Goal: Task Accomplishment & Management: Complete application form

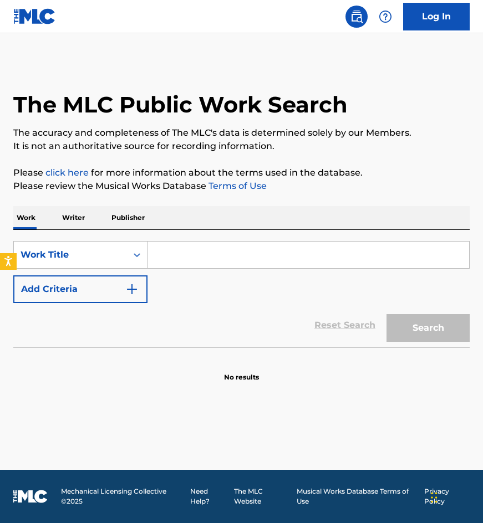
click at [442, 19] on link "Log In" at bounding box center [436, 17] width 67 height 28
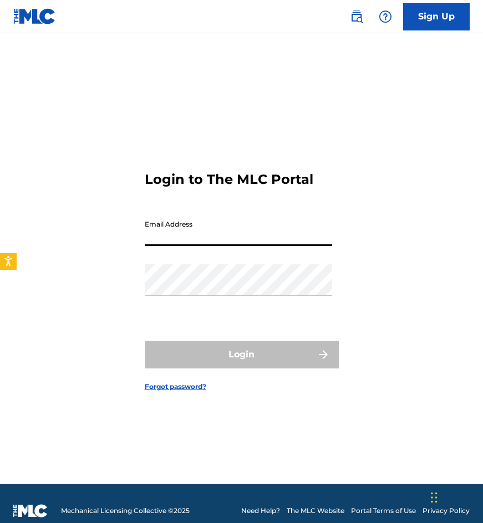
click at [261, 238] on input "Email Address" at bounding box center [238, 231] width 187 height 32
type input "[EMAIL_ADDRESS][DOMAIN_NAME]"
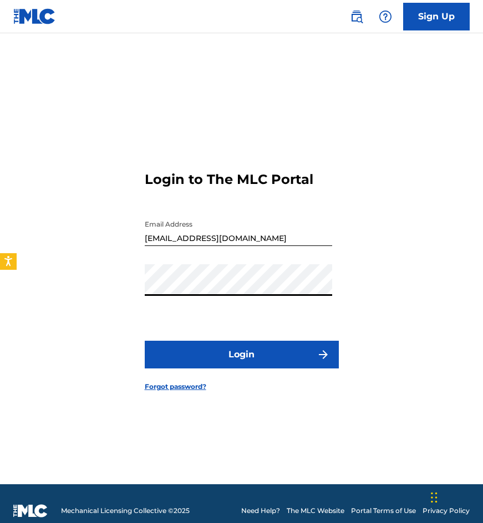
click at [145, 341] on button "Login" at bounding box center [242, 355] width 194 height 28
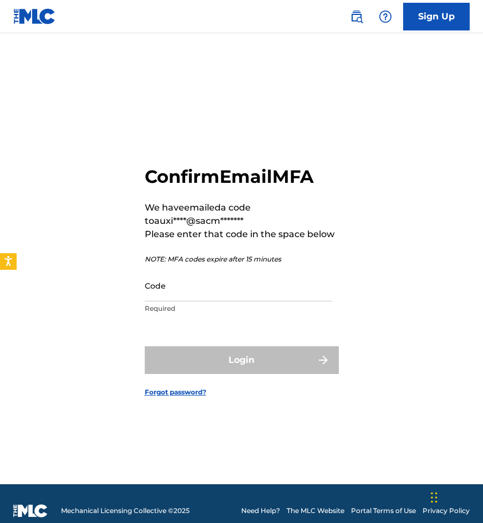
click at [237, 289] on input "Code" at bounding box center [238, 286] width 187 height 32
click at [291, 289] on input "Code" at bounding box center [238, 286] width 187 height 32
click at [281, 293] on input "Code" at bounding box center [238, 286] width 187 height 32
paste input "306347"
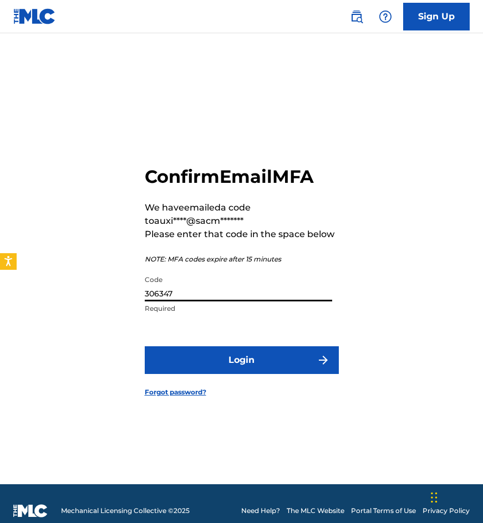
type input "306347"
click at [145, 347] on button "Login" at bounding box center [242, 361] width 194 height 28
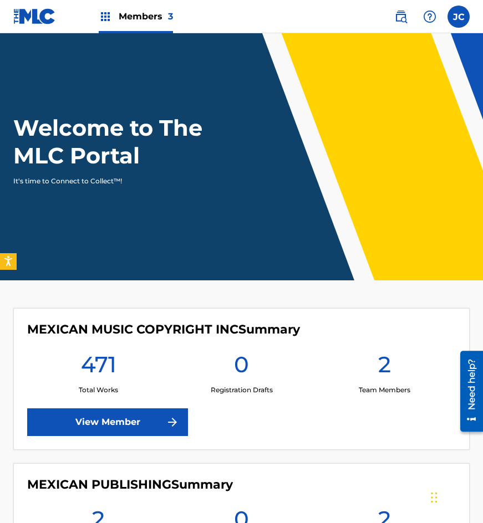
click at [398, 19] on img at bounding box center [400, 16] width 13 height 13
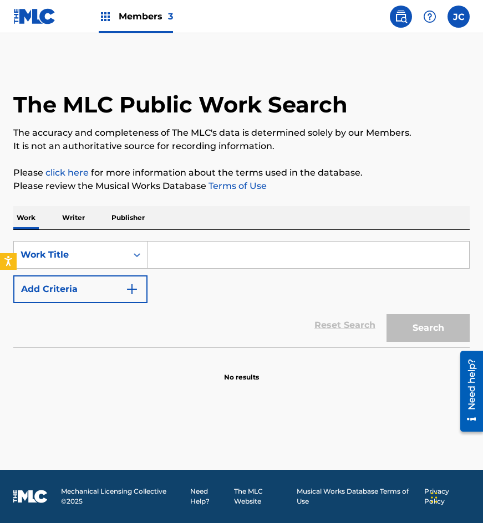
click at [136, 293] on img "Search Form" at bounding box center [131, 289] width 13 height 13
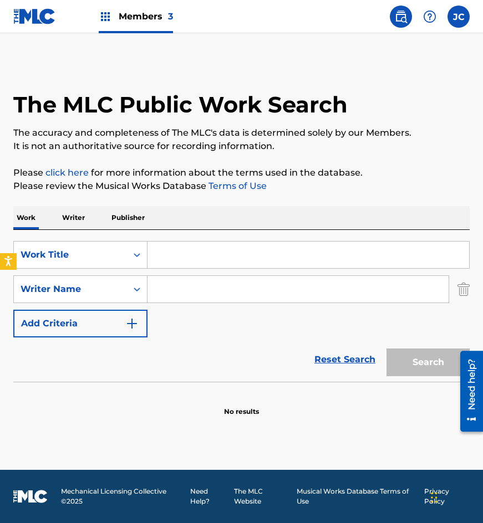
click at [283, 248] on input "Search Form" at bounding box center [308, 255] width 322 height 27
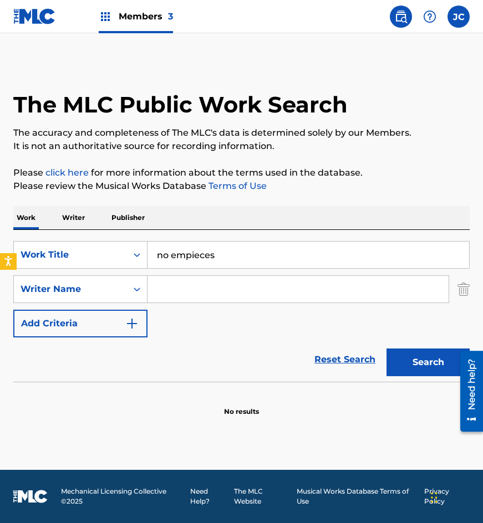
type input "no empieces"
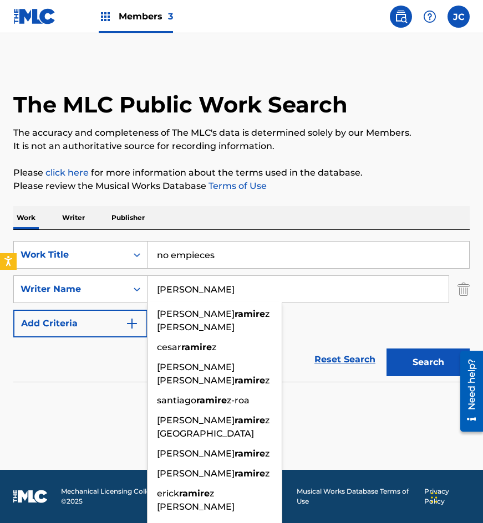
type input "ramirez"
click at [386, 349] on button "Search" at bounding box center [427, 363] width 83 height 28
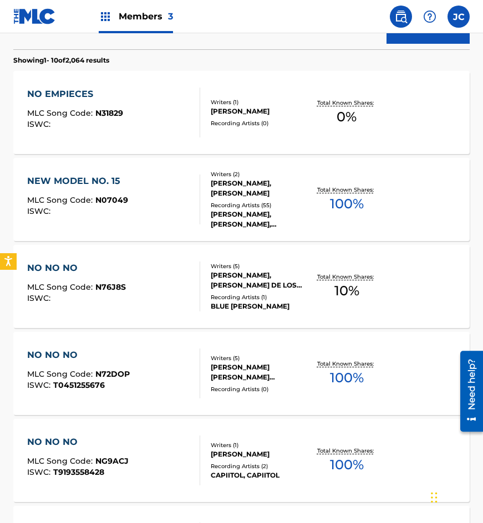
scroll to position [277, 0]
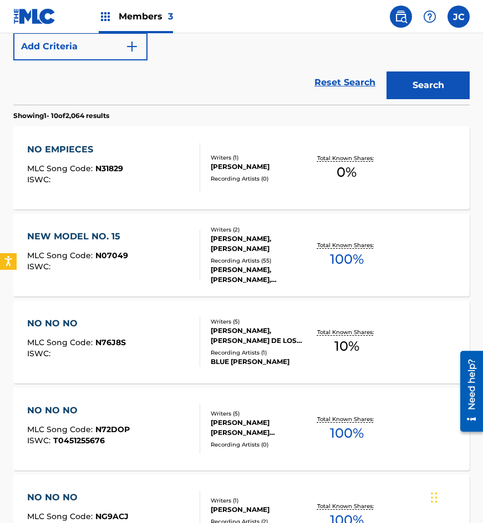
click at [109, 176] on div "ISWC :" at bounding box center [75, 180] width 96 height 8
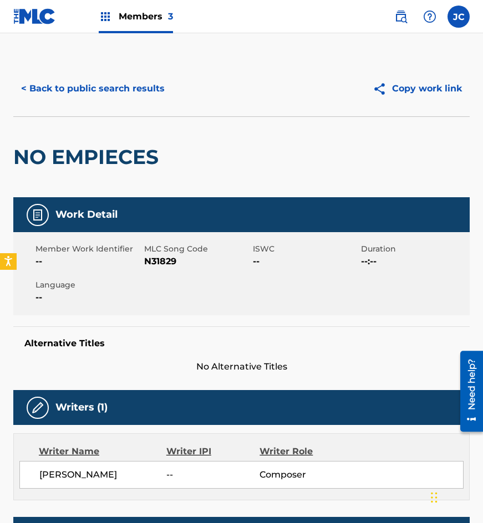
click at [153, 259] on span "N31829" at bounding box center [197, 261] width 106 height 13
copy span "N31829"
click at [70, 134] on div "NO EMPIECES" at bounding box center [88, 157] width 151 height 80
click at [113, 98] on button "< Back to public search results" at bounding box center [92, 89] width 159 height 28
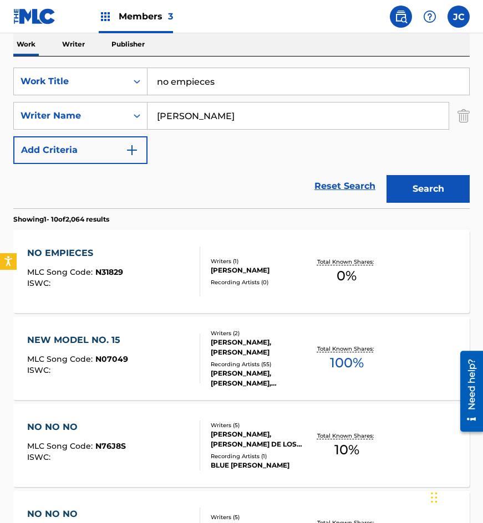
scroll to position [63, 0]
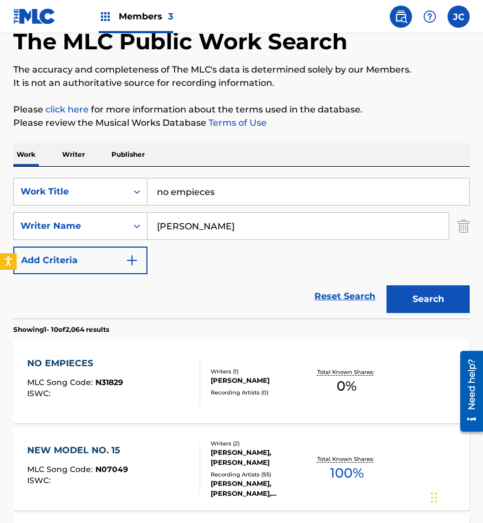
drag, startPoint x: 281, startPoint y: 196, endPoint x: 67, endPoint y: 164, distance: 216.3
type input "ano del setenta y tres"
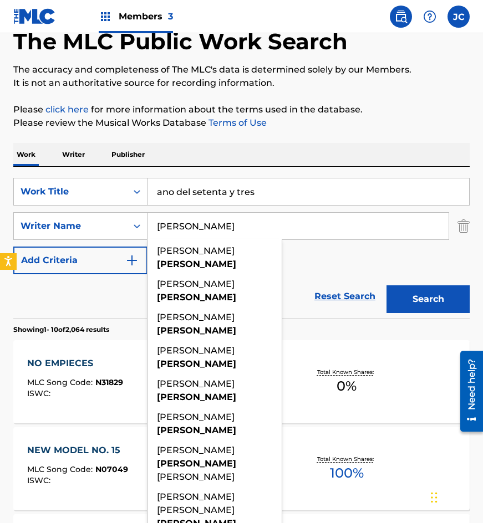
type input "rodriguez"
click at [386, 286] on button "Search" at bounding box center [427, 300] width 83 height 28
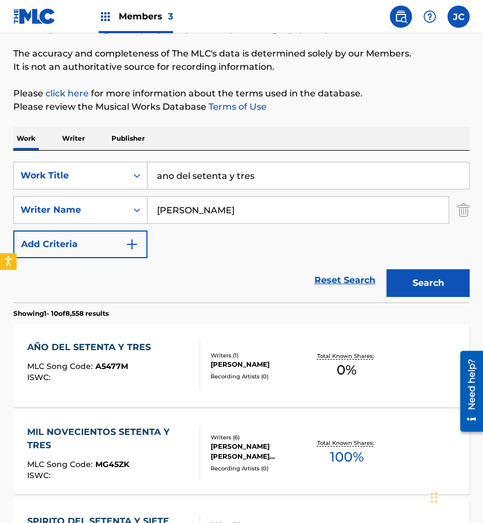
scroll to position [166, 0]
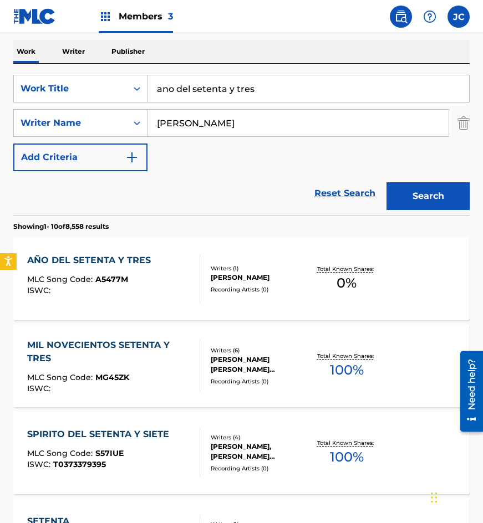
click at [167, 274] on div "AÑO DEL SETENTA Y TRES MLC Song Code : A5477M ISWC :" at bounding box center [114, 279] width 174 height 50
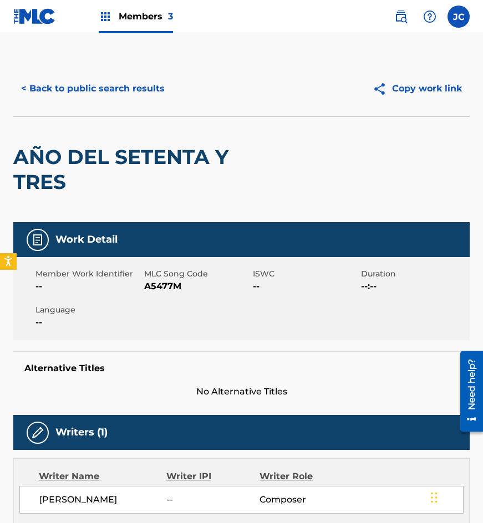
click at [169, 291] on span "A5477M" at bounding box center [197, 286] width 106 height 13
copy span "A5477M"
click at [80, 130] on div "AÑO DEL SETENTA Y TRES" at bounding box center [150, 169] width 274 height 105
click at [117, 96] on button "< Back to public search results" at bounding box center [92, 89] width 159 height 28
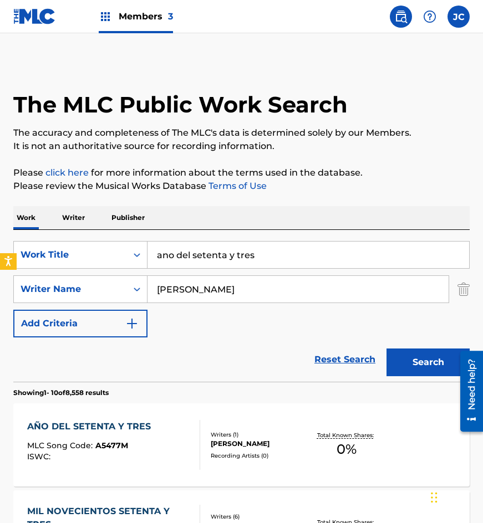
scroll to position [166, 0]
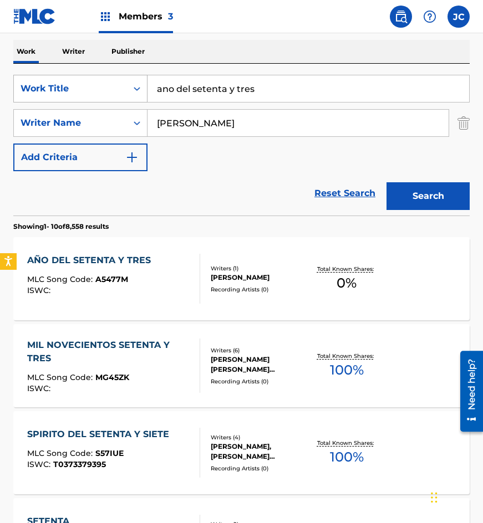
drag, startPoint x: 281, startPoint y: 91, endPoint x: 119, endPoint y: 99, distance: 162.1
click at [119, 99] on div "SearchWithCriteriae156e0fd-92a7-442d-a5f1-dcc5c0b7a8cc Work Title ano del seten…" at bounding box center [241, 89] width 456 height 28
type input "advertencia"
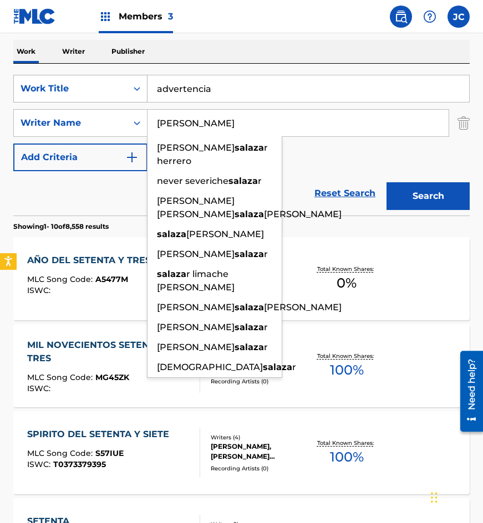
type input "salazar"
click at [386, 182] on button "Search" at bounding box center [427, 196] width 83 height 28
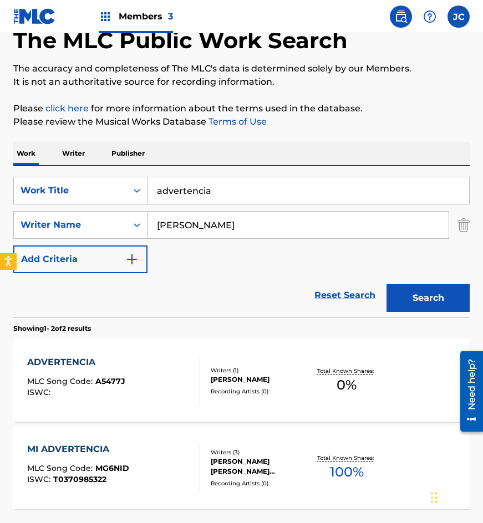
scroll to position [161, 0]
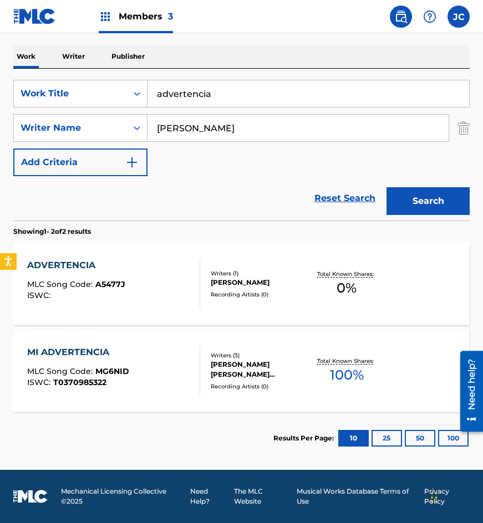
click at [231, 279] on div "MARCELO SALAZAR BONILLA" at bounding box center [260, 283] width 98 height 10
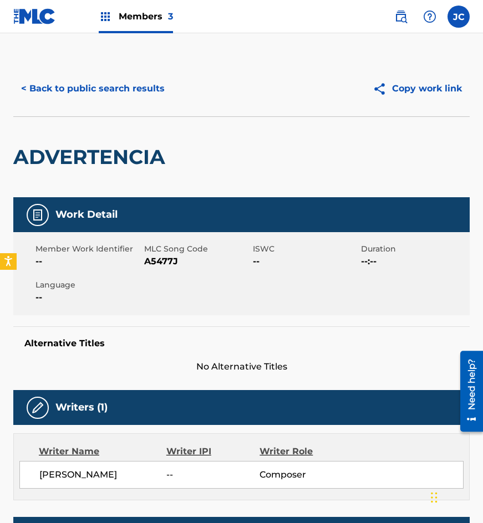
click at [164, 260] on span "A5477J" at bounding box center [197, 261] width 106 height 13
copy span "A5477J"
click at [157, 98] on button "< Back to public search results" at bounding box center [92, 89] width 159 height 28
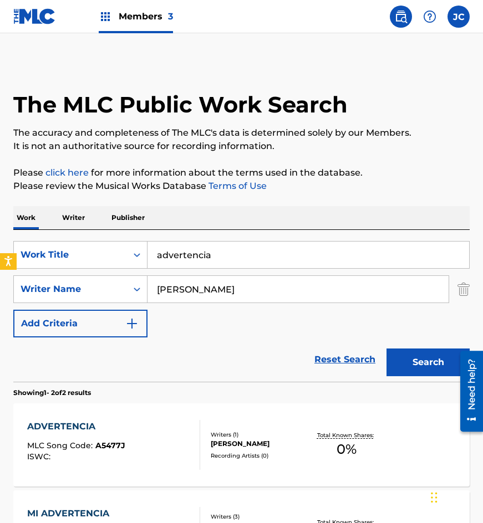
scroll to position [98, 0]
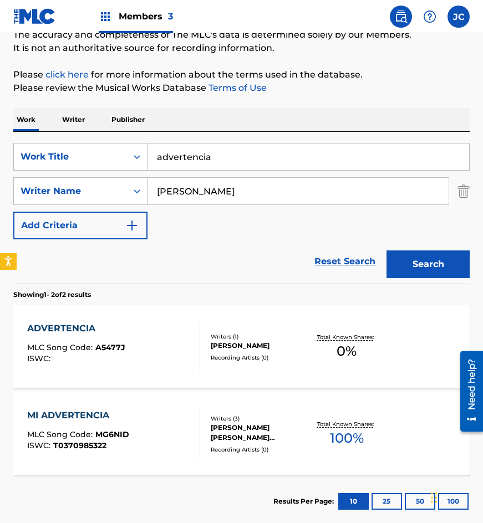
drag, startPoint x: 159, startPoint y: 156, endPoint x: 231, endPoint y: 129, distance: 76.7
click at [129, 152] on div "SearchWithCriteriae156e0fd-92a7-442d-a5f1-dcc5c0b7a8cc Work Title advertencia" at bounding box center [241, 157] width 456 height 28
type input "el dia de la amistad"
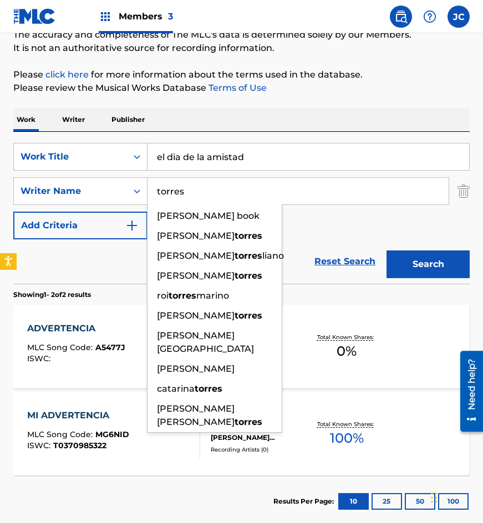
type input "torres"
click at [386, 251] on button "Search" at bounding box center [427, 265] width 83 height 28
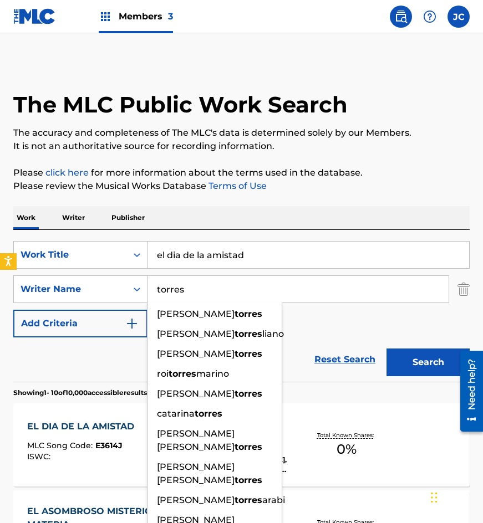
click at [324, 308] on div "SearchWithCriteriae156e0fd-92a7-442d-a5f1-dcc5c0b7a8cc Work Title el dia de la …" at bounding box center [241, 289] width 456 height 96
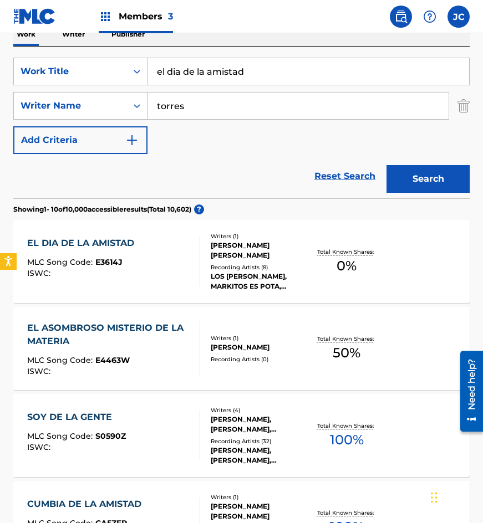
scroll to position [166, 0]
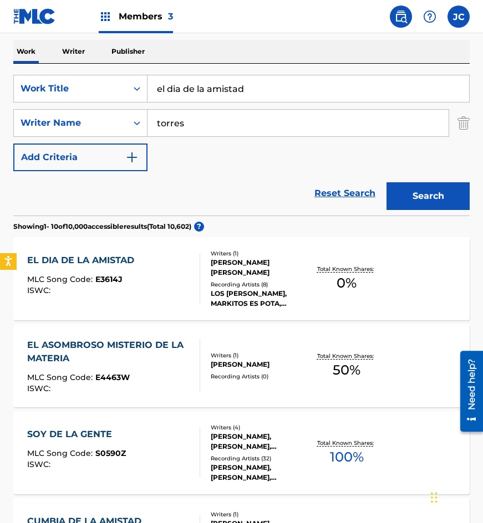
click at [176, 284] on div "EL DIA DE LA AMISTAD MLC Song Code : E3614J ISWC :" at bounding box center [114, 279] width 174 height 50
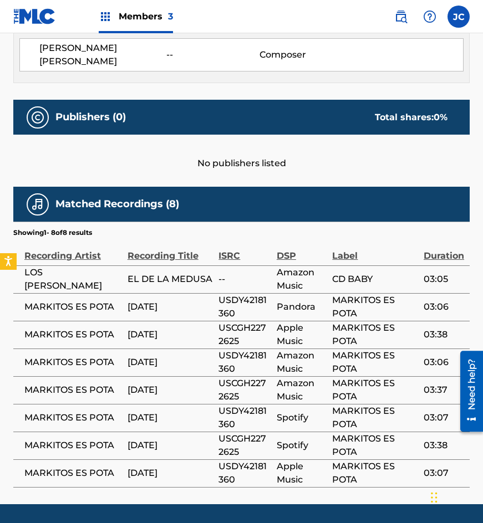
scroll to position [452, 0]
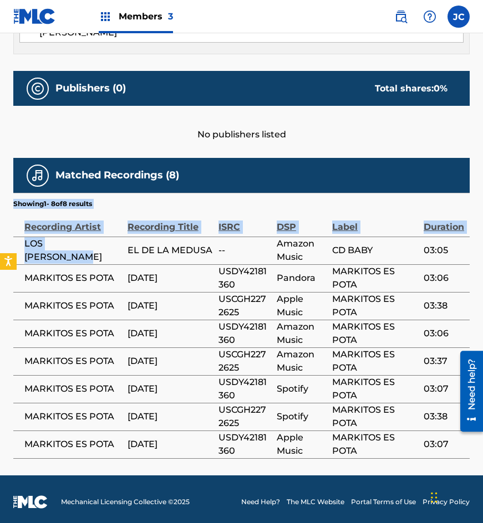
drag, startPoint x: 120, startPoint y: 238, endPoint x: 240, endPoint y: 451, distance: 244.0
click at [237, 454] on main "< Back to public search results Copy work link EL DIA DE LA AMISTAD Work Detail…" at bounding box center [241, 28] width 483 height 894
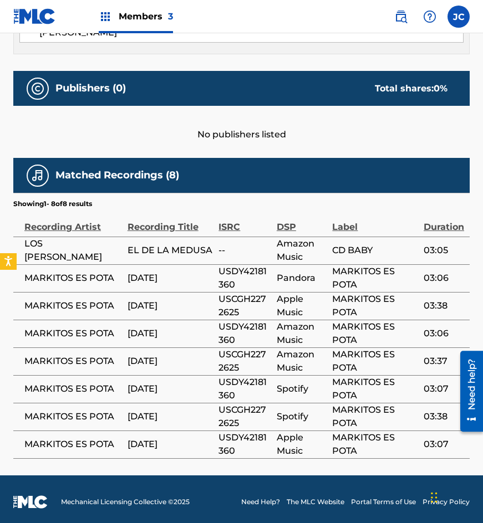
click at [279, 403] on td "Spotify" at bounding box center [305, 417] width 56 height 28
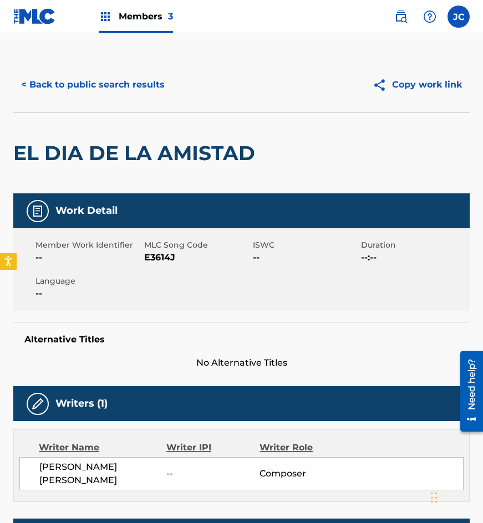
scroll to position [0, 0]
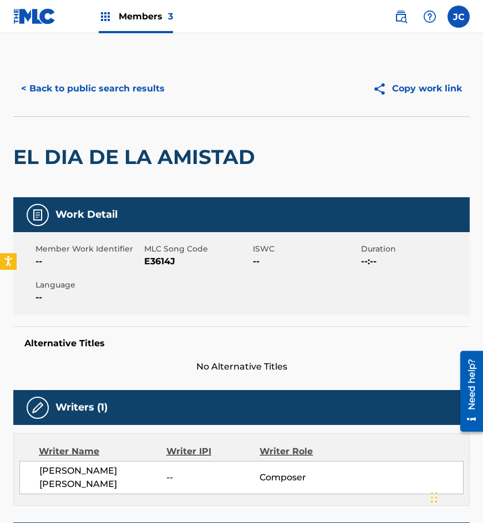
click at [161, 259] on span "E3614J" at bounding box center [197, 261] width 106 height 13
copy span "E3614J"
click at [100, 93] on button "< Back to public search results" at bounding box center [92, 89] width 159 height 28
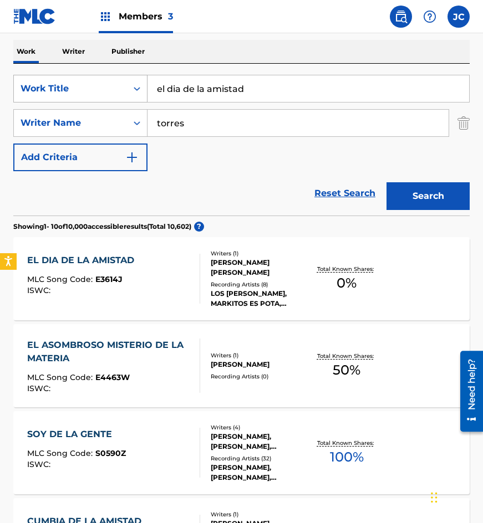
drag, startPoint x: 256, startPoint y: 93, endPoint x: 69, endPoint y: 93, distance: 187.4
click at [69, 93] on div "SearchWithCriteriae156e0fd-92a7-442d-a5f1-dcc5c0b7a8cc Work Title el dia de la …" at bounding box center [241, 89] width 456 height 28
type input "sin castigo"
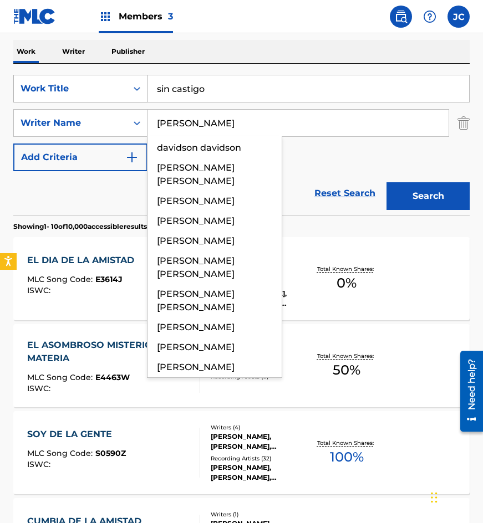
type input "davila"
click at [386, 182] on button "Search" at bounding box center [427, 196] width 83 height 28
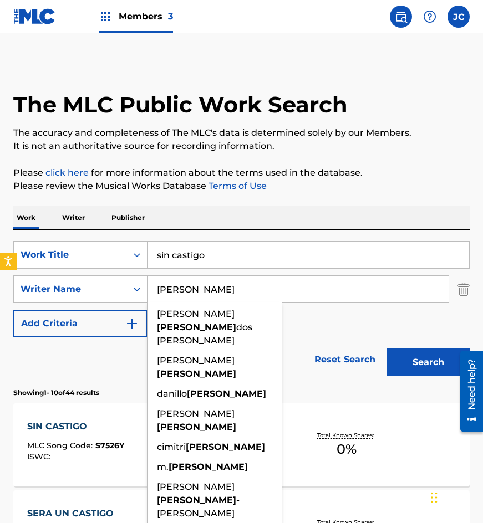
click at [350, 323] on div "SearchWithCriteriae156e0fd-92a7-442d-a5f1-dcc5c0b7a8cc Work Title sin castigo S…" at bounding box center [241, 289] width 456 height 96
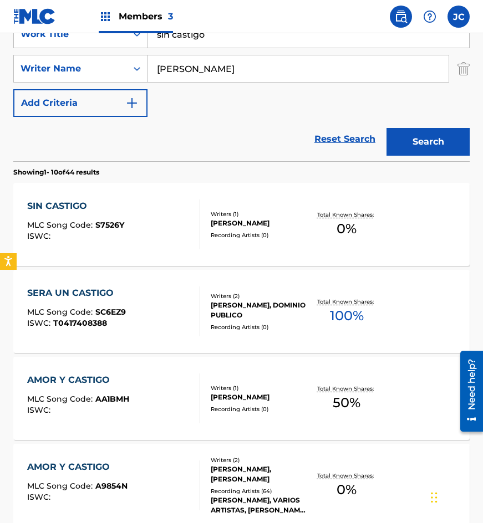
scroll to position [222, 0]
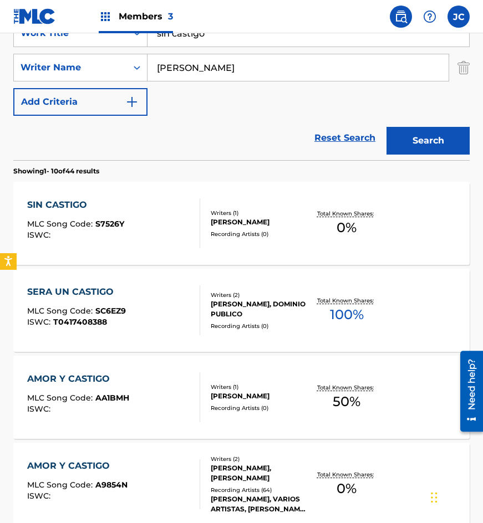
click at [218, 227] on div "ANTONIO DAVILA GARCIA" at bounding box center [260, 222] width 98 height 10
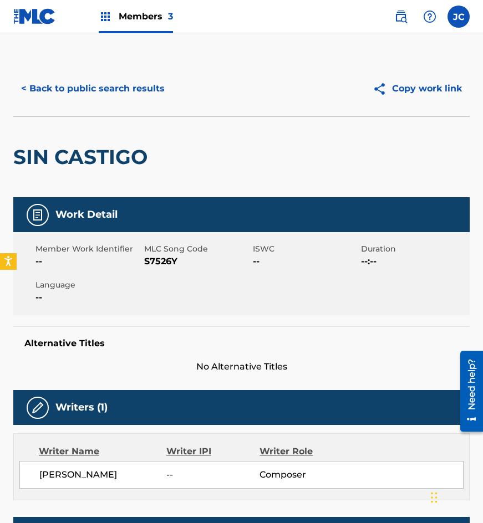
click at [164, 262] on span "S7526Y" at bounding box center [197, 261] width 106 height 13
copy span "S7526Y"
click at [129, 103] on div "< Back to public search results Copy work link" at bounding box center [241, 88] width 456 height 55
click at [144, 91] on button "< Back to public search results" at bounding box center [92, 89] width 159 height 28
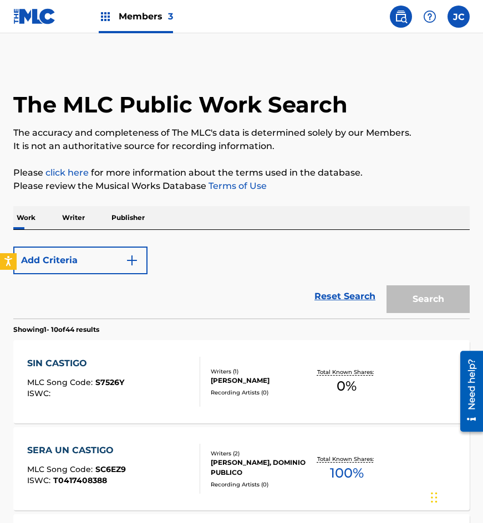
scroll to position [222, 0]
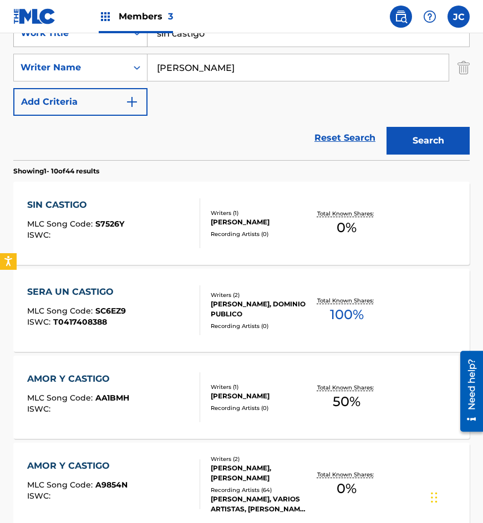
drag, startPoint x: 149, startPoint y: 40, endPoint x: 83, endPoint y: 39, distance: 66.0
click at [83, 39] on div "SearchWithCriteriae156e0fd-92a7-442d-a5f1-dcc5c0b7a8cc Work Title sin castigo" at bounding box center [241, 33] width 456 height 28
type input "vivo esperando"
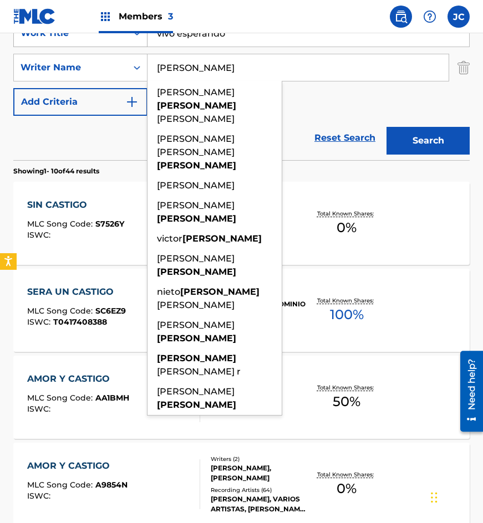
type input "espinoza"
click at [386, 127] on button "Search" at bounding box center [427, 141] width 83 height 28
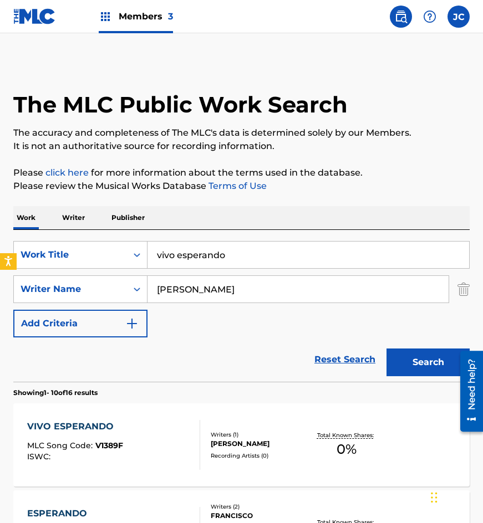
click at [319, 317] on div "SearchWithCriteriae156e0fd-92a7-442d-a5f1-dcc5c0b7a8cc Work Title vivo esperand…" at bounding box center [241, 289] width 456 height 96
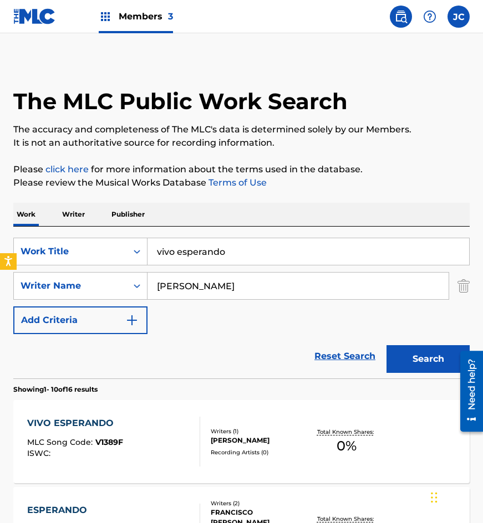
scroll to position [222, 0]
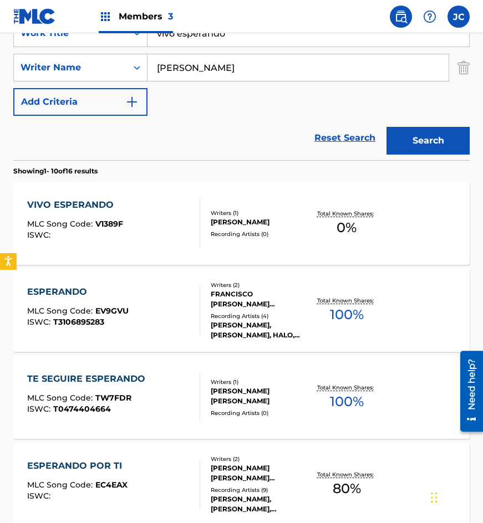
click at [111, 221] on span "V1389F" at bounding box center [109, 224] width 28 height 10
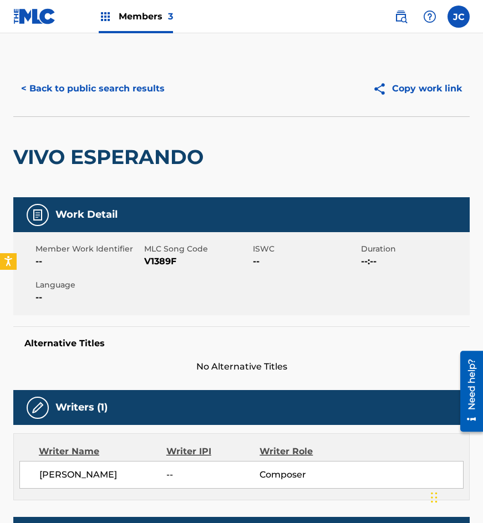
click at [156, 263] on span "V1389F" at bounding box center [197, 261] width 106 height 13
copy span "V1389F"
click at [120, 114] on div "< Back to public search results Copy work link" at bounding box center [241, 88] width 456 height 55
click at [142, 93] on button "< Back to public search results" at bounding box center [92, 89] width 159 height 28
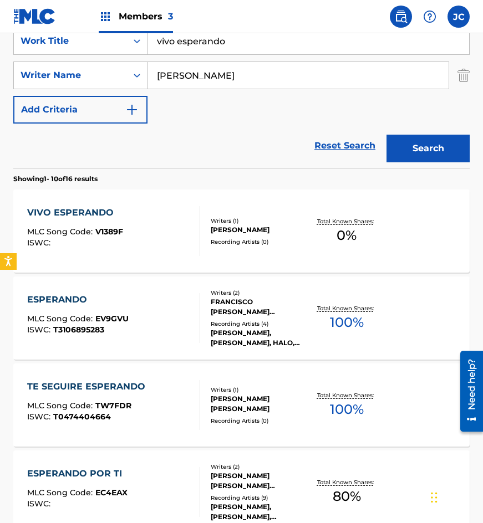
scroll to position [111, 0]
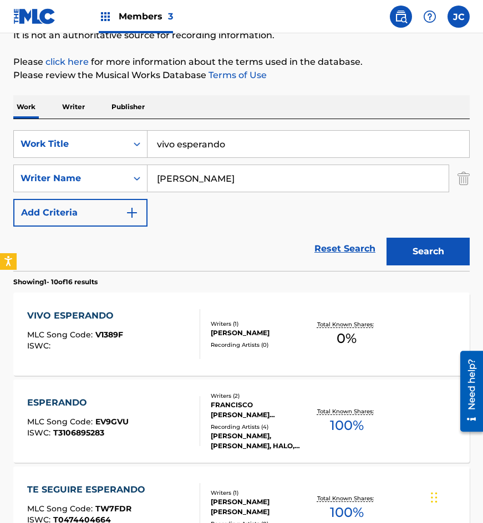
click at [257, 142] on input "vivo esperando" at bounding box center [308, 144] width 322 height 27
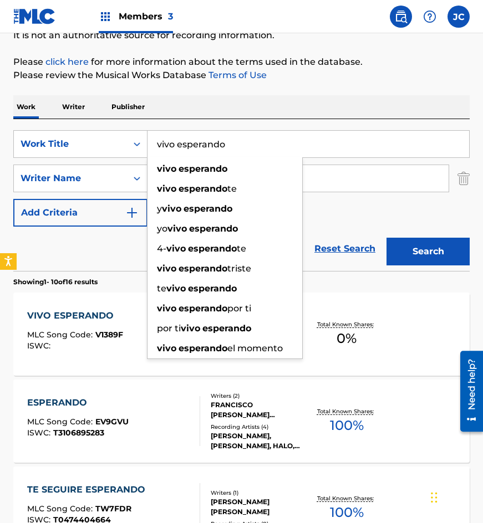
click at [257, 142] on input "vivo esperando" at bounding box center [308, 144] width 322 height 27
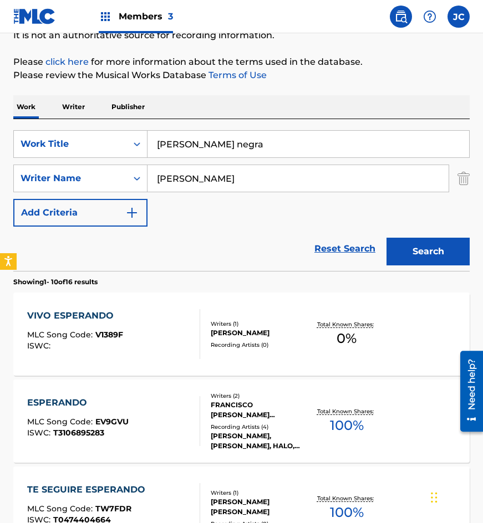
type input "alma negra"
type input "haro"
click at [386, 238] on button "Search" at bounding box center [427, 252] width 83 height 28
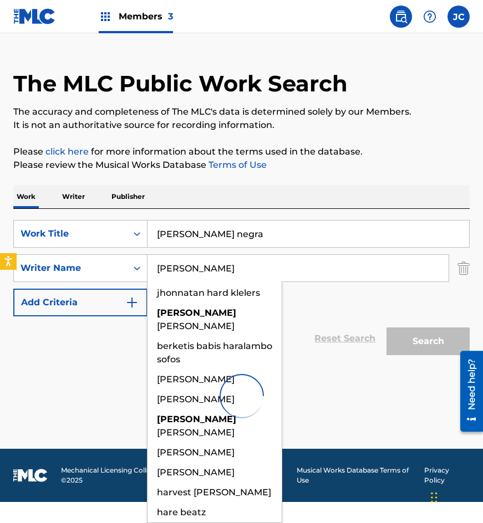
scroll to position [0, 0]
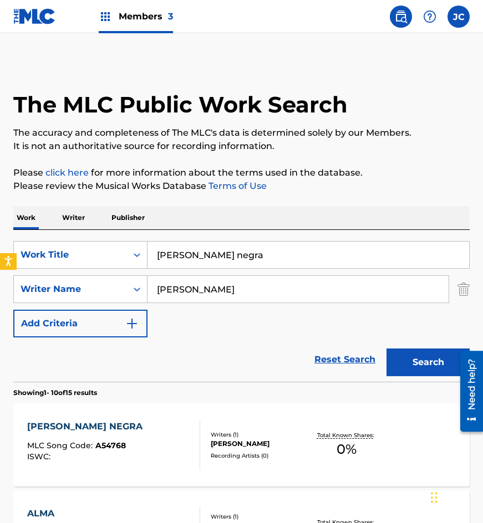
click at [365, 322] on div "SearchWithCriteriae156e0fd-92a7-442d-a5f1-dcc5c0b7a8cc Work Title alma negra Se…" at bounding box center [241, 289] width 456 height 96
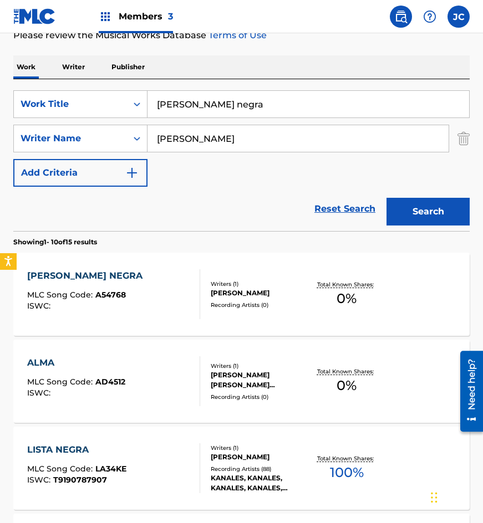
scroll to position [166, 0]
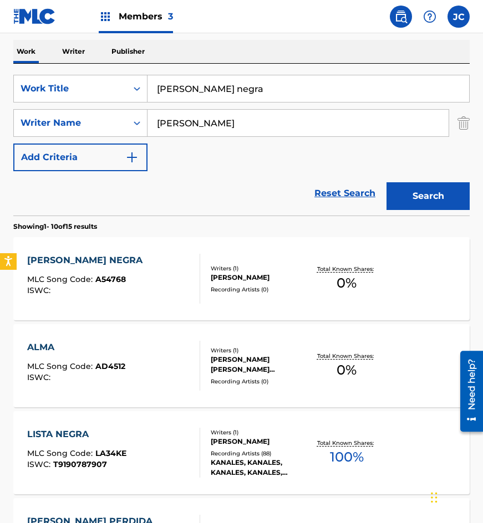
click at [196, 266] on div at bounding box center [195, 279] width 9 height 50
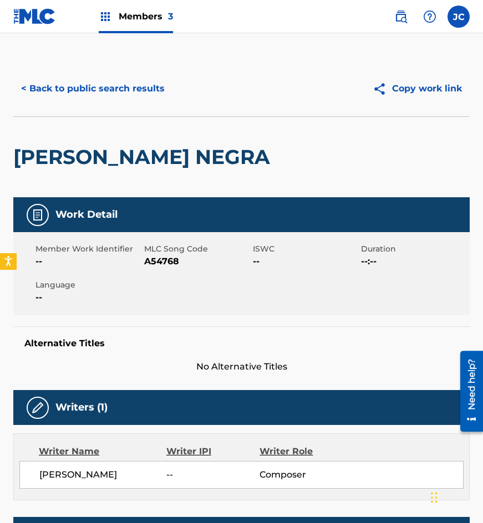
click at [160, 260] on span "A54768" at bounding box center [197, 261] width 106 height 13
drag, startPoint x: 160, startPoint y: 260, endPoint x: 470, endPoint y: 274, distance: 310.3
click at [161, 260] on span "A54768" at bounding box center [197, 261] width 106 height 13
copy span "A54768"
click at [88, 106] on div "< Back to public search results Copy work link" at bounding box center [241, 88] width 456 height 55
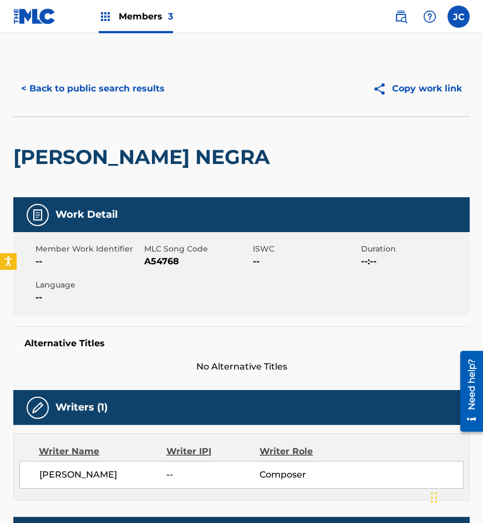
click at [109, 91] on button "< Back to public search results" at bounding box center [92, 89] width 159 height 28
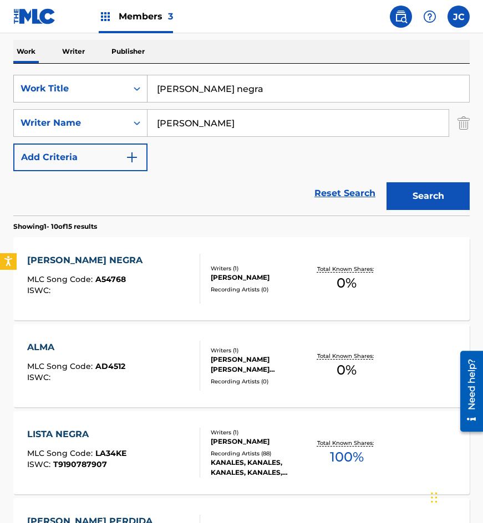
drag, startPoint x: 208, startPoint y: 78, endPoint x: 40, endPoint y: 86, distance: 168.2
click at [69, 90] on div "SearchWithCriteriae156e0fd-92a7-442d-a5f1-dcc5c0b7a8cc Work Title alma negra" at bounding box center [241, 89] width 456 height 28
type input "te da risa"
click at [446, 204] on button "Search" at bounding box center [427, 196] width 83 height 28
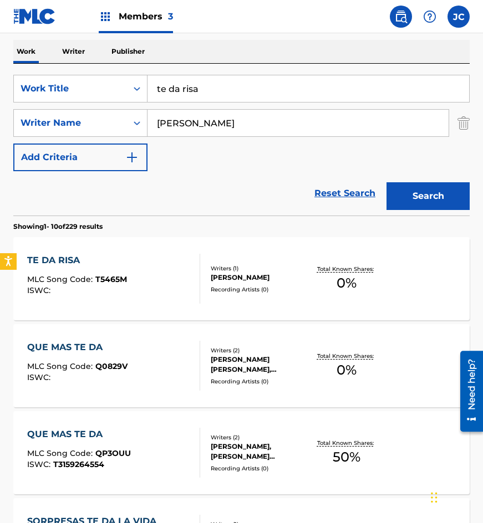
click at [84, 286] on div "MLC Song Code : T5465M" at bounding box center [77, 281] width 100 height 11
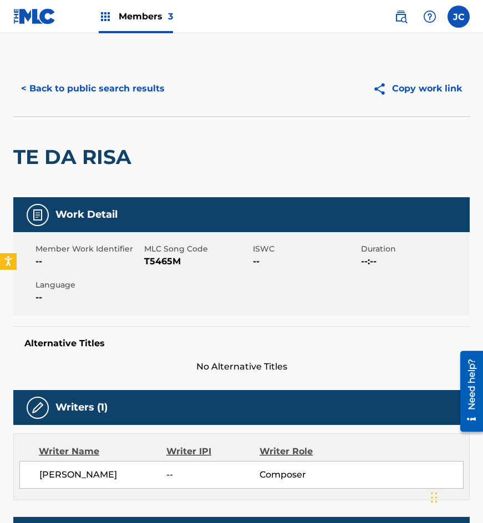
click at [162, 263] on span "T5465M" at bounding box center [197, 261] width 106 height 13
copy span "T5465M"
click at [162, 93] on button "< Back to public search results" at bounding box center [92, 89] width 159 height 28
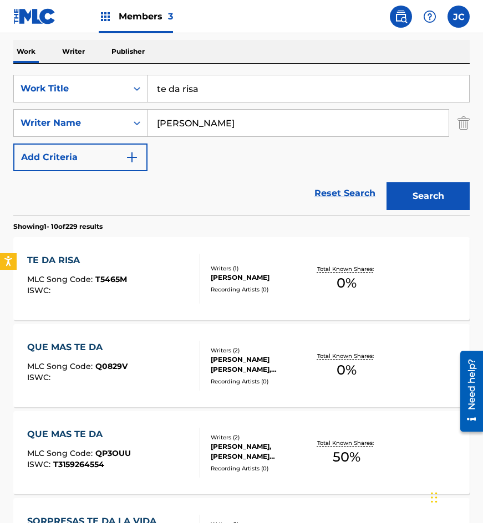
drag, startPoint x: 184, startPoint y: 83, endPoint x: 8, endPoint y: 77, distance: 175.3
click at [17, 82] on div "SearchWithCriteriae156e0fd-92a7-442d-a5f1-dcc5c0b7a8cc Work Title te da risa" at bounding box center [241, 89] width 456 height 28
type input "tanto llorar"
click at [386, 182] on button "Search" at bounding box center [427, 196] width 83 height 28
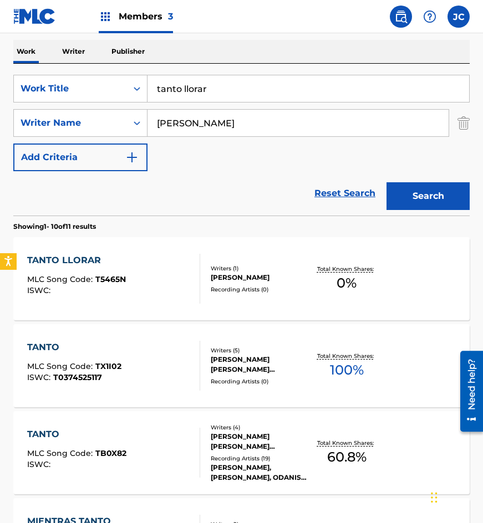
click at [247, 286] on div "Recording Artists ( 0 )" at bounding box center [260, 290] width 98 height 8
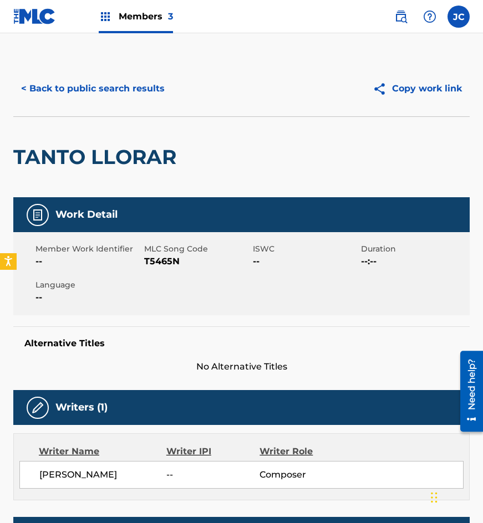
click at [159, 256] on span "T5465N" at bounding box center [197, 261] width 106 height 13
copy span "T5465N"
click at [101, 127] on div "TANTO LLORAR" at bounding box center [97, 157] width 169 height 80
click at [128, 99] on button "< Back to public search results" at bounding box center [92, 89] width 159 height 28
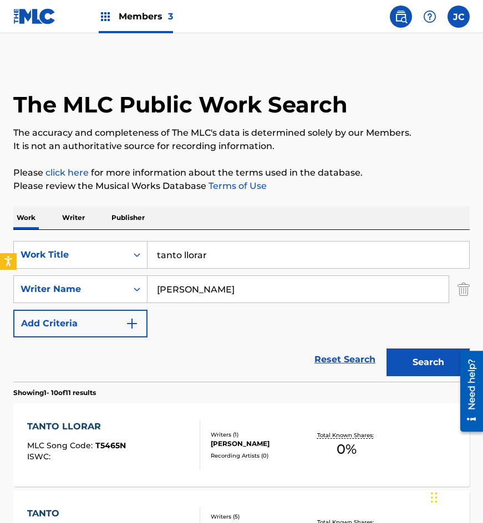
scroll to position [166, 0]
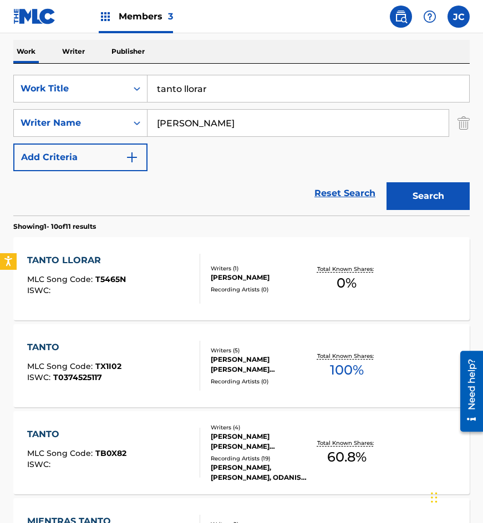
click at [212, 104] on div "SearchWithCriteriae156e0fd-92a7-442d-a5f1-dcc5c0b7a8cc Work Title tanto llorar …" at bounding box center [241, 123] width 456 height 96
click at [212, 87] on input "tanto llorar" at bounding box center [308, 88] width 322 height 27
paste input "vida mia has regresado"
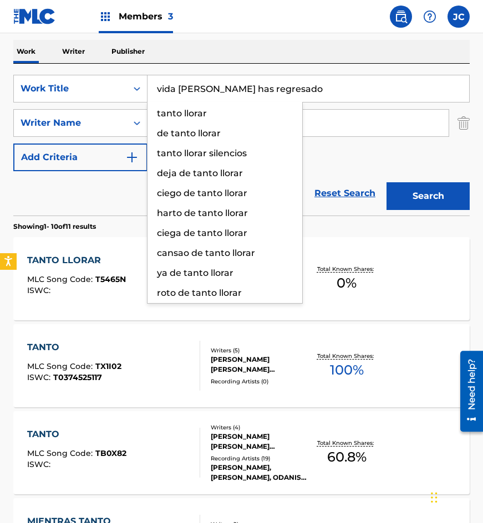
type input "vida mia has regresado"
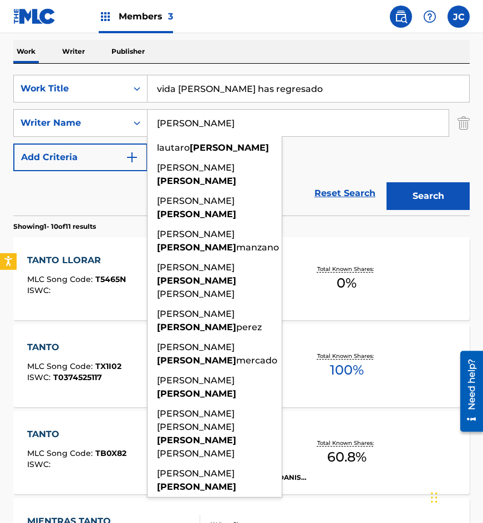
type input "lopez"
click at [386, 182] on button "Search" at bounding box center [427, 196] width 83 height 28
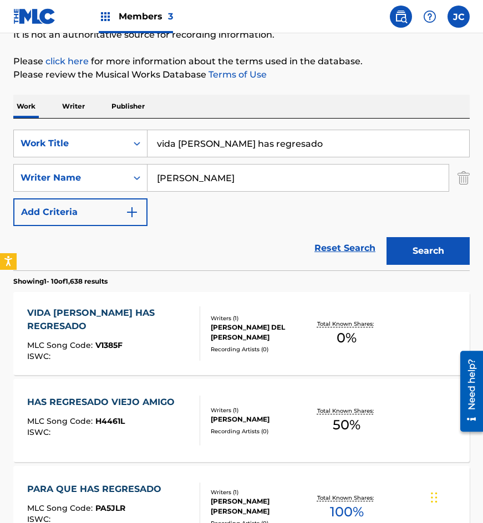
scroll to position [222, 0]
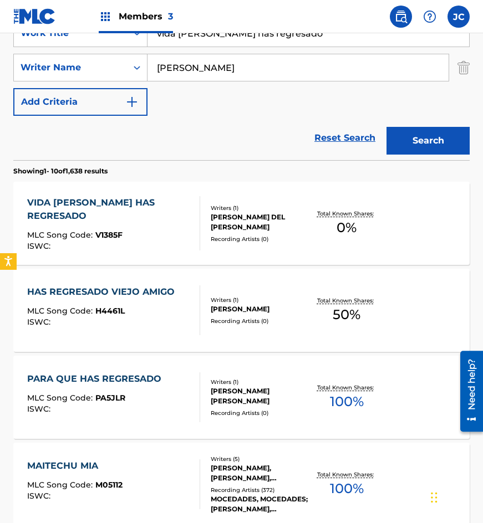
click at [189, 226] on div "VIDA MIA HAS REGRESADO MLC Song Code : V1385F ISWC :" at bounding box center [114, 223] width 174 height 54
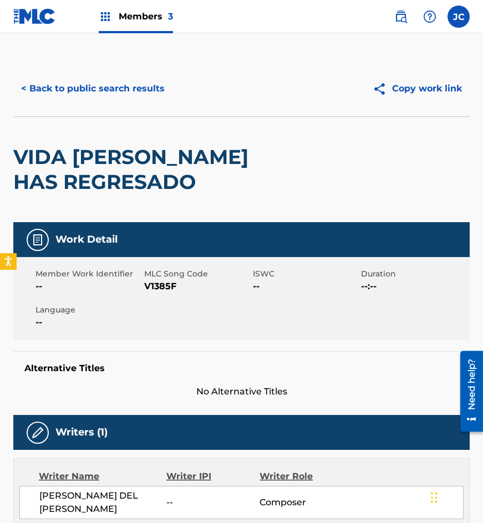
click at [168, 283] on span "V1385F" at bounding box center [197, 286] width 106 height 13
copy span "V1385F"
click at [98, 119] on div "VIDA MIA HAS REGRESADO" at bounding box center [150, 169] width 274 height 105
click at [133, 84] on button "< Back to public search results" at bounding box center [92, 89] width 159 height 28
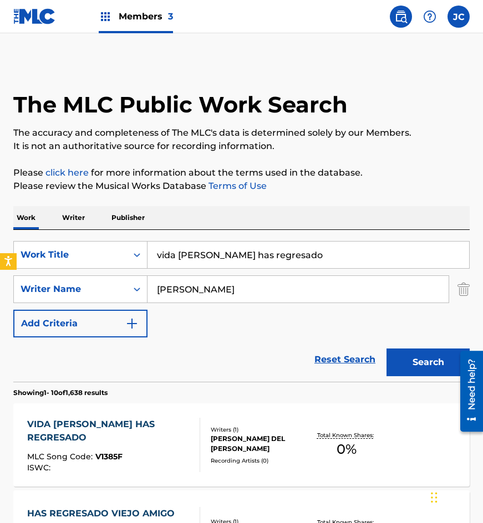
scroll to position [222, 0]
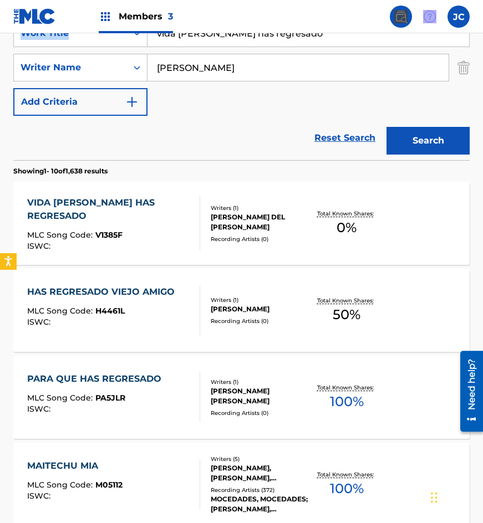
drag, startPoint x: 282, startPoint y: 32, endPoint x: 24, endPoint y: 48, distance: 257.8
click at [44, 50] on div "Members 3 JC JC Jesús Cervantes auxint01@sacm.org.mx Notification Preferences P…" at bounding box center [241, 471] width 483 height 1386
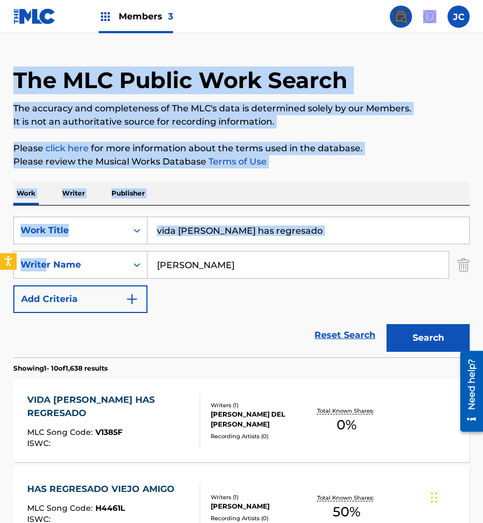
scroll to position [0, 0]
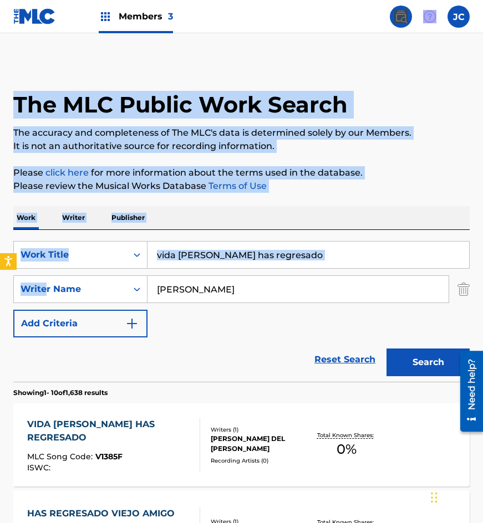
click at [279, 254] on input "vida mia has regresado" at bounding box center [308, 255] width 322 height 27
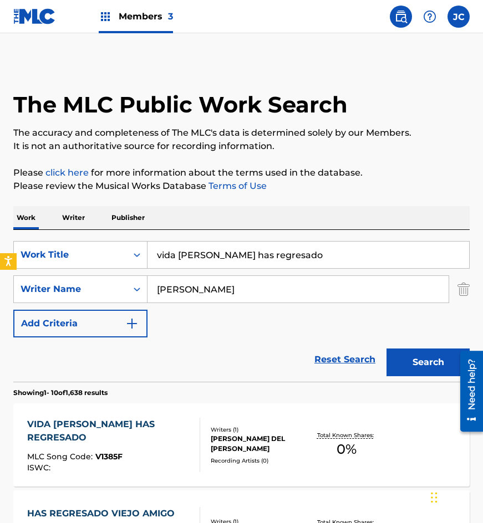
click at [279, 254] on input "vida mia has regresado" at bounding box center [308, 255] width 322 height 27
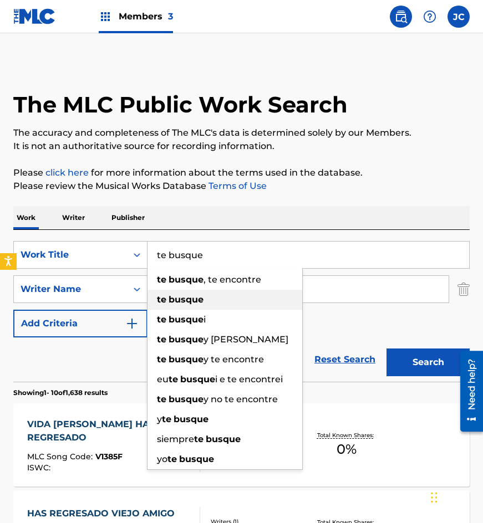
type input "te busque"
click at [386, 349] on button "Search" at bounding box center [427, 363] width 83 height 28
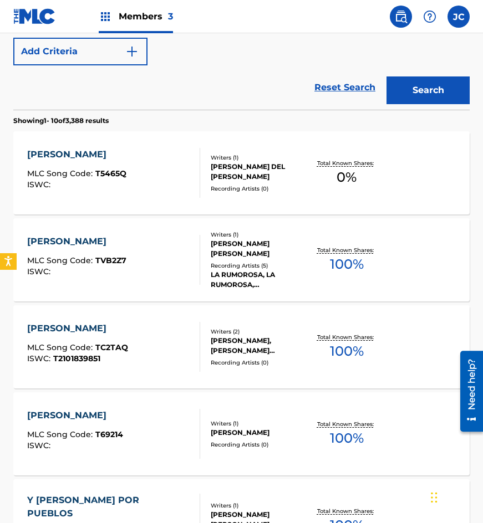
scroll to position [277, 0]
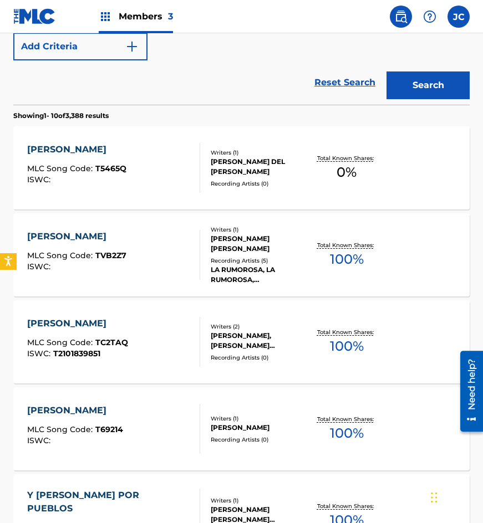
click at [201, 170] on div "Writers ( 1 ) MARIA DEL ROSARIO LOPEZ GONZALEZ Recording Artists ( 0 )" at bounding box center [254, 168] width 108 height 39
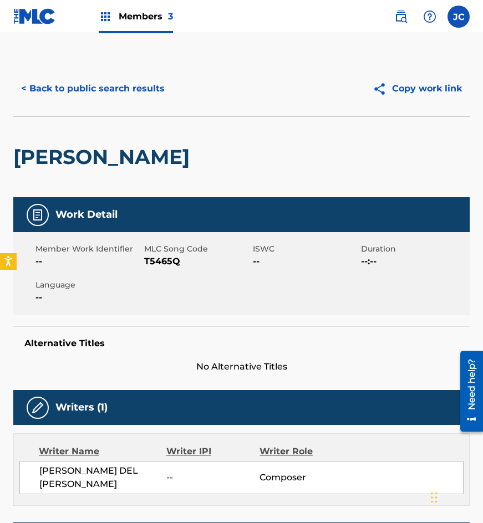
click at [174, 263] on span "T5465Q" at bounding box center [197, 261] width 106 height 13
drag, startPoint x: 98, startPoint y: 105, endPoint x: 123, endPoint y: 84, distance: 32.2
click at [98, 105] on div "< Back to public search results Copy work link" at bounding box center [241, 88] width 456 height 55
click at [123, 84] on button "< Back to public search results" at bounding box center [92, 89] width 159 height 28
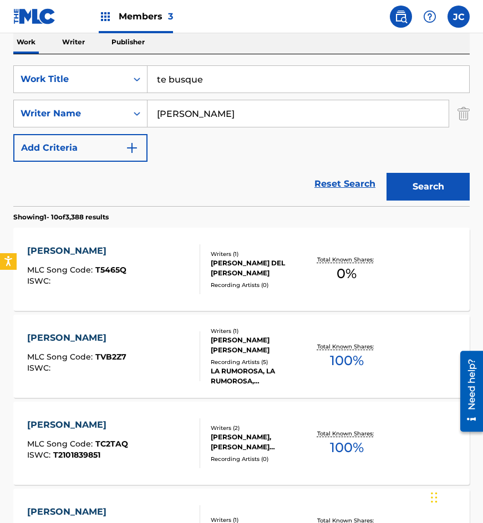
scroll to position [119, 0]
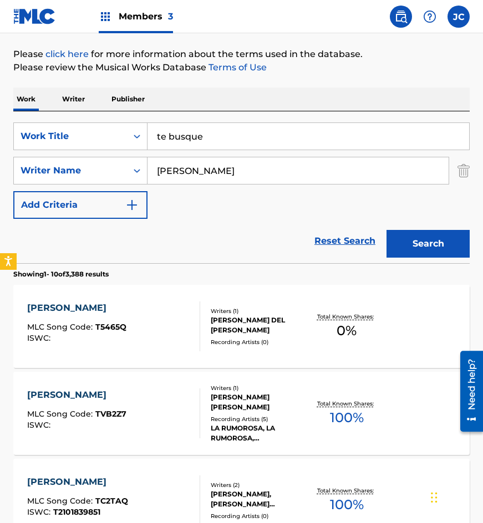
click at [237, 141] on input "te busque" at bounding box center [308, 136] width 322 height 27
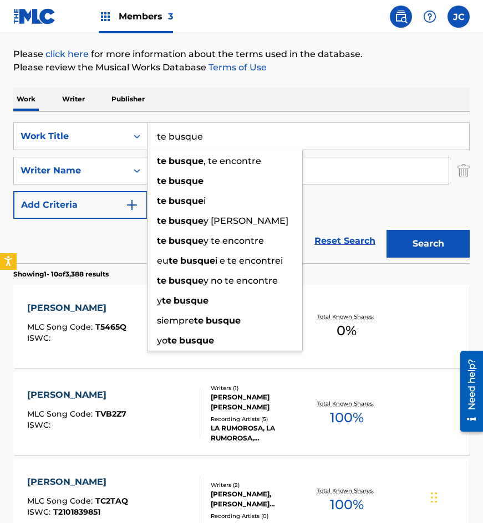
click at [237, 141] on input "te busque" at bounding box center [308, 136] width 322 height 27
paste input "si pudiera dart"
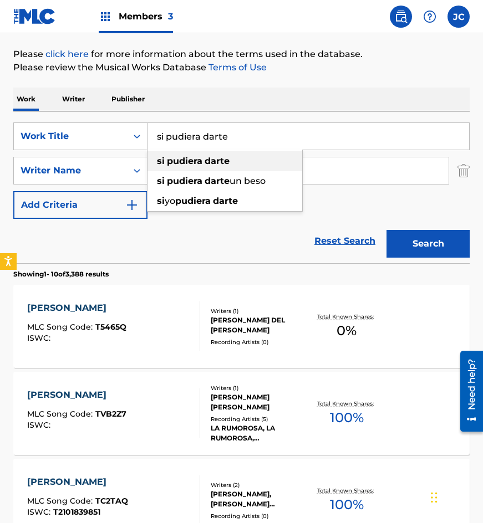
type input "si pudiera darte"
click at [231, 163] on div "si pudiera darte" at bounding box center [224, 161] width 155 height 20
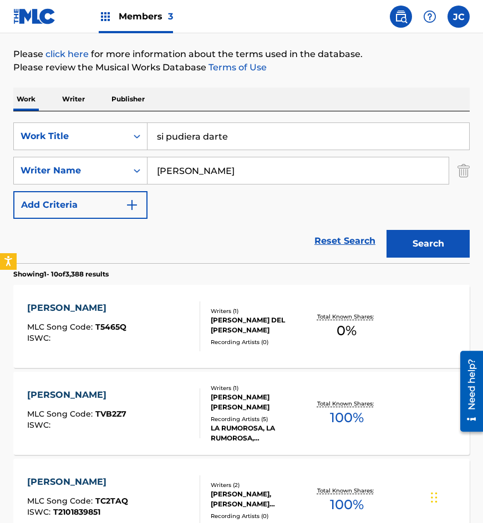
click at [227, 165] on input "lopez" at bounding box center [297, 170] width 301 height 27
type input "l"
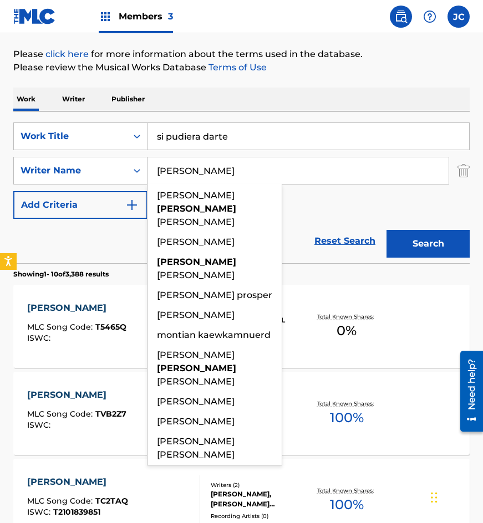
type input "montiel"
click at [386, 230] on button "Search" at bounding box center [427, 244] width 83 height 28
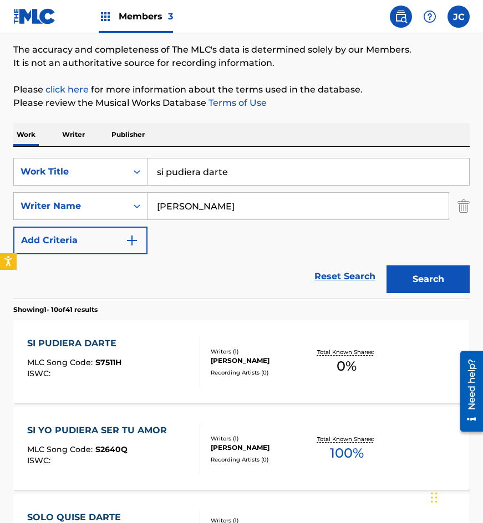
scroll to position [166, 0]
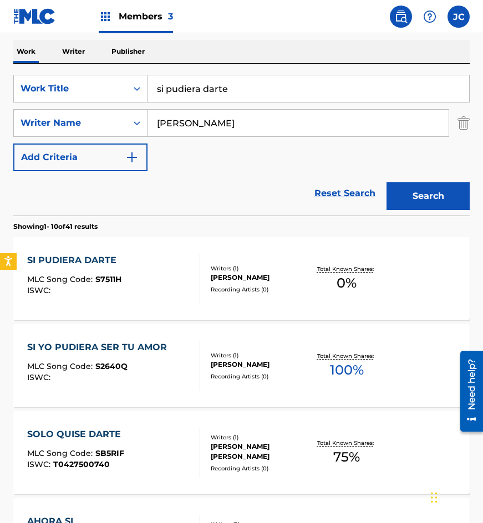
click at [209, 270] on div "Writers ( 1 ) ROSENDO MONTIEL ALVAREZ Recording Artists ( 0 )" at bounding box center [254, 278] width 108 height 29
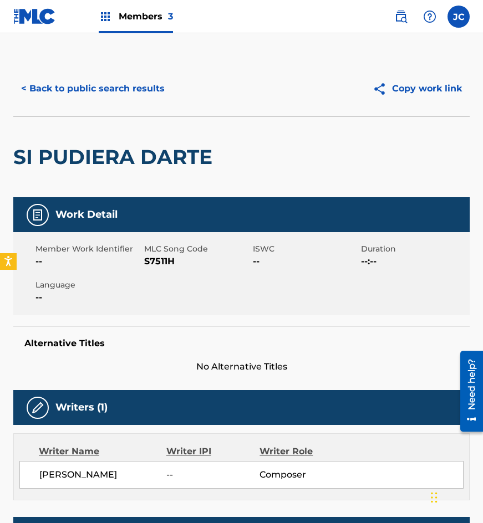
click at [155, 261] on span "S7511H" at bounding box center [197, 261] width 106 height 13
click at [127, 90] on button "< Back to public search results" at bounding box center [92, 89] width 159 height 28
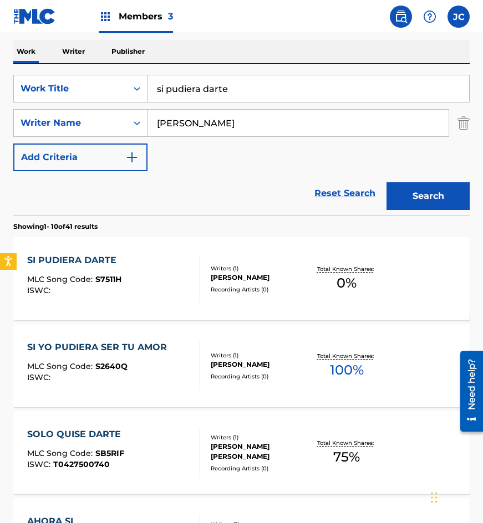
click at [126, 192] on div "Reset Search Search" at bounding box center [241, 193] width 456 height 44
click at [227, 88] on input "si pudiera darte" at bounding box center [308, 88] width 322 height 27
paste input "olo me quedo el retrato"
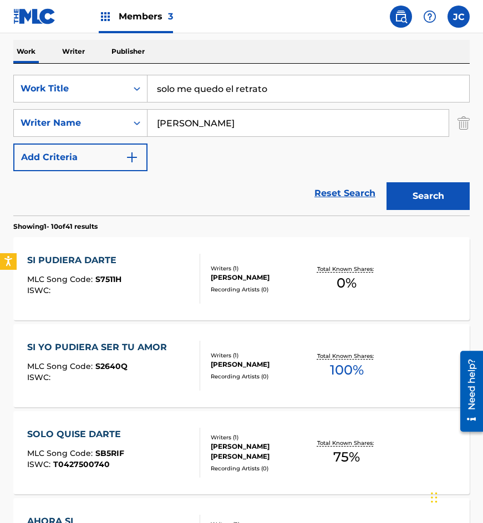
type input "solo me quedo el retrato"
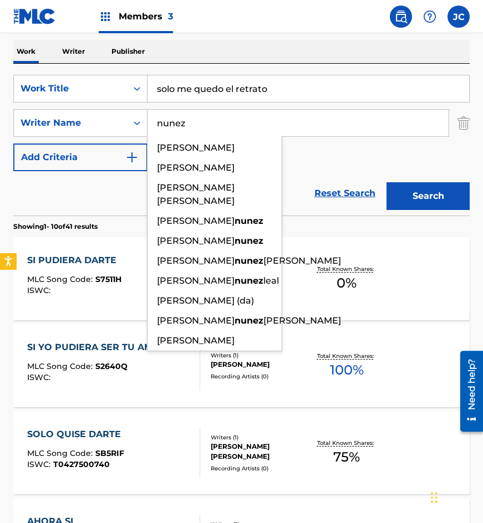
type input "nunez"
click at [386, 182] on button "Search" at bounding box center [427, 196] width 83 height 28
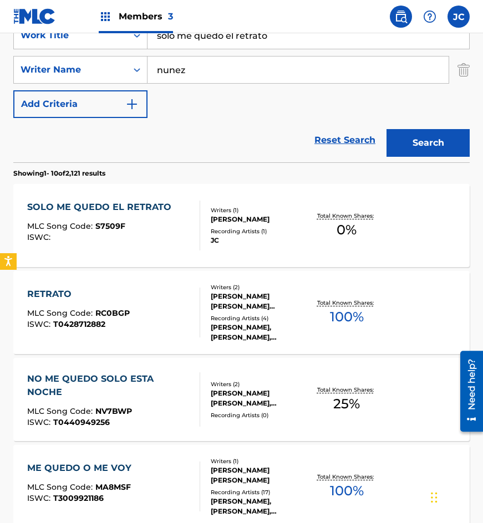
scroll to position [222, 0]
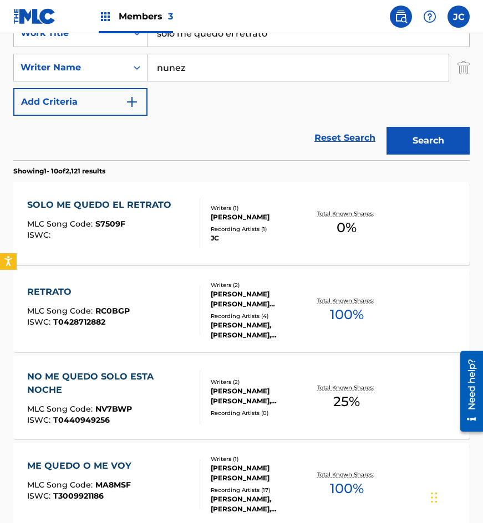
click at [230, 246] on div "SOLO ME QUEDO EL RETRATO MLC Song Code : S7509F ISWC : Writers ( 1 ) XAVIER NUN…" at bounding box center [241, 223] width 456 height 83
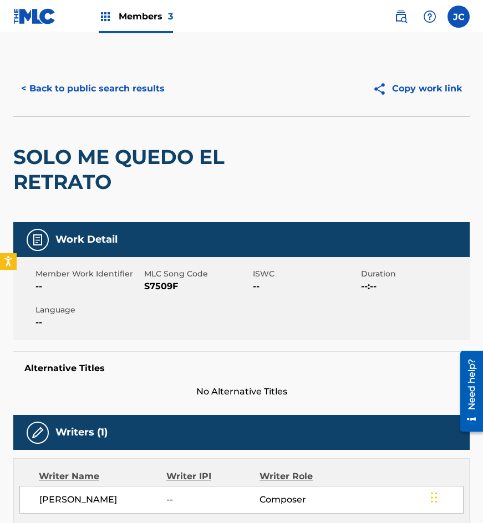
click at [111, 93] on button "< Back to public search results" at bounding box center [92, 89] width 159 height 28
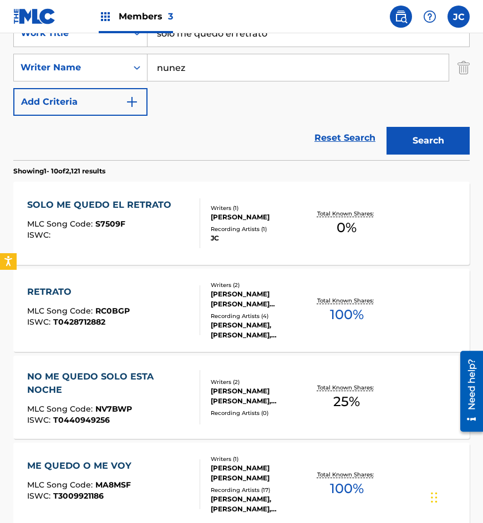
click at [158, 218] on div "SOLO ME QUEDO EL RETRATO MLC Song Code : S7509F ISWC :" at bounding box center [102, 223] width 150 height 50
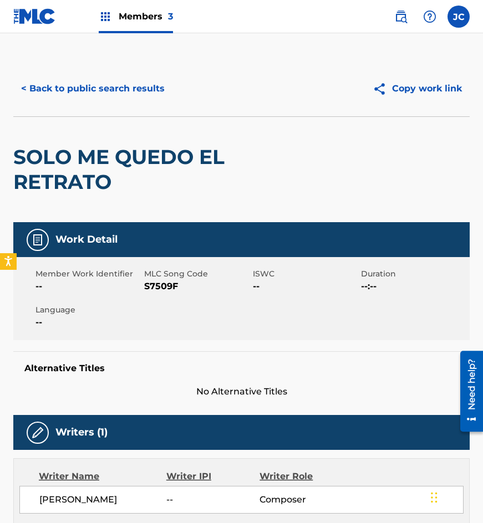
click at [162, 285] on span "S7509F" at bounding box center [197, 286] width 106 height 13
click at [95, 98] on button "< Back to public search results" at bounding box center [92, 89] width 159 height 28
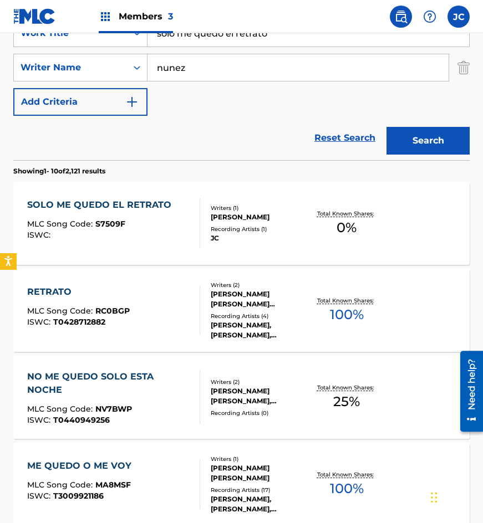
scroll to position [166, 0]
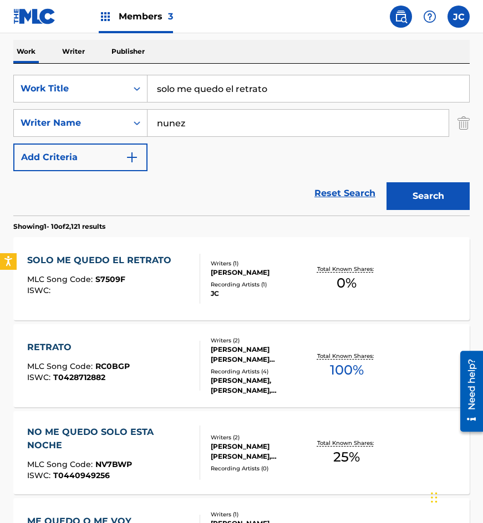
drag, startPoint x: 119, startPoint y: 98, endPoint x: 0, endPoint y: 114, distance: 120.3
click at [0, 114] on div "The MLC Public Work Search The accuracy and completeness of The MLC's data is d…" at bounding box center [241, 528] width 483 height 1266
type input "boda en secreto"
type input "o"
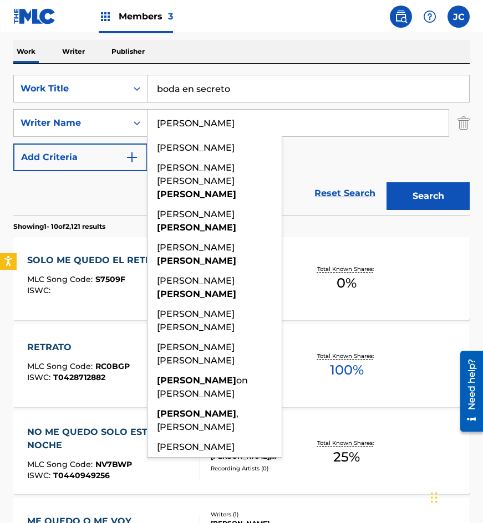
type input "phillips"
click at [386, 182] on button "Search" at bounding box center [427, 196] width 83 height 28
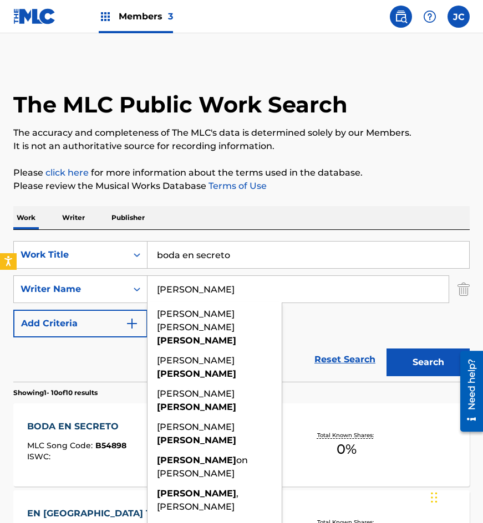
click at [366, 324] on div "SearchWithCriteriae156e0fd-92a7-442d-a5f1-dcc5c0b7a8cc Work Title boda en secre…" at bounding box center [241, 289] width 456 height 96
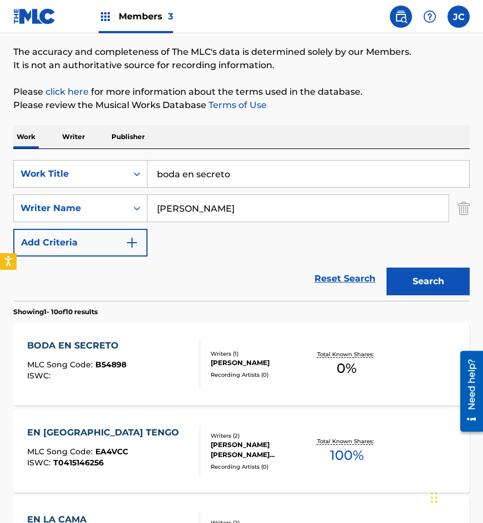
scroll to position [166, 0]
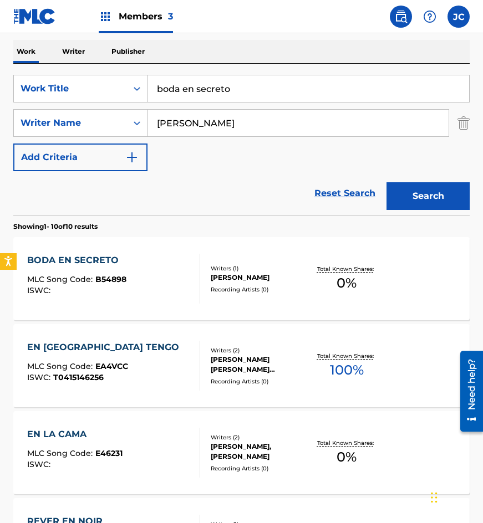
click at [197, 277] on div at bounding box center [195, 279] width 9 height 50
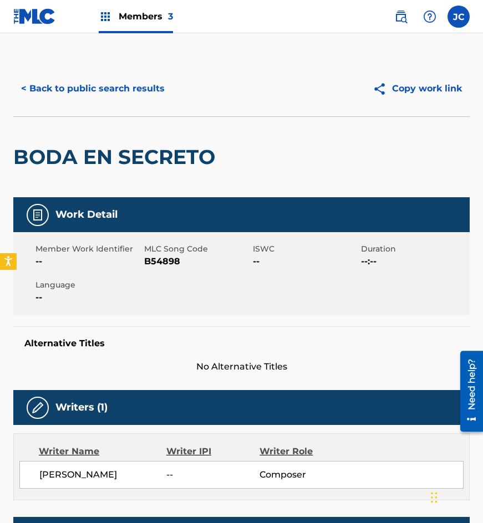
click at [171, 263] on span "B54898" at bounding box center [197, 261] width 106 height 13
drag, startPoint x: 101, startPoint y: 130, endPoint x: 118, endPoint y: 98, distance: 35.7
click at [101, 130] on div "BODA EN SECRETO" at bounding box center [116, 157] width 207 height 80
click at [129, 88] on button "< Back to public search results" at bounding box center [92, 89] width 159 height 28
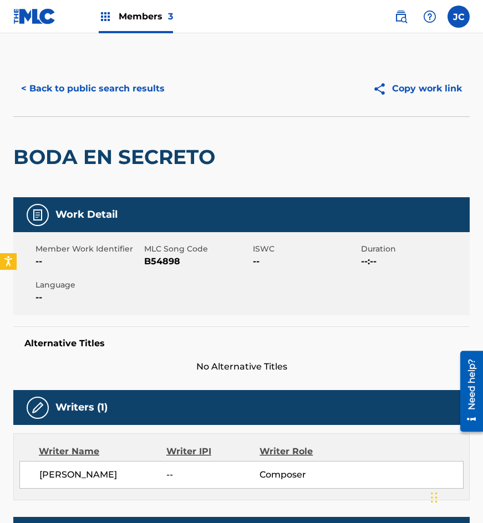
scroll to position [166, 0]
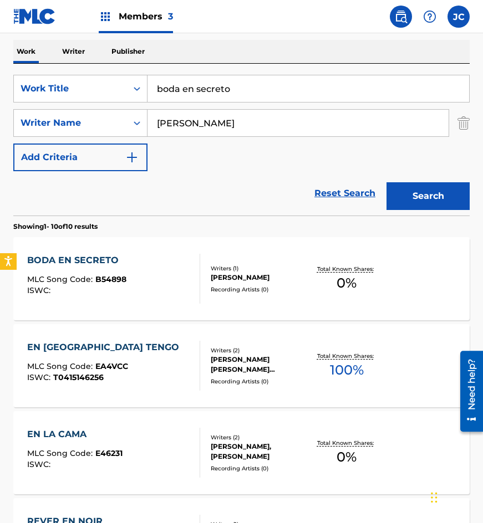
drag, startPoint x: 138, startPoint y: 97, endPoint x: 70, endPoint y: 104, distance: 68.0
click at [70, 104] on div "SearchWithCriteriae156e0fd-92a7-442d-a5f1-dcc5c0b7a8cc Work Title boda en secre…" at bounding box center [241, 123] width 456 height 96
type input "no puedo comprender"
click at [422, 201] on button "Search" at bounding box center [427, 196] width 83 height 28
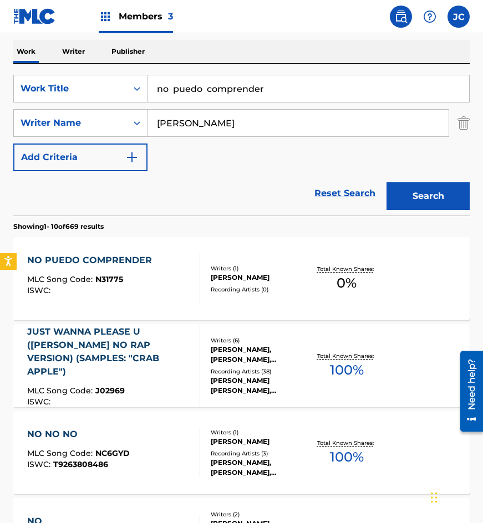
click at [226, 273] on div "ROBERTO PHILLIPS MARTINEZ" at bounding box center [260, 278] width 98 height 10
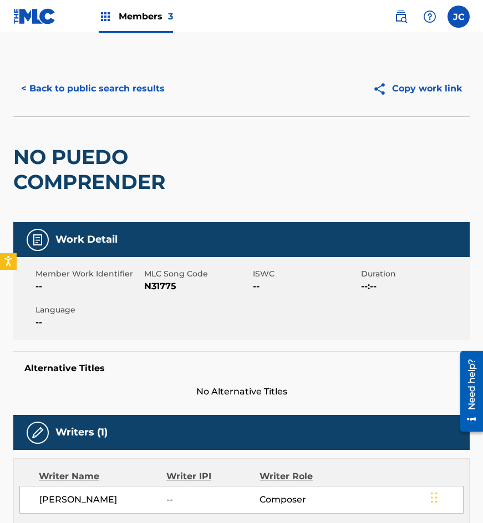
click at [161, 284] on span "N31775" at bounding box center [197, 286] width 106 height 13
click at [121, 103] on div "< Back to public search results Copy work link" at bounding box center [241, 88] width 456 height 55
click at [141, 95] on button "< Back to public search results" at bounding box center [92, 89] width 159 height 28
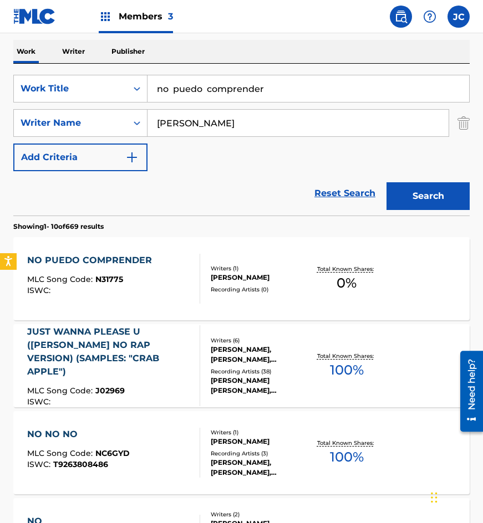
drag, startPoint x: 307, startPoint y: 100, endPoint x: 0, endPoint y: 86, distance: 307.5
click at [18, 92] on div "SearchWithCriteriae156e0fd-92a7-442d-a5f1-dcc5c0b7a8cc Work Title no puedo comp…" at bounding box center [241, 89] width 456 height 28
type input "rebelde ternurita"
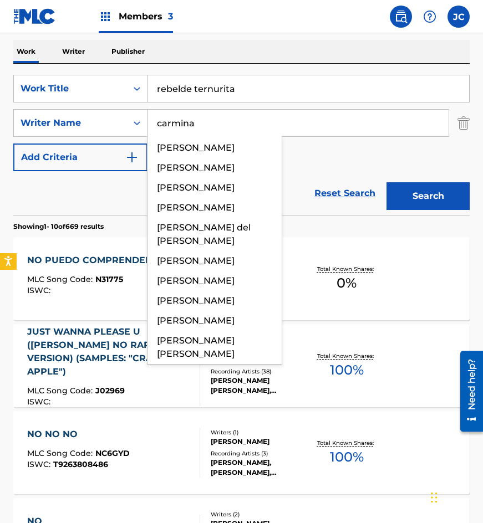
type input "carmina"
click at [386, 182] on button "Search" at bounding box center [427, 196] width 83 height 28
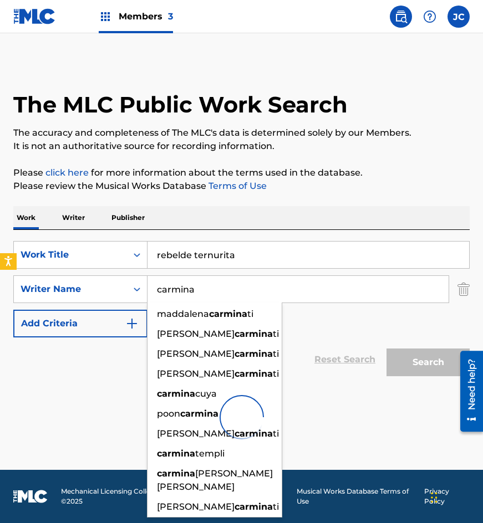
scroll to position [0, 0]
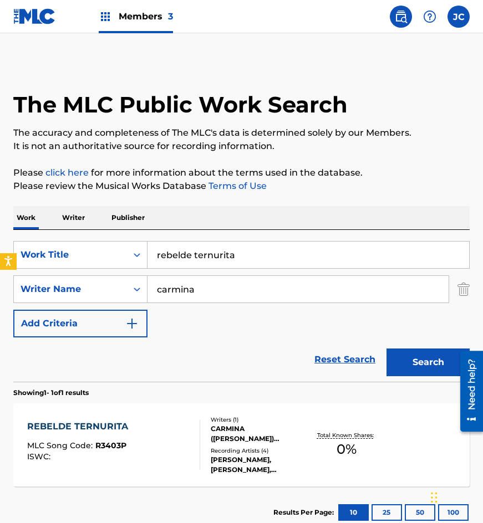
click at [314, 325] on div "SearchWithCriteriae156e0fd-92a7-442d-a5f1-dcc5c0b7a8cc Work Title rebelde ternu…" at bounding box center [241, 289] width 456 height 96
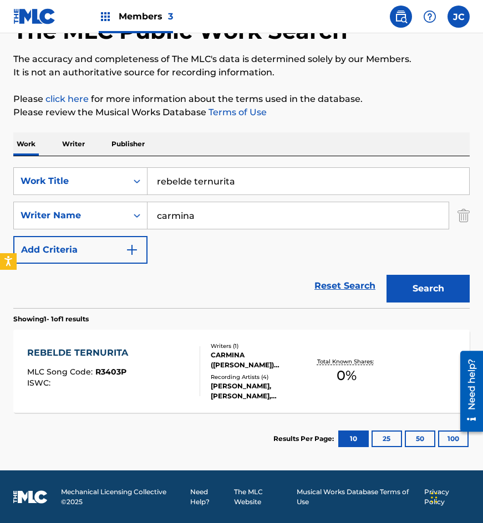
scroll to position [74, 0]
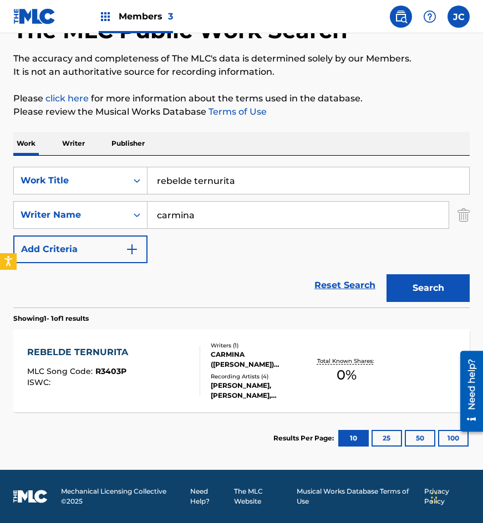
click at [253, 371] on div "Writers ( 1 ) CARMINA (VERONICA MORR) RAMIREZ MORR Recording Artists ( 4 ) IMEL…" at bounding box center [254, 371] width 108 height 59
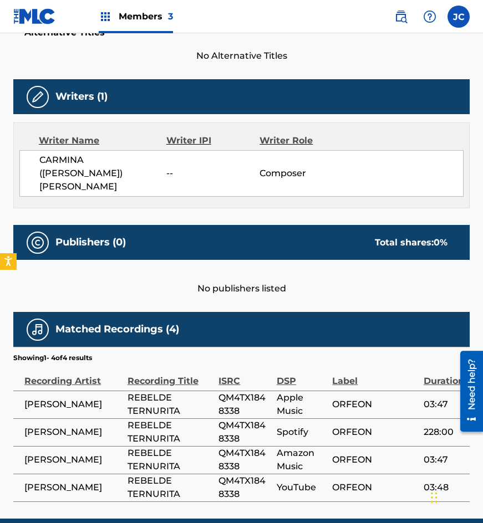
scroll to position [347, 0]
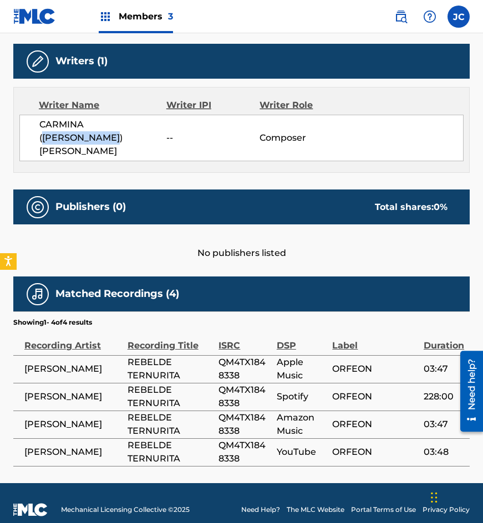
drag, startPoint x: 89, startPoint y: 124, endPoint x: 68, endPoint y: 135, distance: 23.8
click at [68, 135] on span "CARMINA (VERONICA MORR) RAMIREZ MORR" at bounding box center [102, 138] width 127 height 40
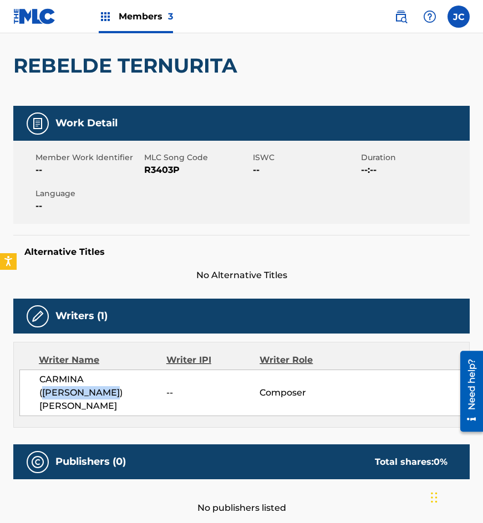
scroll to position [14, 0]
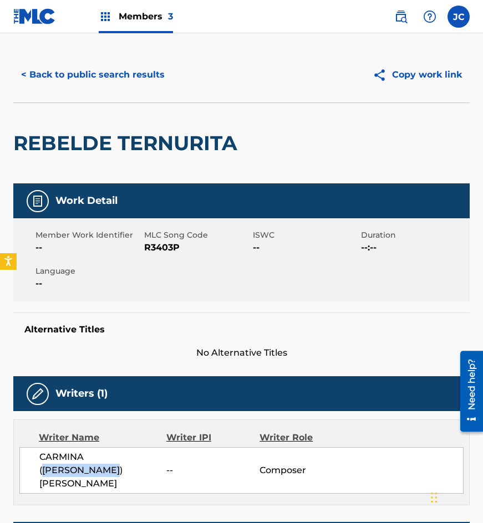
click at [86, 78] on button "< Back to public search results" at bounding box center [92, 75] width 159 height 28
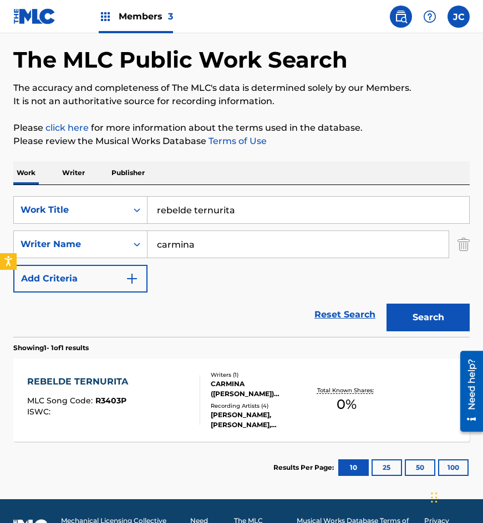
scroll to position [74, 0]
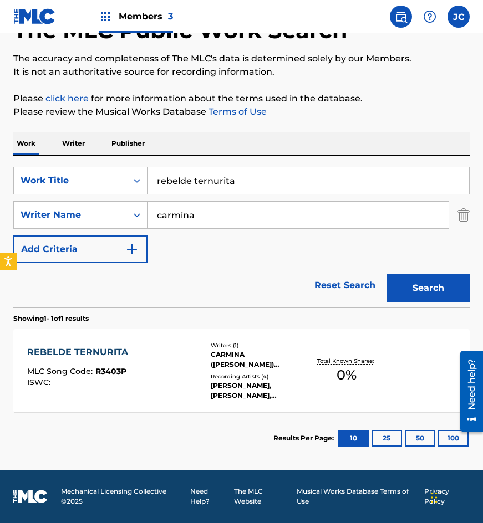
click at [242, 381] on div "IMELDA MILLER, IMELDA MILLER, IMELDA MILLER, IMELDA MILLER" at bounding box center [260, 391] width 98 height 20
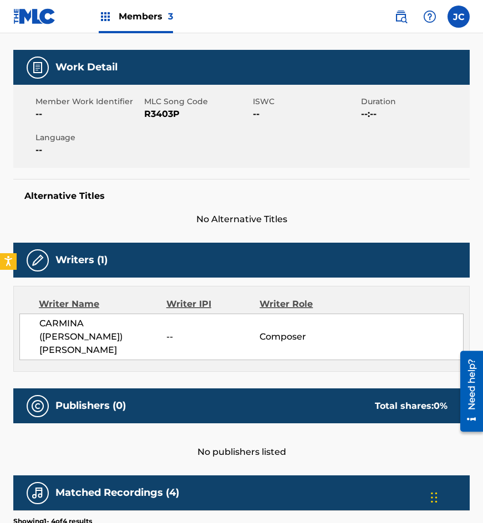
scroll to position [125, 0]
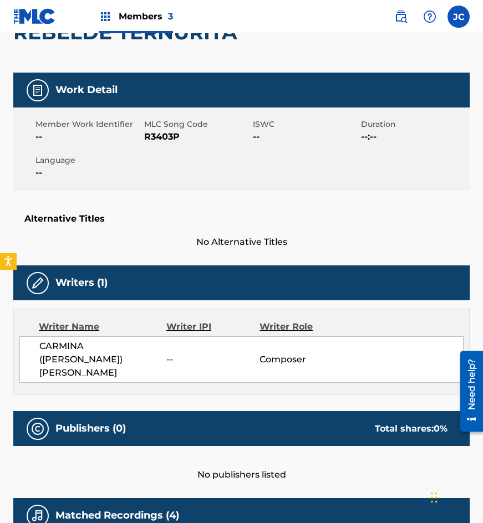
click at [152, 143] on span "R3403P" at bounding box center [197, 136] width 106 height 13
click at [152, 139] on span "R3403P" at bounding box center [197, 136] width 106 height 13
drag, startPoint x: 61, startPoint y: 165, endPoint x: 106, endPoint y: 106, distance: 73.9
click at [61, 165] on span "Language" at bounding box center [88, 161] width 106 height 12
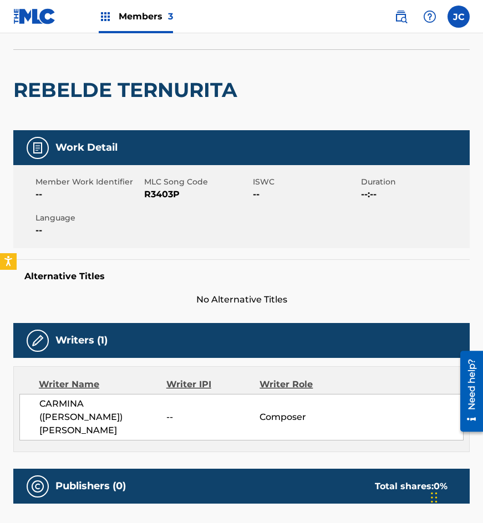
scroll to position [0, 0]
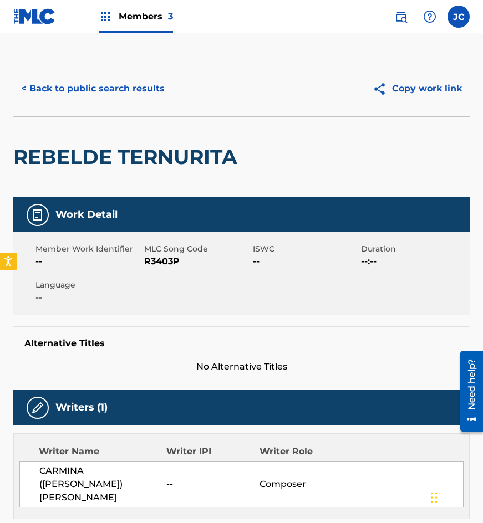
click at [126, 93] on button "< Back to public search results" at bounding box center [92, 89] width 159 height 28
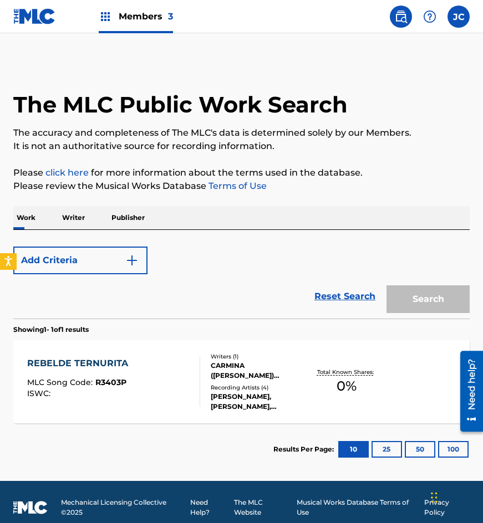
scroll to position [11, 0]
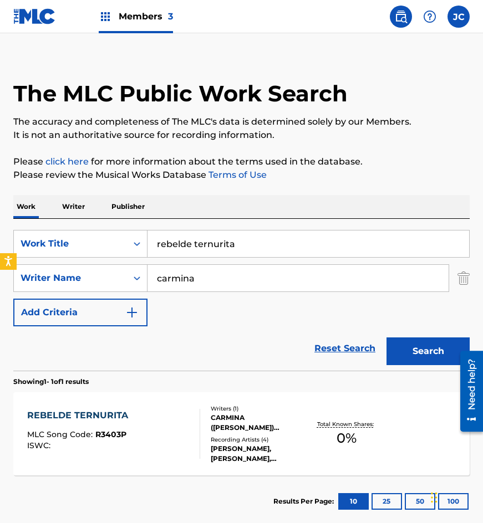
drag, startPoint x: 263, startPoint y: 252, endPoint x: 47, endPoint y: 202, distance: 221.8
click at [75, 217] on div "Work Writer Publisher SearchWithCriteriae156e0fd-92a7-442d-a5f1-dcc5c0b7a8cc Wo…" at bounding box center [241, 361] width 456 height 333
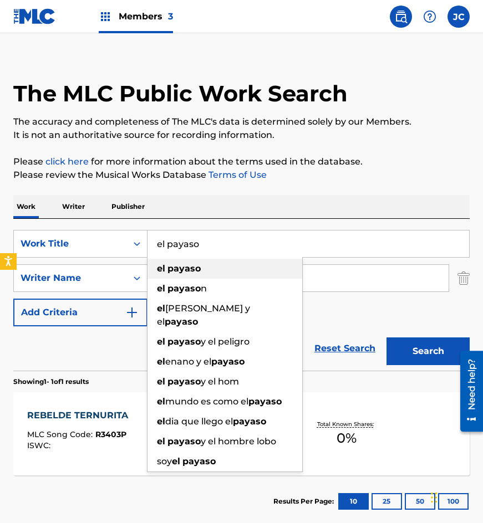
type input "el payaso"
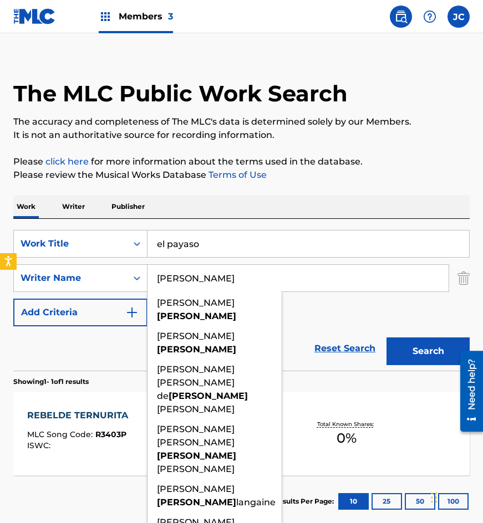
type input "reyes"
click at [386, 338] on button "Search" at bounding box center [427, 352] width 83 height 28
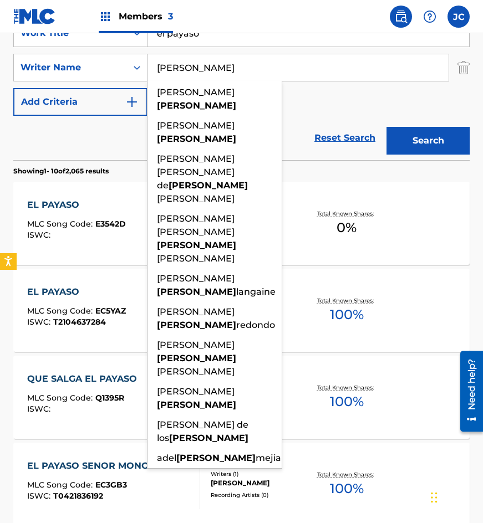
click at [322, 102] on div "SearchWithCriteriae156e0fd-92a7-442d-a5f1-dcc5c0b7a8cc Work Title el payaso Sea…" at bounding box center [241, 67] width 456 height 96
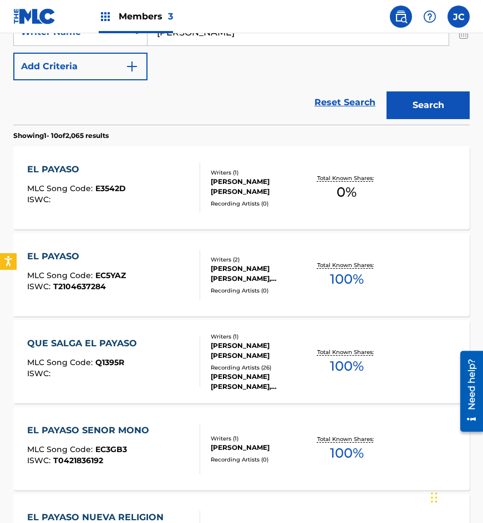
scroll to position [277, 0]
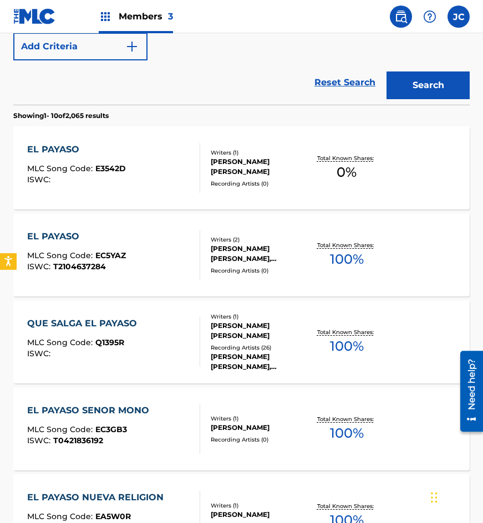
click at [200, 163] on div "Writers ( 1 ) ROBERTO REYES ANTUNEZ Recording Artists ( 0 )" at bounding box center [254, 168] width 108 height 39
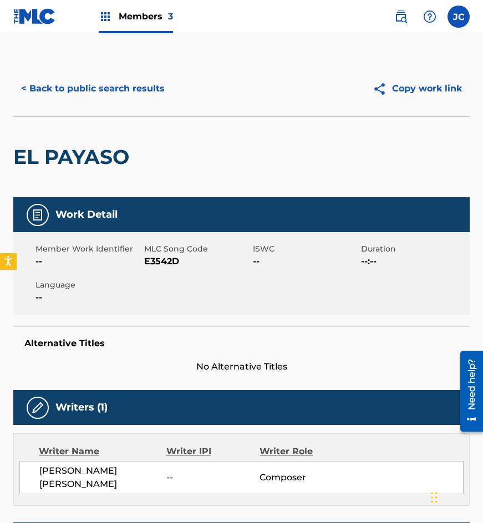
click at [171, 261] on span "E3542D" at bounding box center [197, 261] width 106 height 13
click at [60, 104] on div "< Back to public search results Copy work link" at bounding box center [241, 88] width 456 height 55
click at [130, 84] on button "< Back to public search results" at bounding box center [92, 89] width 159 height 28
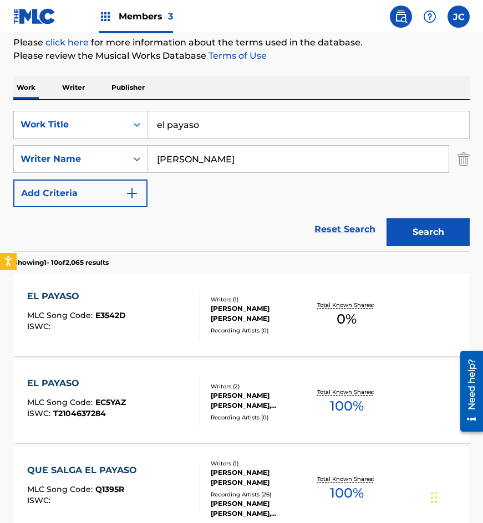
scroll to position [119, 0]
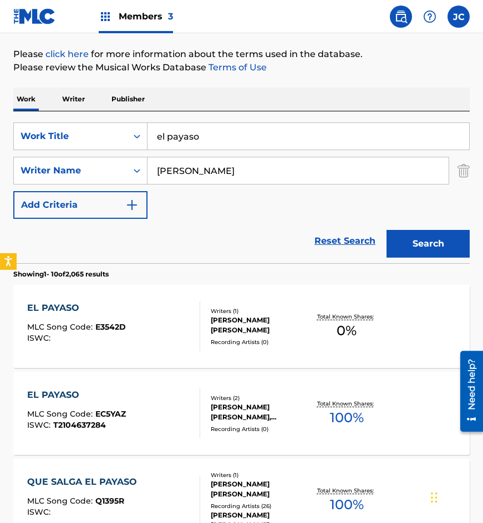
drag, startPoint x: 156, startPoint y: 134, endPoint x: 146, endPoint y: 117, distance: 19.4
click at [90, 134] on div "SearchWithCriteriae156e0fd-92a7-442d-a5f1-dcc5c0b7a8cc Work Title el payaso" at bounding box center [241, 137] width 456 height 28
type input "dame un dia de tu vida"
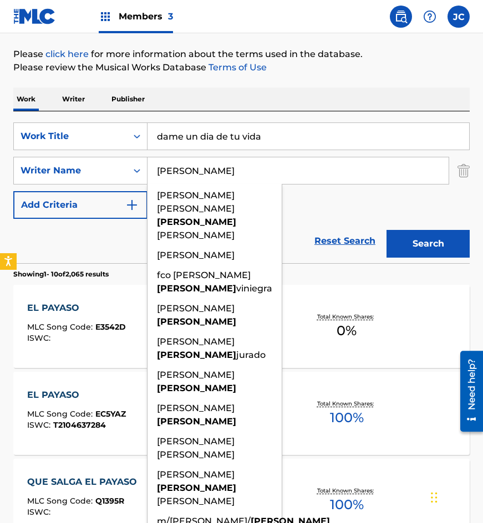
type input "guizar"
click at [386, 230] on button "Search" at bounding box center [427, 244] width 83 height 28
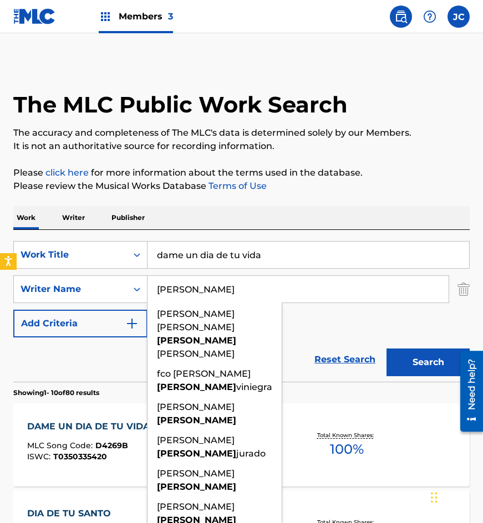
click at [338, 322] on div "SearchWithCriteriae156e0fd-92a7-442d-a5f1-dcc5c0b7a8cc Work Title dame un dia d…" at bounding box center [241, 289] width 456 height 96
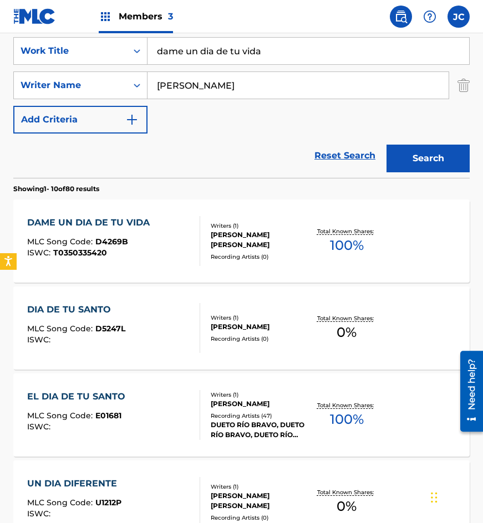
scroll to position [222, 0]
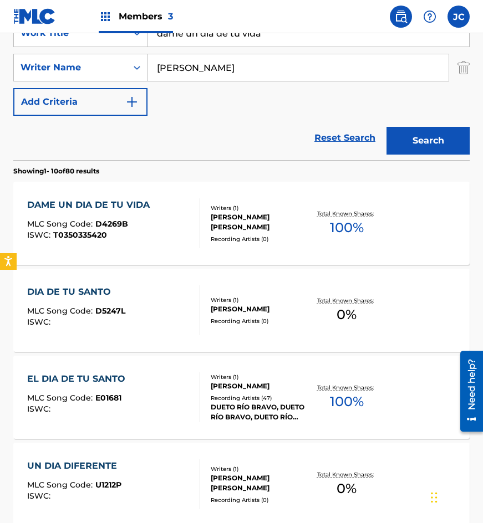
click at [123, 219] on span "D4269B" at bounding box center [111, 224] width 33 height 10
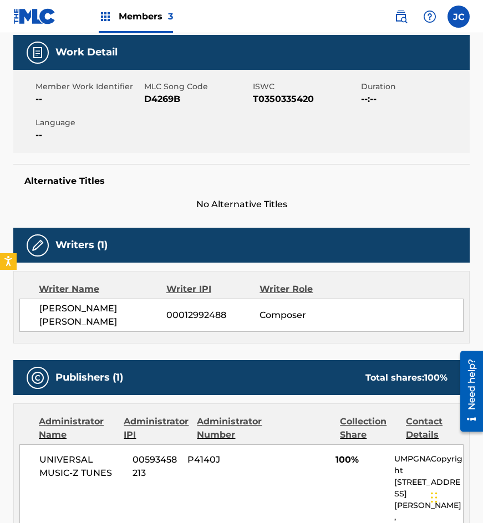
scroll to position [137, 0]
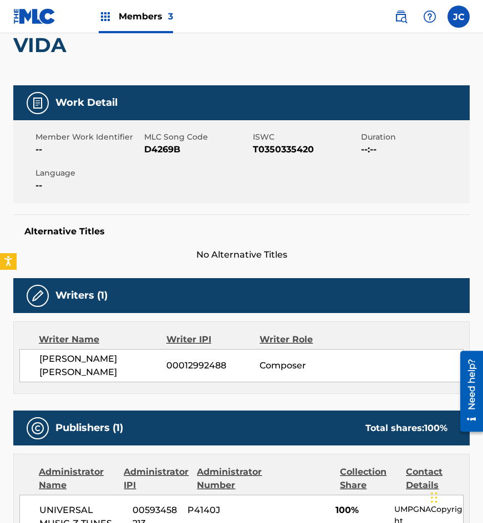
click at [168, 150] on span "D4269B" at bounding box center [197, 149] width 106 height 13
click at [169, 146] on span "D4269B" at bounding box center [197, 149] width 106 height 13
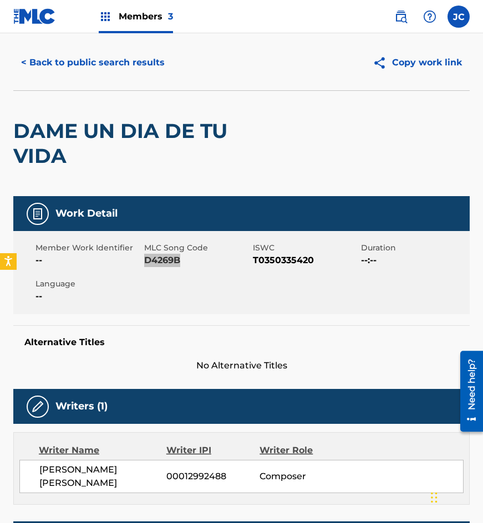
scroll to position [0, 0]
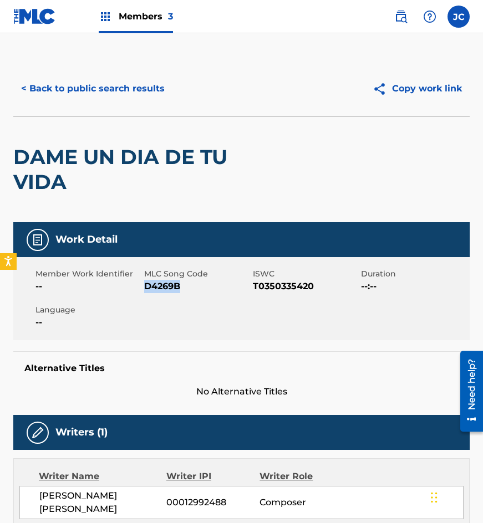
click at [109, 87] on button "< Back to public search results" at bounding box center [92, 89] width 159 height 28
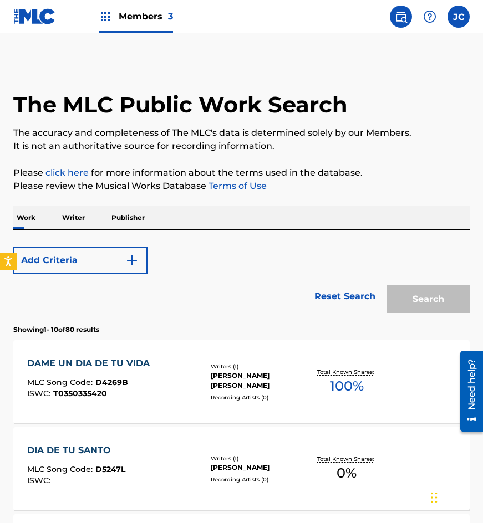
scroll to position [222, 0]
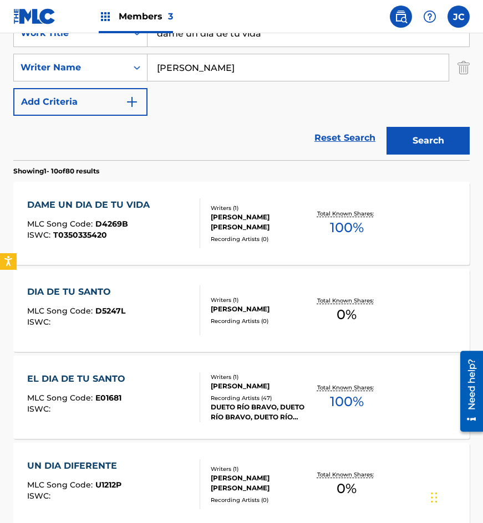
click at [135, 215] on div "DAME UN DIA DE TU VIDA MLC Song Code : D4269B ISWC : T0350335420" at bounding box center [91, 223] width 128 height 50
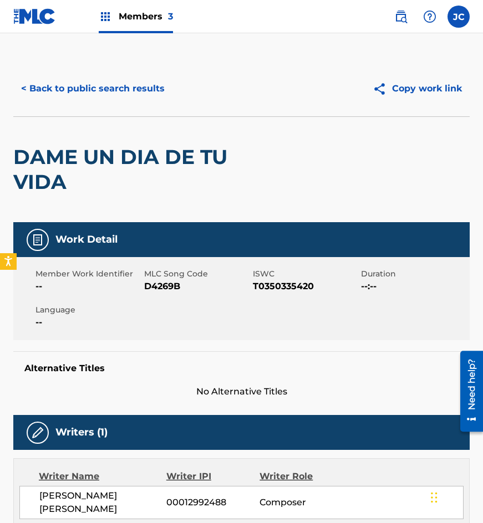
click at [160, 283] on span "D4269B" at bounding box center [197, 286] width 106 height 13
click at [78, 98] on button "< Back to public search results" at bounding box center [92, 89] width 159 height 28
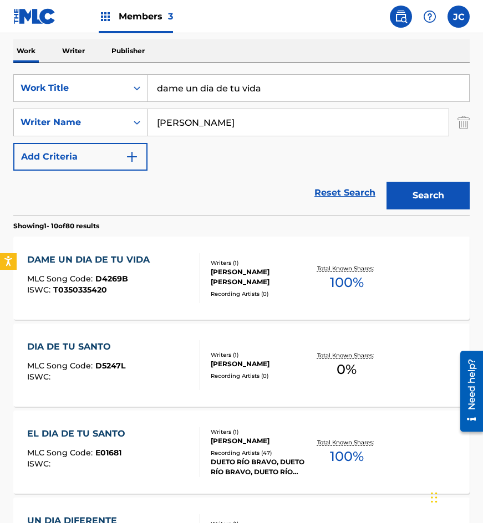
scroll to position [166, 0]
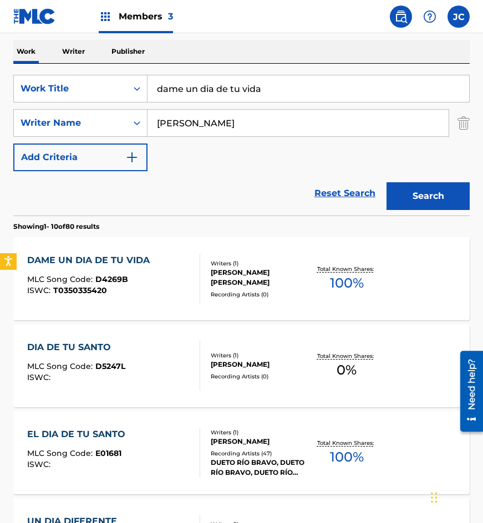
click at [281, 95] on input "dame un dia de tu vida" at bounding box center [308, 88] width 322 height 27
type input "solo amigos"
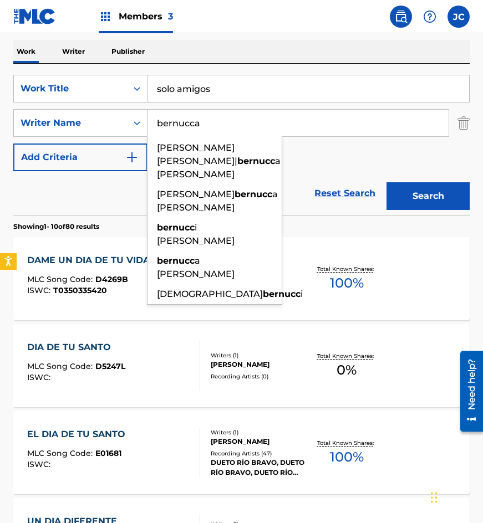
type input "bernucca"
click at [386, 182] on button "Search" at bounding box center [427, 196] width 83 height 28
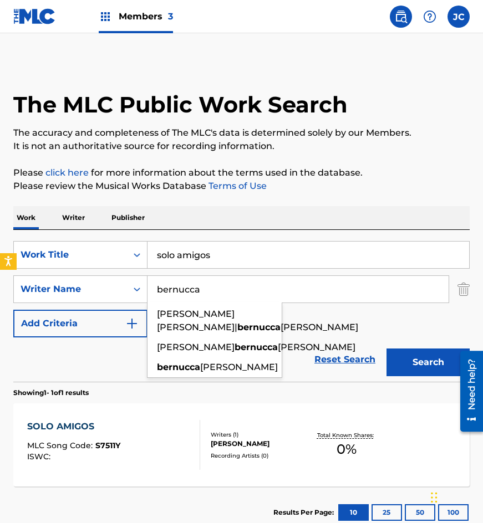
click at [330, 335] on div "SearchWithCriteriae156e0fd-92a7-442d-a5f1-dcc5c0b7a8cc Work Title solo amigos S…" at bounding box center [241, 289] width 456 height 96
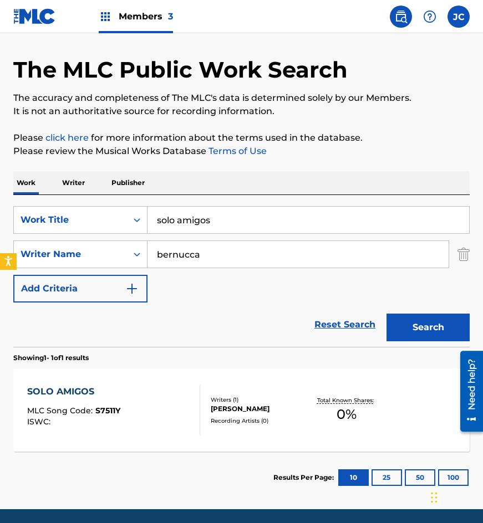
scroll to position [74, 0]
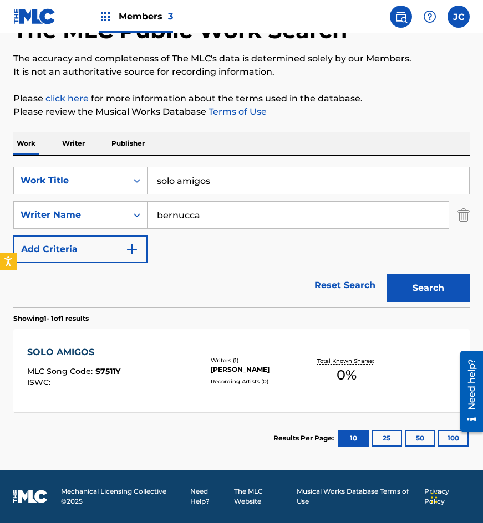
click at [211, 365] on div "ROBERTO BERNUCCA CURATOLO" at bounding box center [260, 370] width 98 height 10
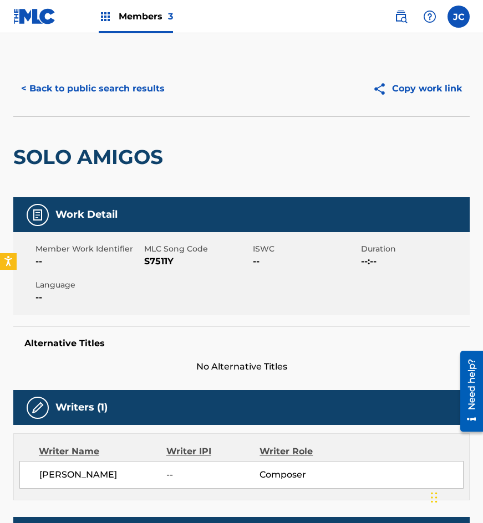
click at [150, 261] on span "S7511Y" at bounding box center [197, 261] width 106 height 13
drag, startPoint x: 150, startPoint y: 107, endPoint x: 146, endPoint y: 78, distance: 29.7
click at [150, 107] on div "< Back to public search results Copy work link" at bounding box center [241, 88] width 456 height 55
click at [146, 76] on button "< Back to public search results" at bounding box center [92, 89] width 159 height 28
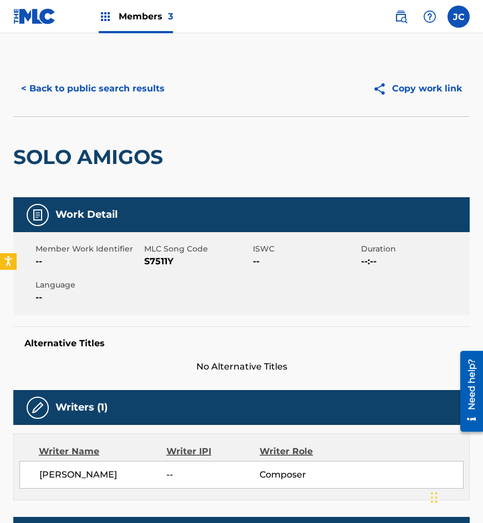
scroll to position [11, 0]
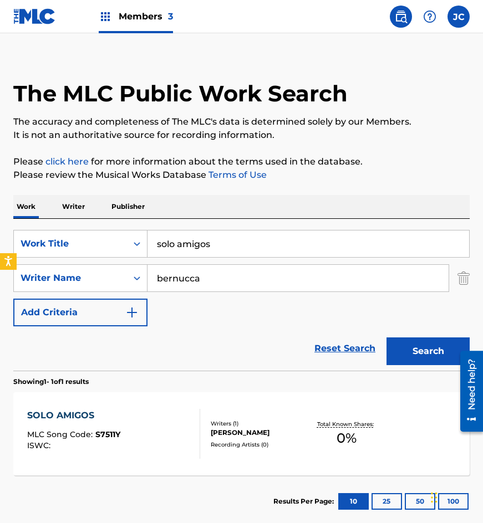
drag, startPoint x: 223, startPoint y: 249, endPoint x: 242, endPoint y: 230, distance: 26.3
click at [136, 242] on div "SearchWithCriteriae156e0fd-92a7-442d-a5f1-dcc5c0b7a8cc Work Title solo amigos" at bounding box center [241, 244] width 456 height 28
type input "mi querido amor"
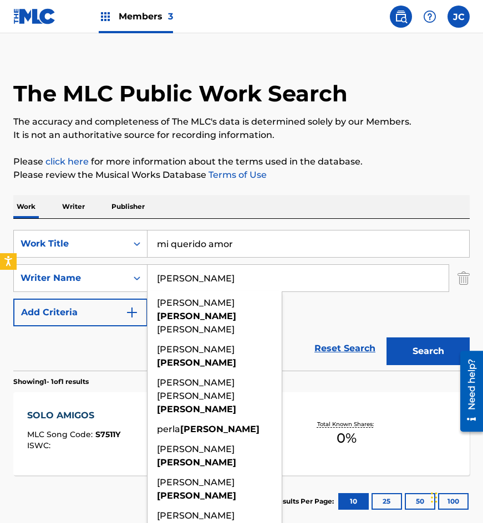
type input "arias"
click at [386, 338] on button "Search" at bounding box center [427, 352] width 83 height 28
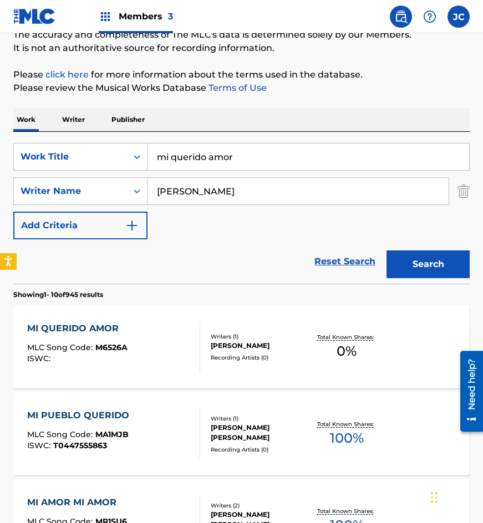
scroll to position [111, 0]
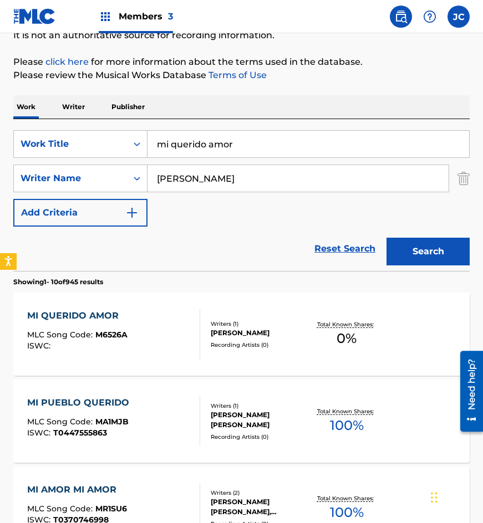
click at [233, 342] on div "Recording Artists ( 0 )" at bounding box center [260, 345] width 98 height 8
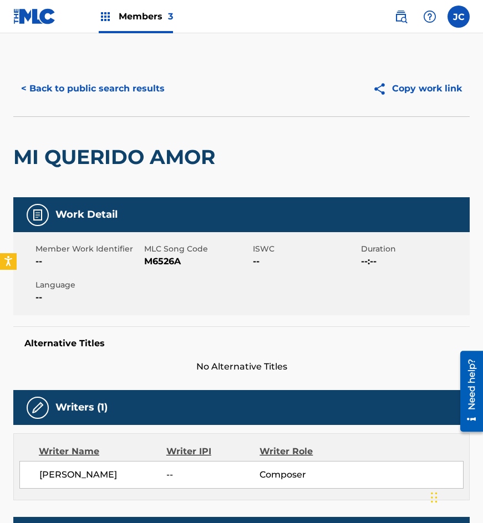
click at [170, 263] on span "M6526A" at bounding box center [197, 261] width 106 height 13
click at [87, 81] on button "< Back to public search results" at bounding box center [92, 89] width 159 height 28
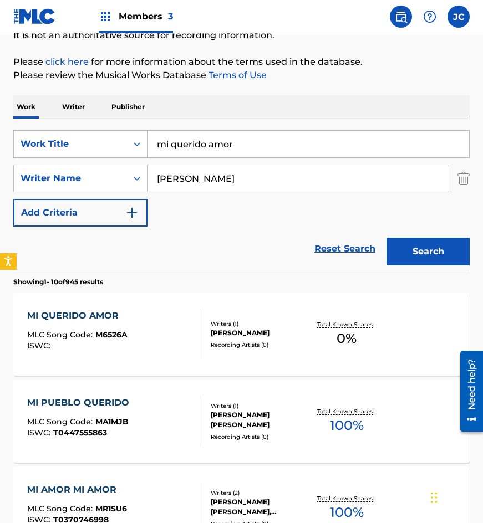
click at [200, 176] on input "arias" at bounding box center [297, 178] width 301 height 27
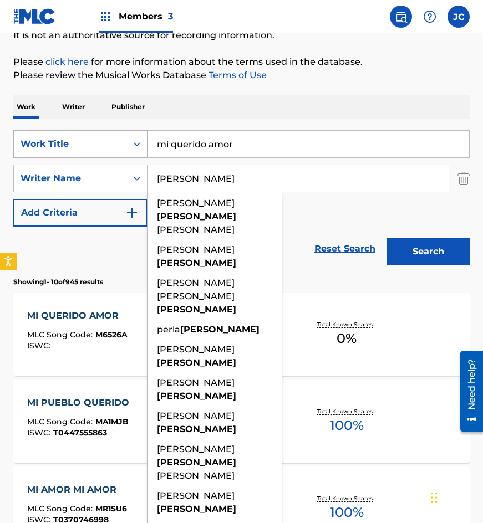
click at [109, 147] on div "Work Title" at bounding box center [71, 144] width 100 height 13
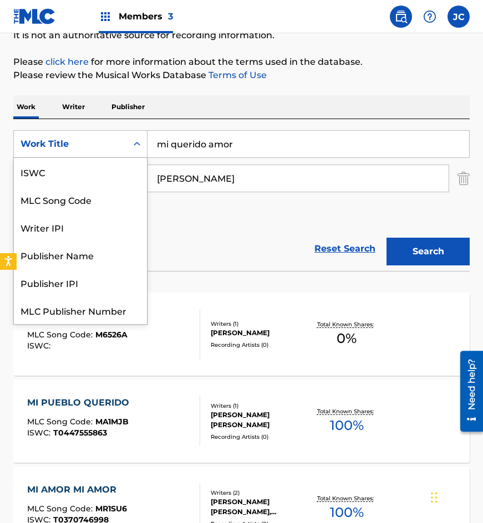
scroll to position [28, 0]
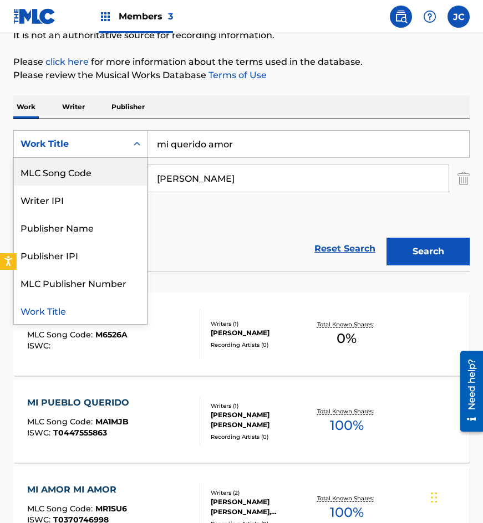
click at [103, 178] on div "MLC Song Code" at bounding box center [80, 172] width 133 height 28
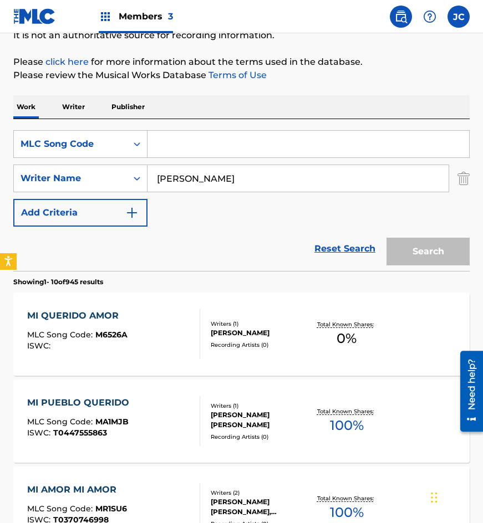
drag, startPoint x: 170, startPoint y: 159, endPoint x: 180, endPoint y: 151, distance: 12.3
click at [180, 151] on input "Search Form" at bounding box center [308, 144] width 322 height 27
paste input "Q07195"
type input "Q07195"
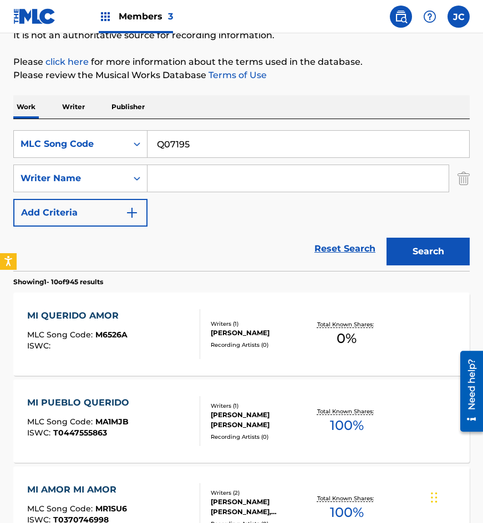
click at [386, 238] on button "Search" at bounding box center [427, 252] width 83 height 28
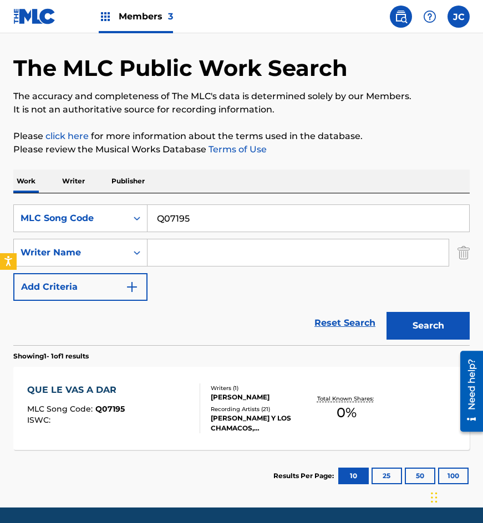
scroll to position [74, 0]
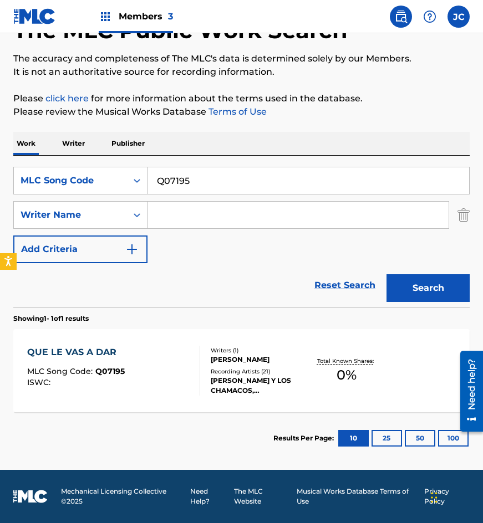
click at [277, 383] on div "JAIME Y LOS CHAMACOS, JAIME Y LOS CHAMACOS, JAIME Y LOS CHAMACOS, RETOÑO, LOS B…" at bounding box center [260, 386] width 98 height 20
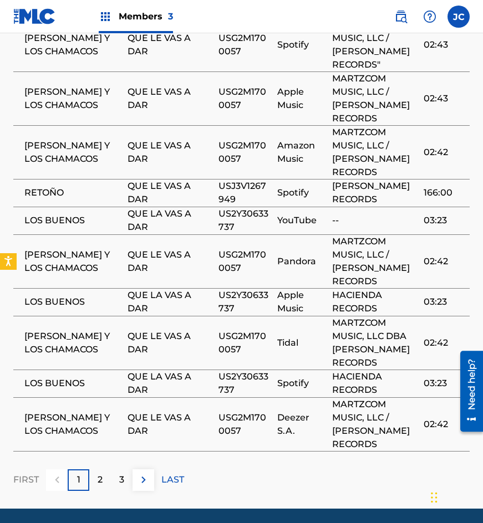
scroll to position [710, 0]
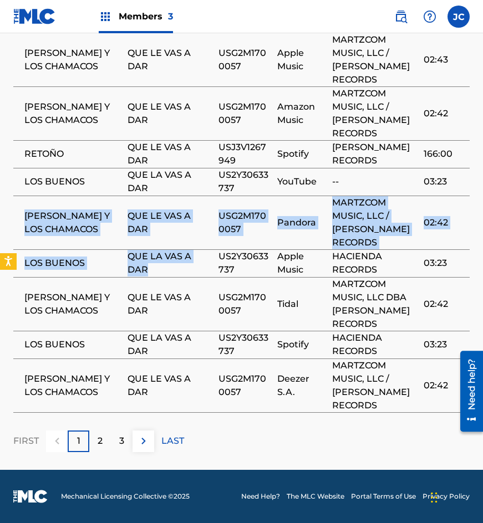
drag, startPoint x: 17, startPoint y: 218, endPoint x: 200, endPoint y: 273, distance: 191.4
click at [200, 273] on tbody "JAIME Y LOS CHAMACOS QUE LE VAS A DAR USG2M1700057 Spotify "MARTZCOM MUSIC, LLC…" at bounding box center [241, 196] width 456 height 434
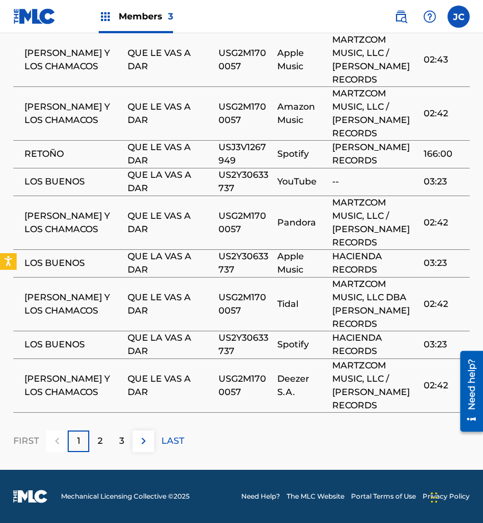
click at [149, 283] on td "QUE LE VAS A DAR" at bounding box center [173, 304] width 91 height 54
click at [108, 446] on div "2" at bounding box center [100, 442] width 22 height 22
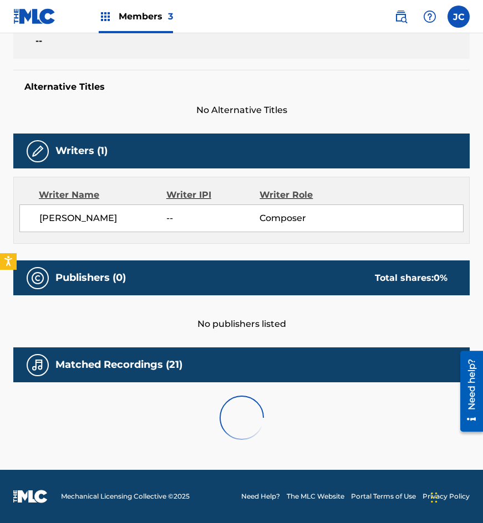
scroll to position [579, 0]
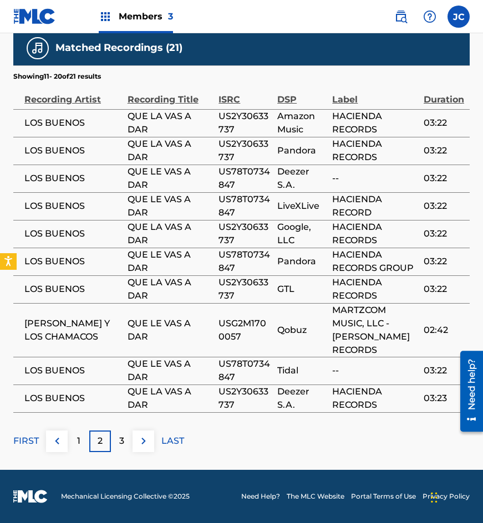
click at [115, 444] on div "3" at bounding box center [122, 442] width 22 height 22
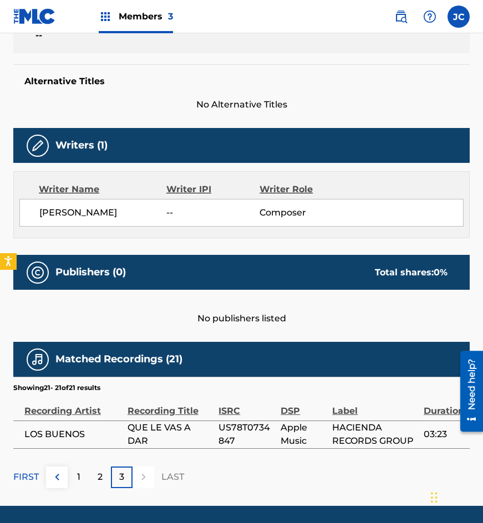
scroll to position [304, 0]
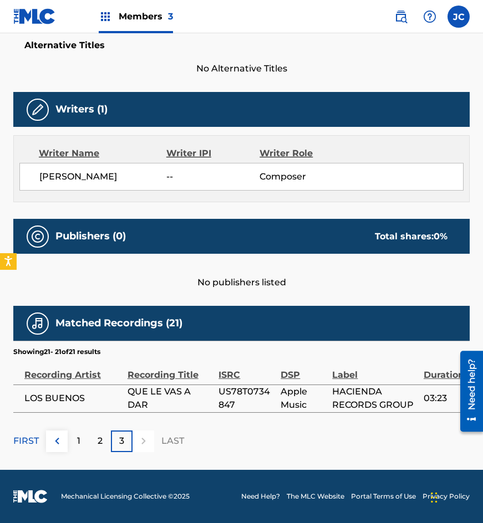
click at [62, 446] on img at bounding box center [56, 441] width 13 height 13
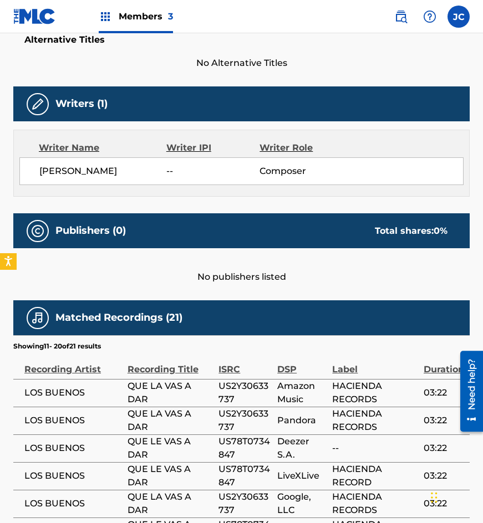
click at [62, 446] on td "LOS BUENOS" at bounding box center [70, 449] width 114 height 28
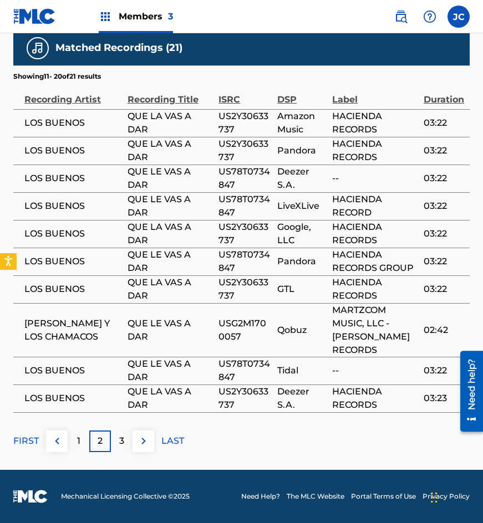
click at [144, 345] on td "QUE LE VAS A DAR" at bounding box center [173, 330] width 91 height 54
click at [58, 444] on img at bounding box center [56, 441] width 13 height 13
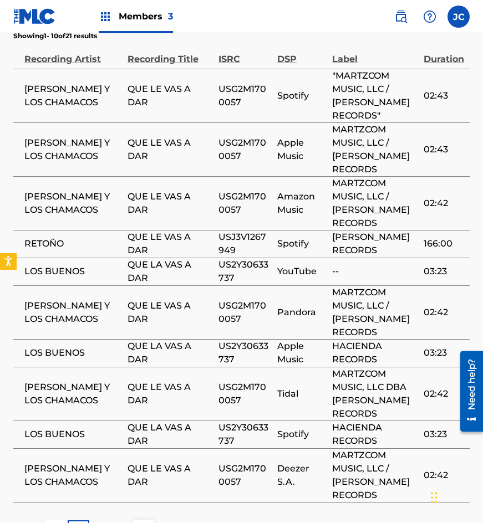
scroll to position [635, 0]
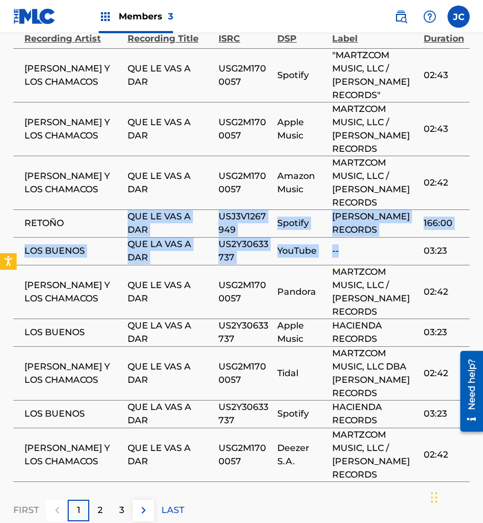
drag, startPoint x: 91, startPoint y: 241, endPoint x: 370, endPoint y: 243, distance: 279.5
click at [370, 243] on tbody "JAIME Y LOS CHAMACOS QUE LE VAS A DAR USG2M1700057 Spotify "MARTZCOM MUSIC, LLC…" at bounding box center [241, 265] width 456 height 434
click at [364, 265] on td "--" at bounding box center [377, 251] width 91 height 28
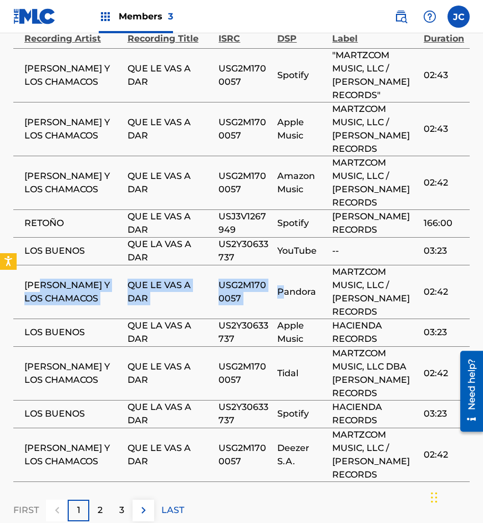
drag, startPoint x: 38, startPoint y: 291, endPoint x: 284, endPoint y: 305, distance: 246.6
click at [284, 305] on tr "JAIME Y LOS CHAMACOS QUE LE VAS A DAR USG2M1700057 Pandora MARTZCOM MUSIC, LLC …" at bounding box center [241, 292] width 456 height 54
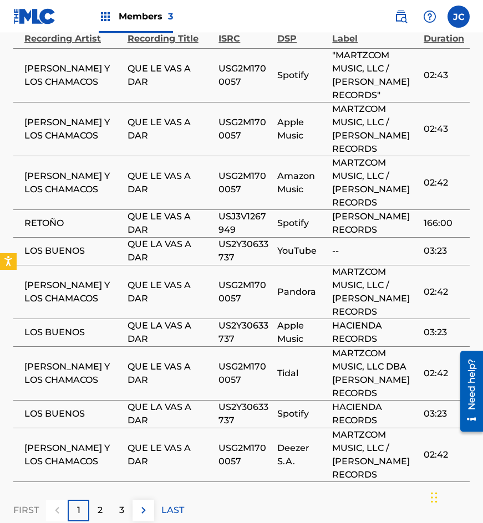
click at [311, 314] on td "Pandora" at bounding box center [304, 292] width 55 height 54
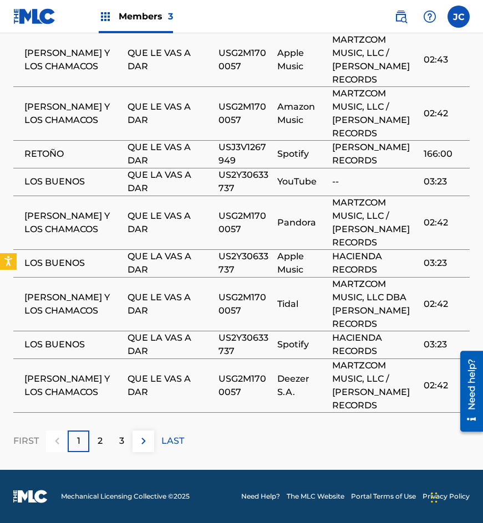
scroll to position [710, 0]
click at [147, 443] on img at bounding box center [143, 441] width 13 height 13
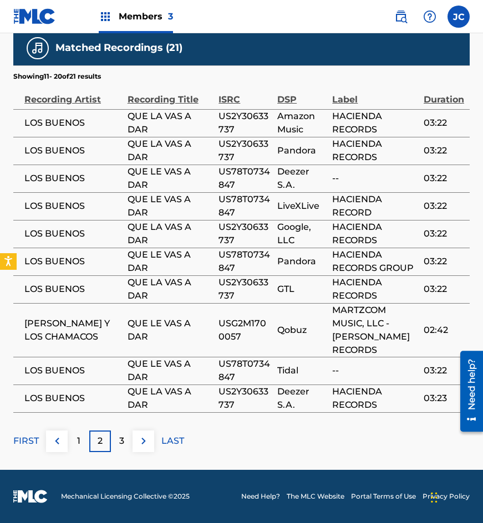
click at [146, 444] on img at bounding box center [143, 441] width 13 height 13
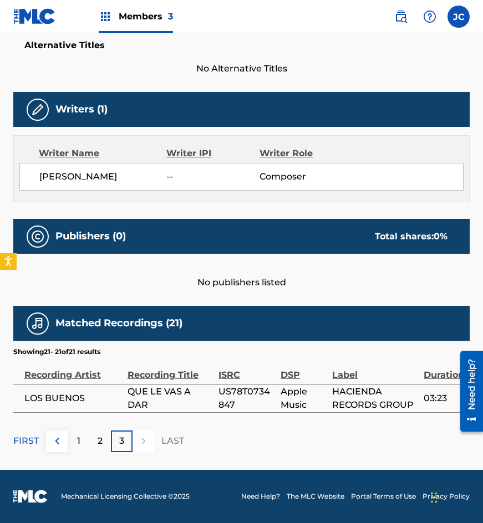
click at [59, 436] on img at bounding box center [56, 441] width 13 height 13
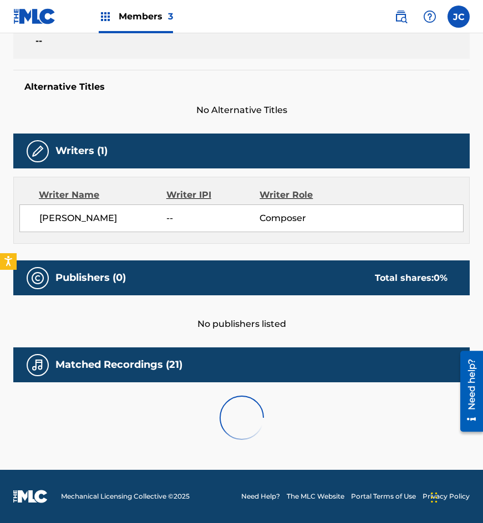
scroll to position [304, 0]
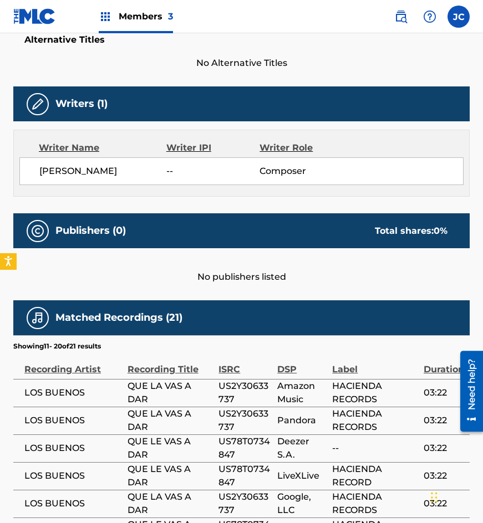
click at [99, 362] on div "Recording Artist" at bounding box center [73, 364] width 98 height 25
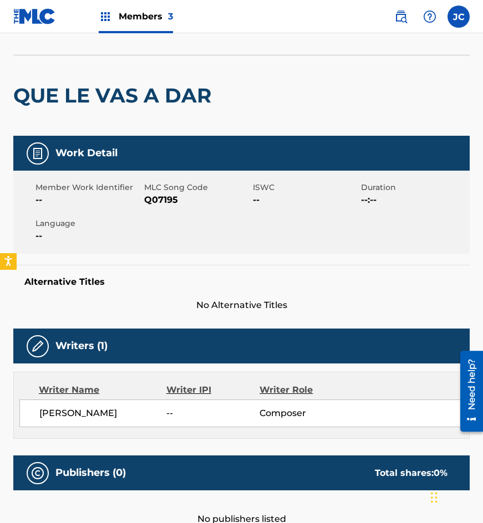
scroll to position [0, 0]
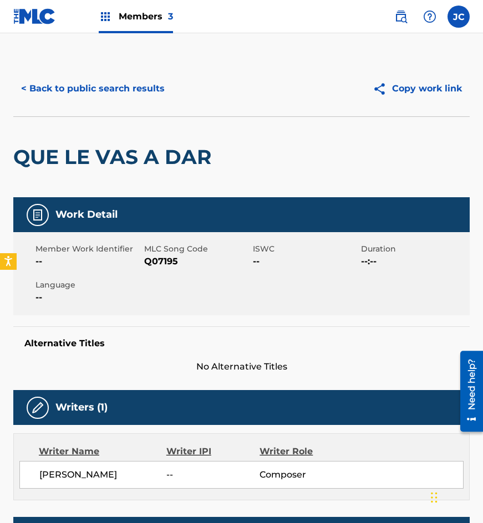
click at [46, 21] on img at bounding box center [34, 16] width 43 height 16
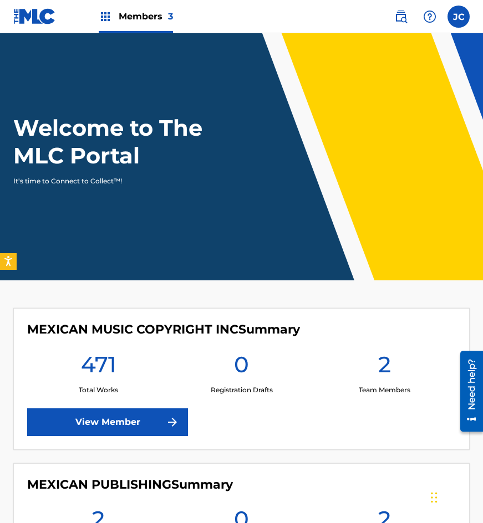
drag, startPoint x: 43, startPoint y: 22, endPoint x: 28, endPoint y: 54, distance: 35.7
click at [14, 66] on header "Welcome to The MLC Portal It's time to Connect to Collect™!" at bounding box center [241, 156] width 483 height 247
click at [393, 14] on link at bounding box center [401, 17] width 22 height 22
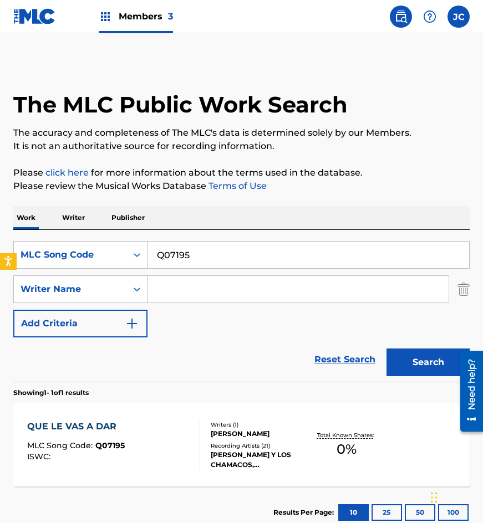
click at [164, 256] on input "Q07195" at bounding box center [308, 255] width 322 height 27
paste input "804639"
type input "Q07195"
click at [96, 262] on div "MLC Song Code" at bounding box center [70, 255] width 113 height 21
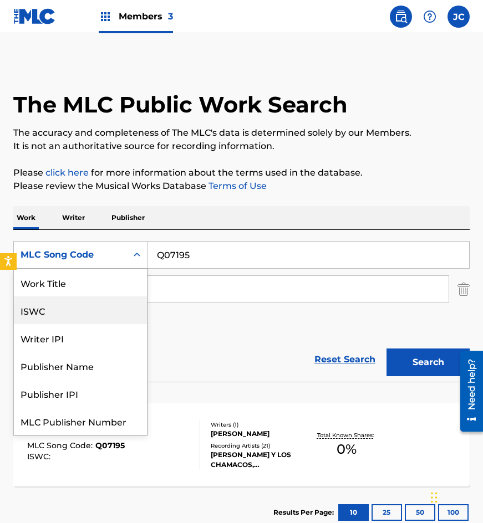
click at [84, 281] on div "Work Title" at bounding box center [80, 283] width 133 height 28
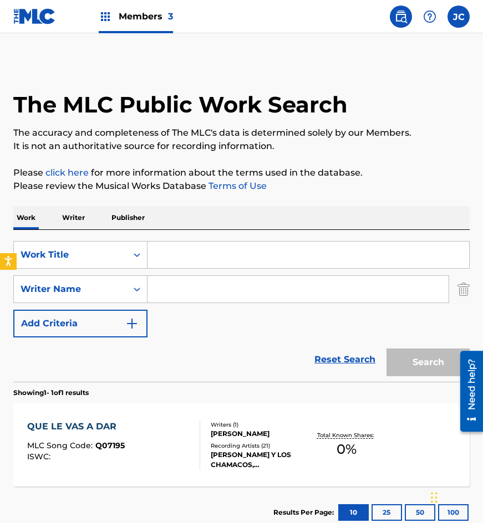
click at [216, 259] on input "Search Form" at bounding box center [308, 255] width 322 height 27
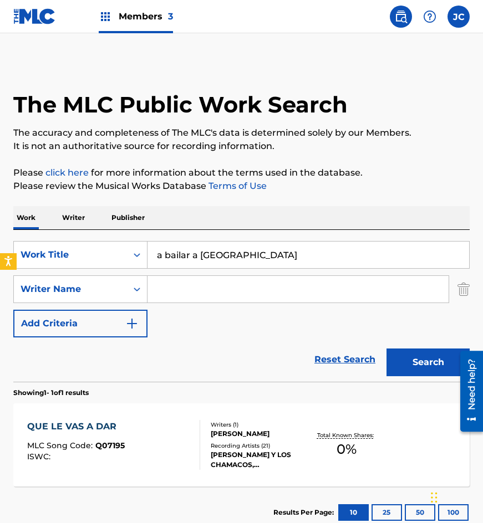
type input "a bailar a los angeles"
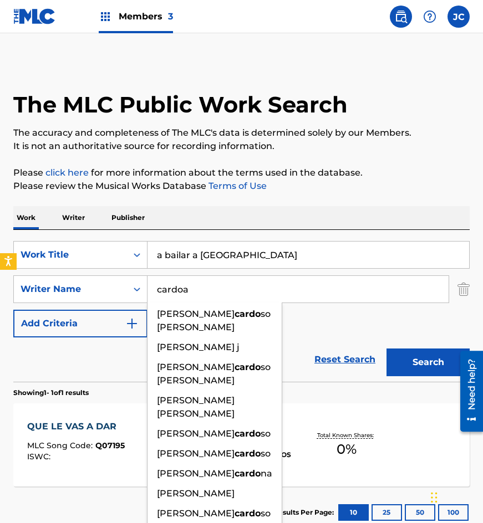
click at [386, 349] on button "Search" at bounding box center [427, 363] width 83 height 28
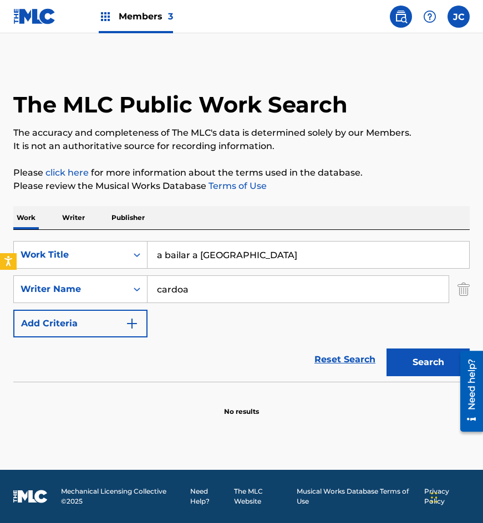
click at [186, 292] on input "cardoa" at bounding box center [297, 289] width 301 height 27
type input "cardona"
click at [386, 349] on button "Search" at bounding box center [427, 363] width 83 height 28
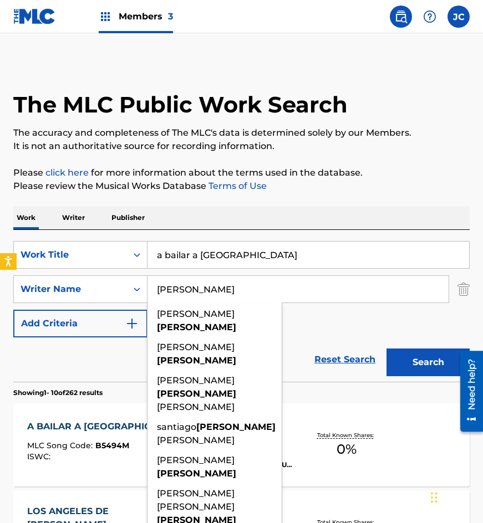
click at [312, 319] on div "SearchWithCriteria91b087ea-94d3-4f83-a247-d453e5b1b286 Work Title a bailar a lo…" at bounding box center [241, 289] width 456 height 96
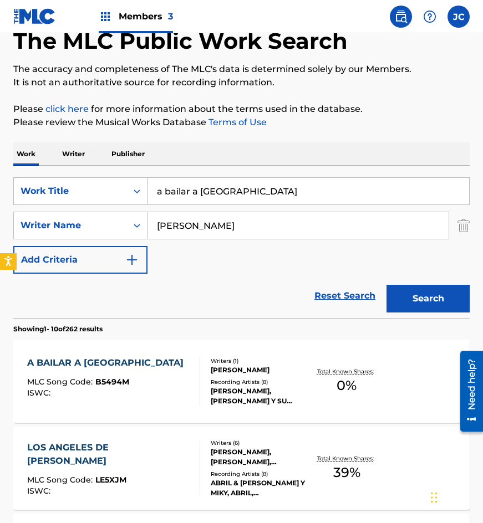
scroll to position [166, 0]
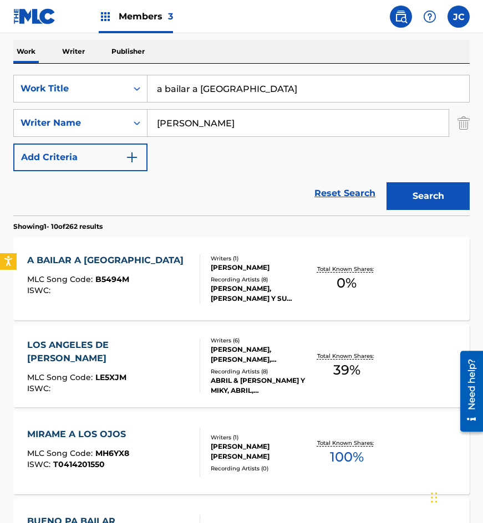
click at [232, 284] on div "Recording Artists ( 8 )" at bounding box center [260, 280] width 98 height 8
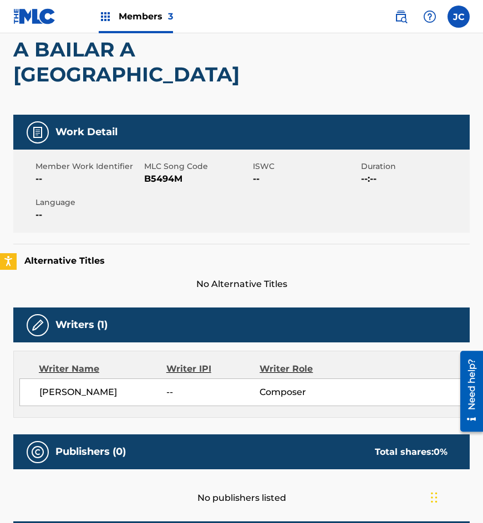
scroll to position [90, 0]
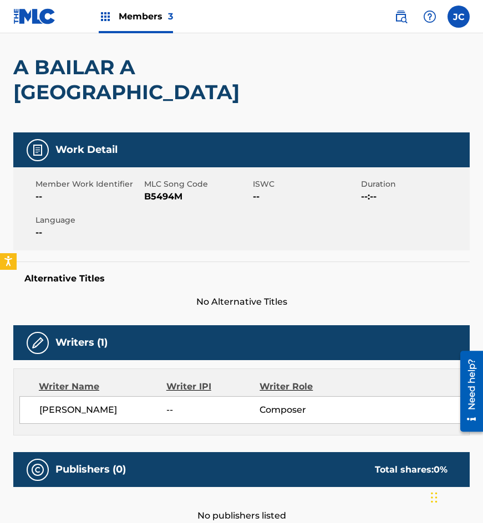
click at [160, 193] on span "B5494M" at bounding box center [197, 196] width 106 height 13
click at [121, 93] on h2 "A BAILAR A LOS ANGELES" at bounding box center [150, 80] width 274 height 50
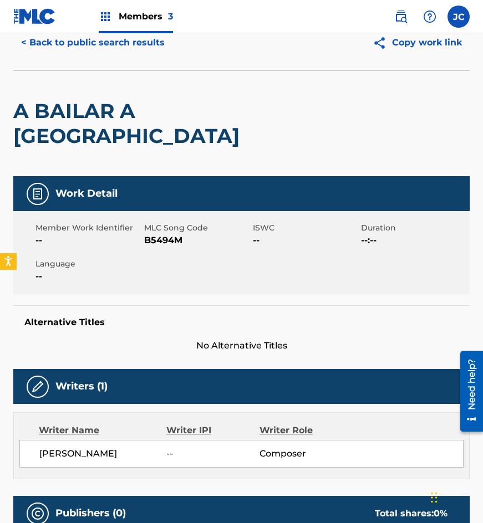
scroll to position [0, 0]
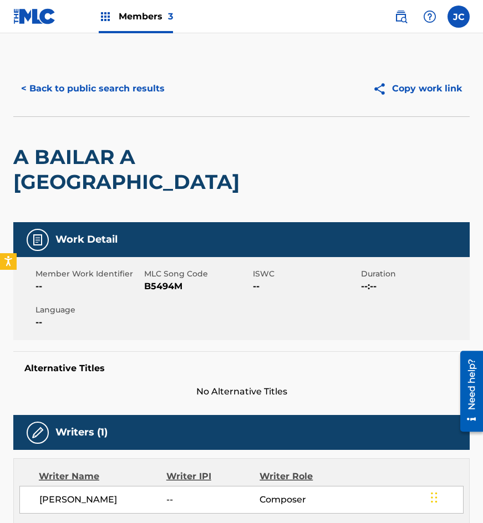
click at [123, 85] on button "< Back to public search results" at bounding box center [92, 89] width 159 height 28
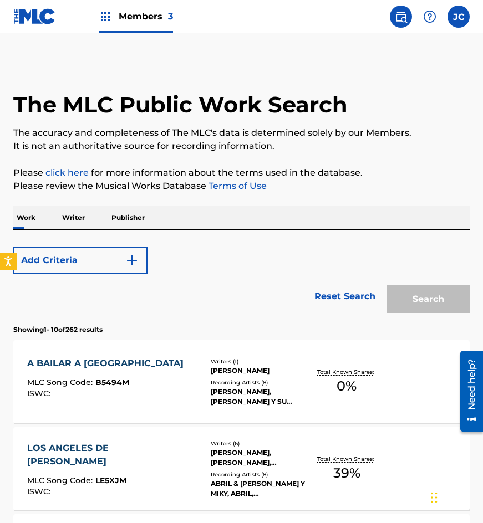
scroll to position [166, 0]
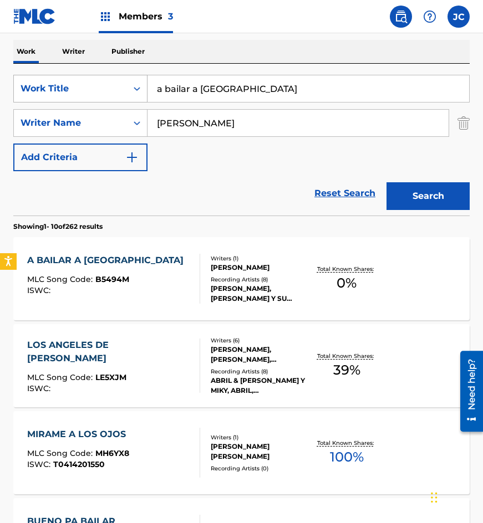
drag, startPoint x: 154, startPoint y: 97, endPoint x: 58, endPoint y: 90, distance: 95.6
click at [61, 92] on div "SearchWithCriteria91b087ea-94d3-4f83-a247-d453e5b1b286 Work Title a bailar a lo…" at bounding box center [241, 89] width 456 height 28
type input "renuncio"
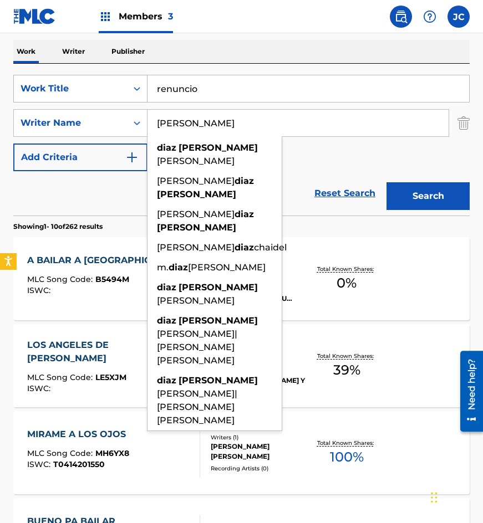
type input "diaz chaidez"
click at [386, 182] on button "Search" at bounding box center [427, 196] width 83 height 28
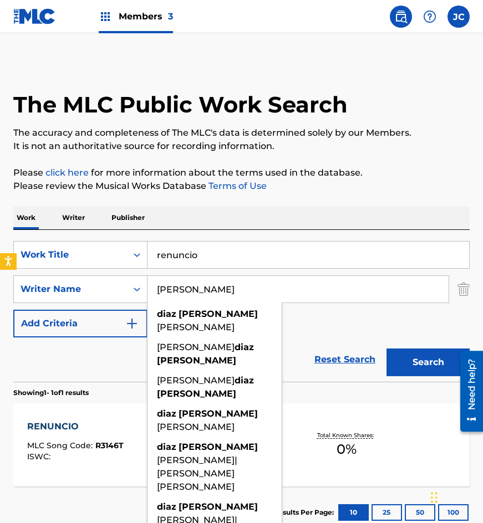
click at [314, 327] on div "SearchWithCriteria91b087ea-94d3-4f83-a247-d453e5b1b286 Work Title renuncio Sear…" at bounding box center [241, 289] width 456 height 96
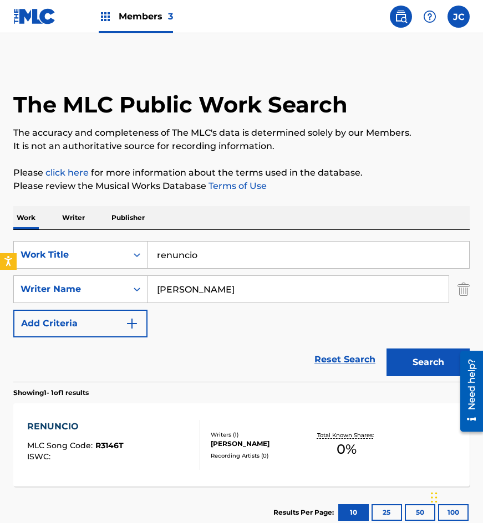
scroll to position [74, 0]
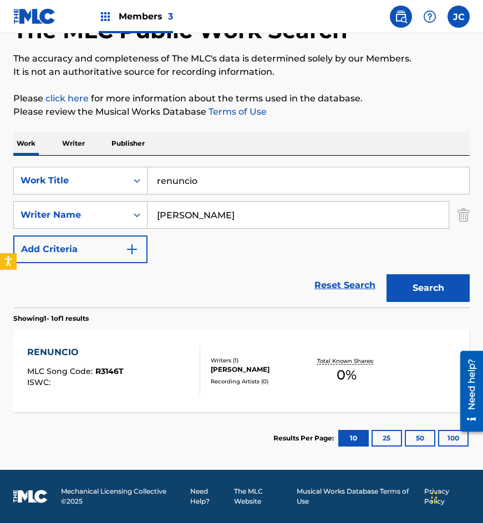
click at [200, 368] on div at bounding box center [195, 371] width 9 height 50
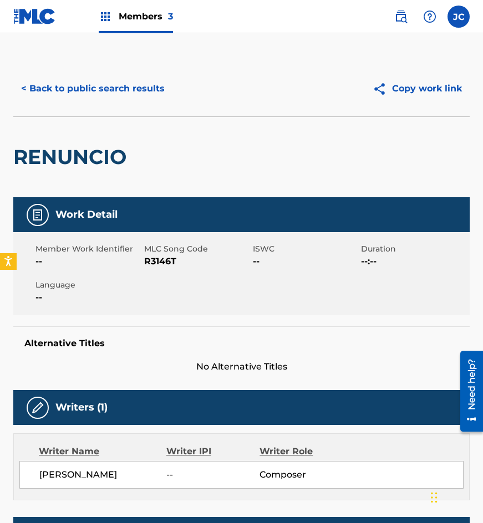
click at [161, 264] on span "R3146T" at bounding box center [197, 261] width 106 height 13
drag, startPoint x: 113, startPoint y: 133, endPoint x: 131, endPoint y: 96, distance: 40.2
click at [113, 133] on div "RENUNCIO" at bounding box center [72, 157] width 119 height 80
click at [131, 95] on button "< Back to public search results" at bounding box center [92, 89] width 159 height 28
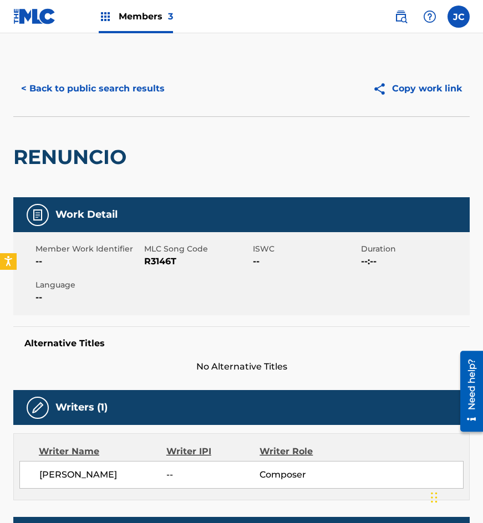
scroll to position [11, 0]
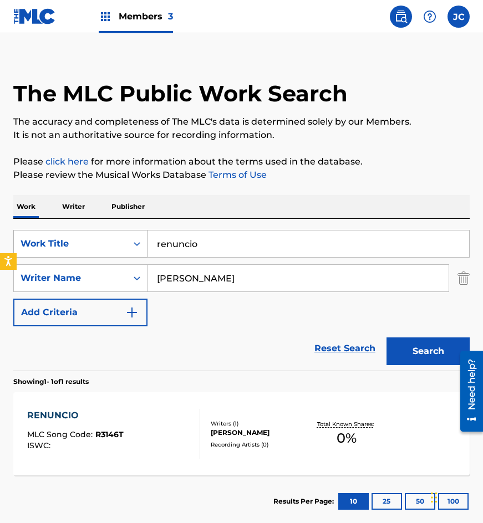
click at [71, 233] on div "SearchWithCriteria91b087ea-94d3-4f83-a247-d453e5b1b286 Work Title renuncio" at bounding box center [241, 244] width 456 height 28
type input "para que"
click at [386, 338] on button "Search" at bounding box center [427, 352] width 83 height 28
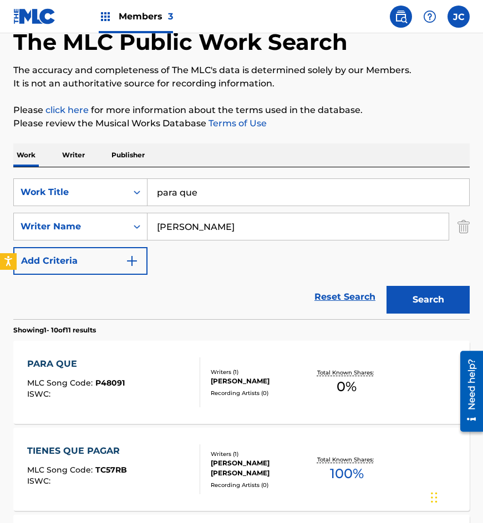
scroll to position [166, 0]
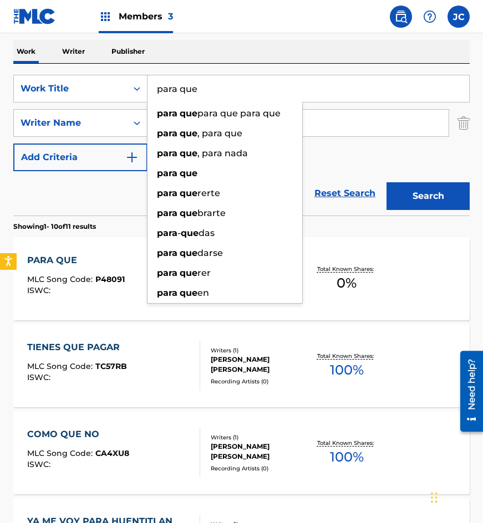
drag, startPoint x: 345, startPoint y: 160, endPoint x: 320, endPoint y: 216, distance: 61.1
click at [345, 160] on div "SearchWithCriteria91b087ea-94d3-4f83-a247-d453e5b1b286 Work Title para que para…" at bounding box center [241, 123] width 456 height 96
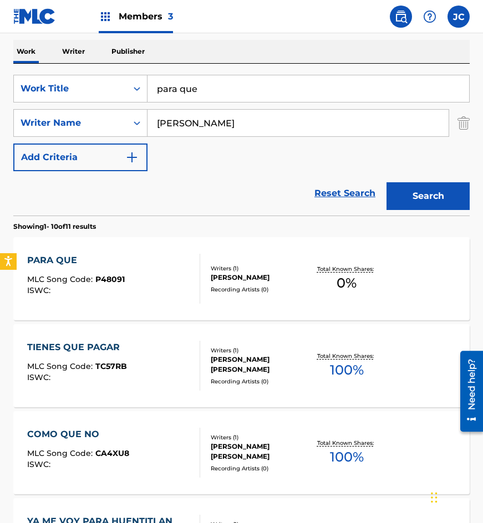
click at [308, 254] on div "PARA QUE MLC Song Code : P48091 ISWC : Writers ( 1 ) MELESIO DIAZ CHAIDEZ Recor…" at bounding box center [241, 278] width 456 height 83
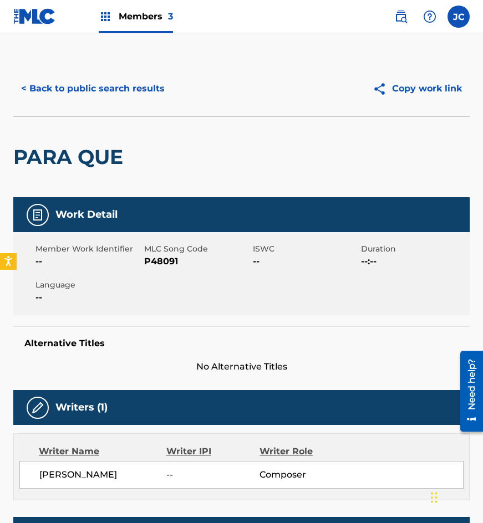
click at [172, 257] on span "P48091" at bounding box center [197, 261] width 106 height 13
drag, startPoint x: 94, startPoint y: 104, endPoint x: 95, endPoint y: 98, distance: 6.1
click at [94, 104] on div "< Back to public search results Copy work link" at bounding box center [241, 88] width 456 height 55
click at [119, 87] on button "< Back to public search results" at bounding box center [92, 89] width 159 height 28
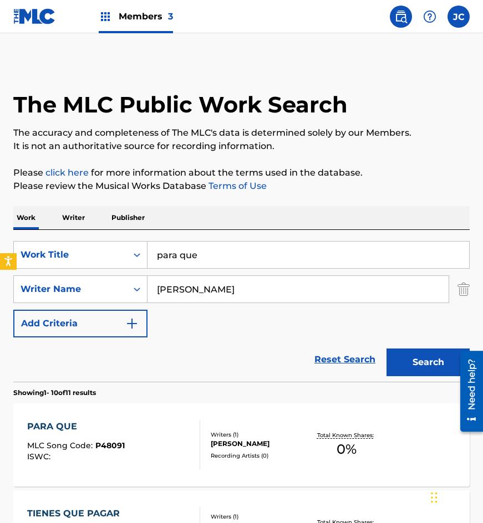
scroll to position [166, 0]
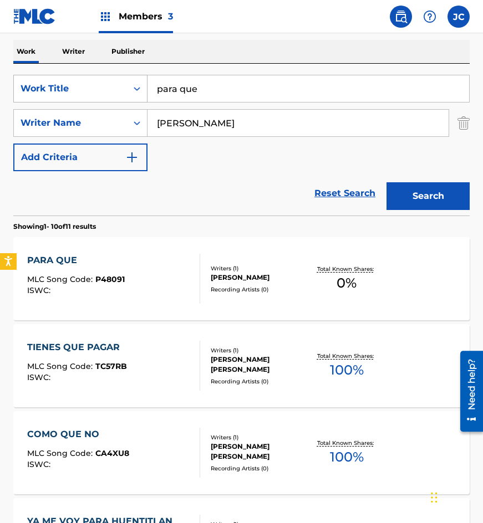
click at [84, 86] on div "SearchWithCriteria91b087ea-94d3-4f83-a247-d453e5b1b286 Work Title para que" at bounding box center [241, 89] width 456 height 28
type input "remembranzas"
type input "gasca"
click at [386, 182] on button "Search" at bounding box center [427, 196] width 83 height 28
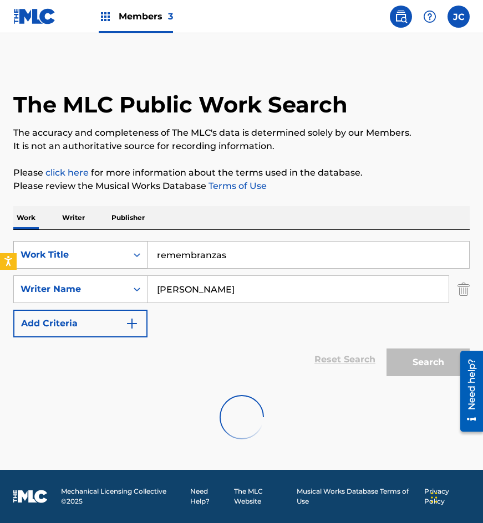
scroll to position [0, 0]
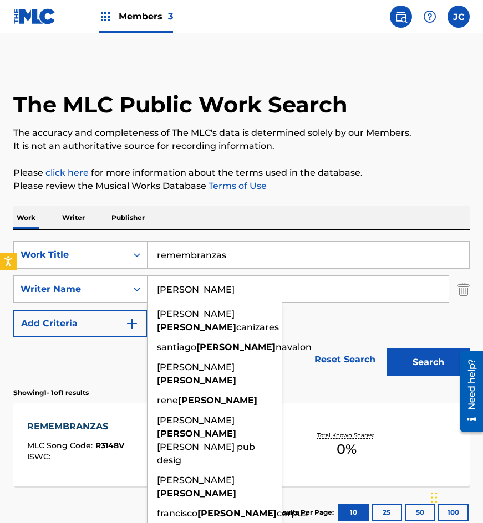
click at [334, 322] on div "SearchWithCriteria91b087ea-94d3-4f83-a247-d453e5b1b286 Work Title remembranzas …" at bounding box center [241, 289] width 456 height 96
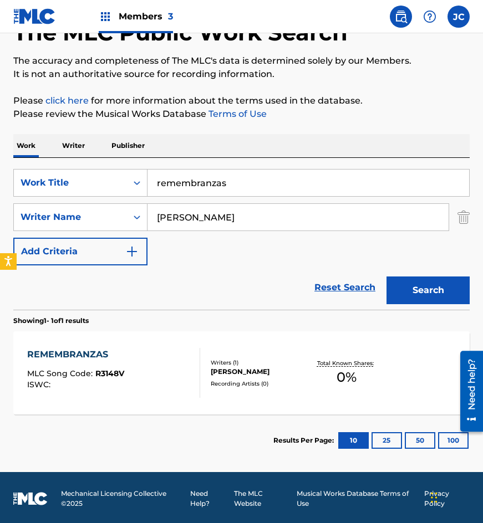
scroll to position [74, 0]
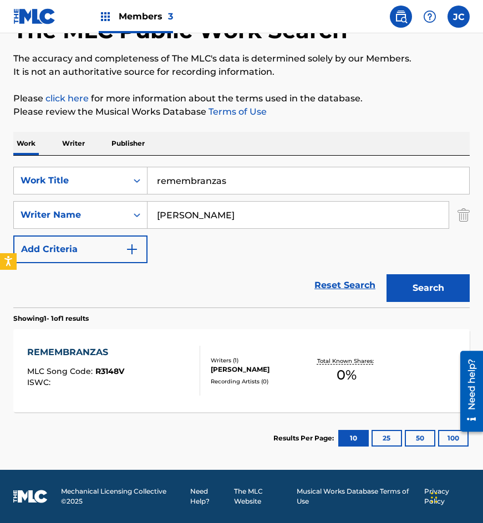
click at [334, 392] on div "REMEMBRANZAS MLC Song Code : R3148V ISWC : Writers ( 1 ) FERNANDO GASCA PACHECO…" at bounding box center [241, 370] width 456 height 83
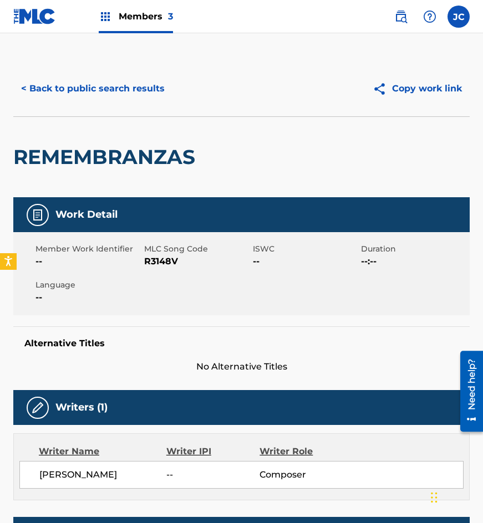
click at [149, 261] on span "R3148V" at bounding box center [197, 261] width 106 height 13
click at [149, 259] on span "R3148V" at bounding box center [197, 261] width 106 height 13
click at [177, 262] on span "R3148V" at bounding box center [197, 261] width 106 height 13
click at [173, 263] on span "R3148V" at bounding box center [197, 261] width 106 height 13
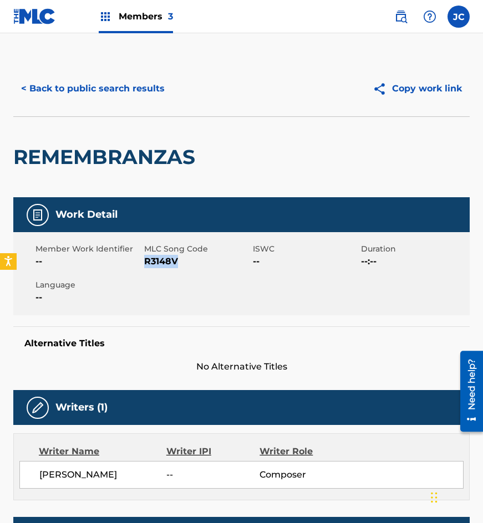
click at [173, 263] on span "R3148V" at bounding box center [197, 261] width 106 height 13
click at [73, 101] on button "< Back to public search results" at bounding box center [92, 89] width 159 height 28
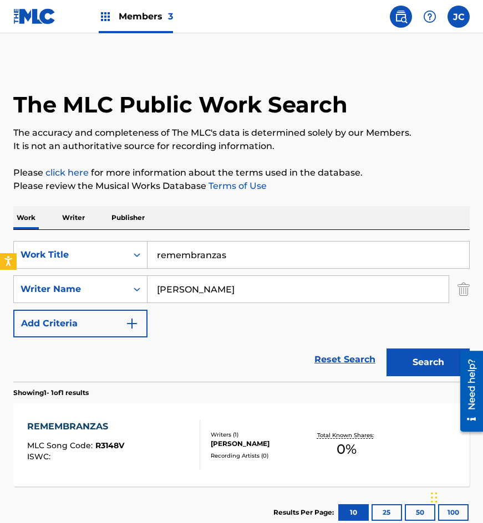
scroll to position [11, 0]
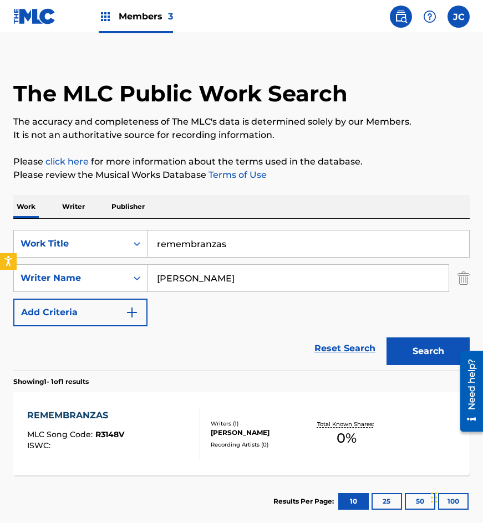
drag, startPoint x: 253, startPoint y: 242, endPoint x: 223, endPoint y: 223, distance: 36.1
click at [167, 245] on input "remembranzas" at bounding box center [308, 244] width 322 height 27
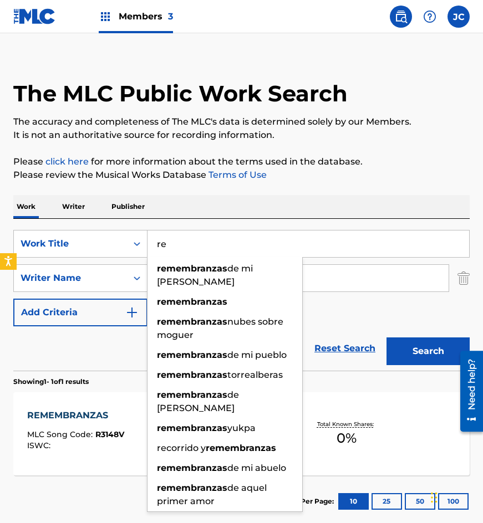
type input "r"
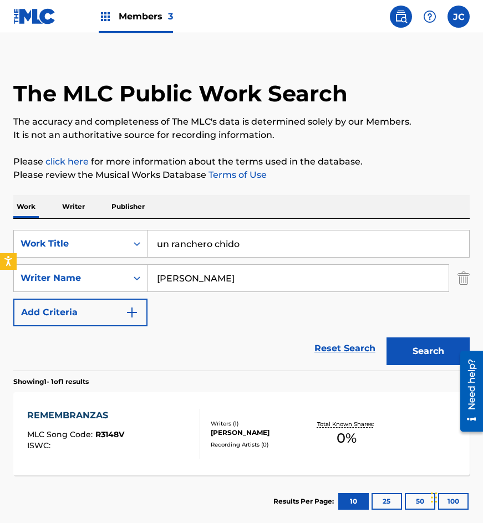
type input "un ranchero chido"
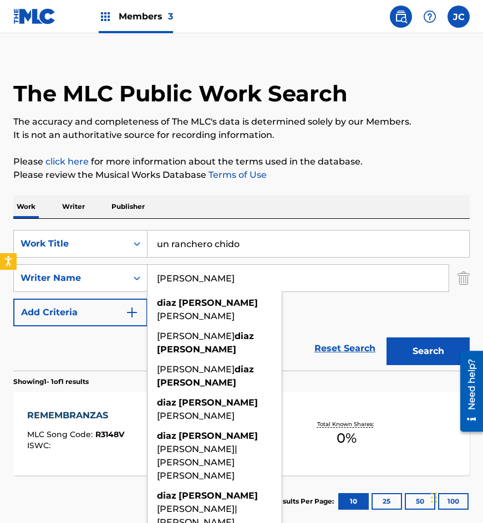
type input "diaz chaidez"
click at [386, 338] on button "Search" at bounding box center [427, 352] width 83 height 28
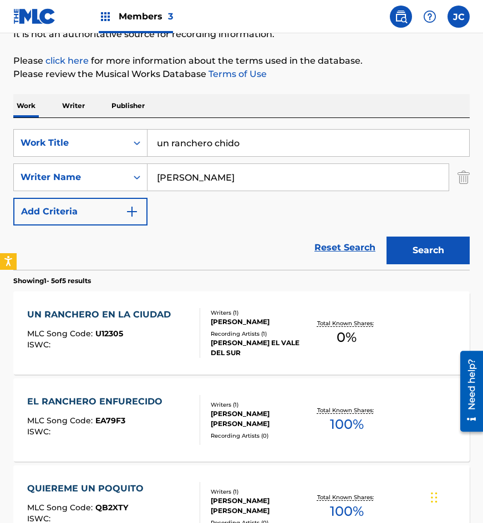
scroll to position [166, 0]
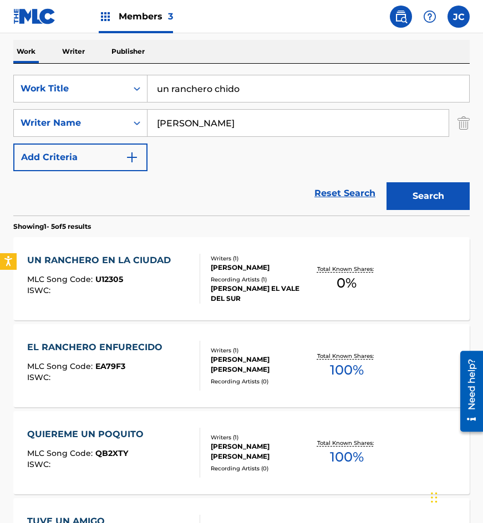
click at [228, 296] on div "ANTONIO VIERA EL VALE DEL SUR" at bounding box center [260, 294] width 98 height 20
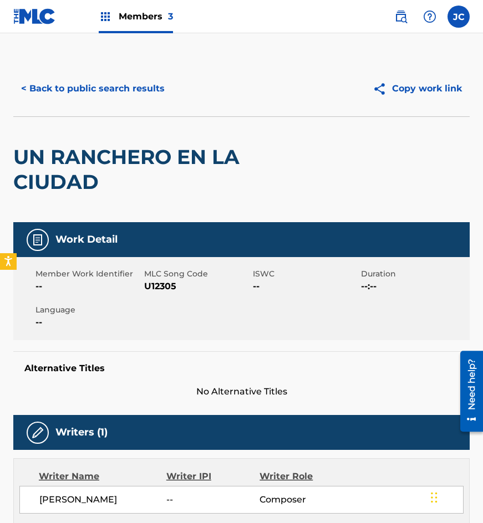
click at [160, 291] on span "U12305" at bounding box center [197, 286] width 106 height 13
click at [92, 103] on div "< Back to public search results Copy work link" at bounding box center [241, 88] width 456 height 55
click at [128, 87] on button "< Back to public search results" at bounding box center [92, 89] width 159 height 28
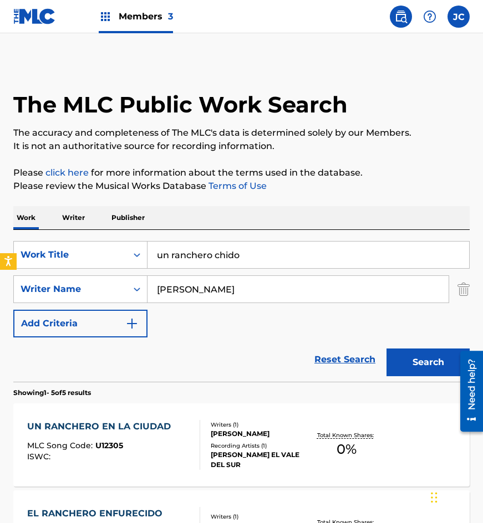
scroll to position [166, 0]
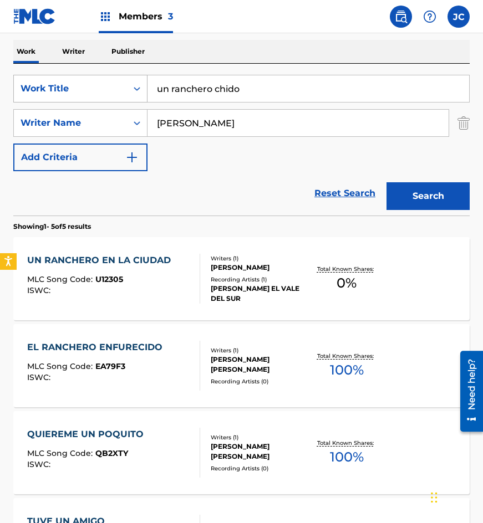
click at [65, 93] on div "SearchWithCriteria91b087ea-94d3-4f83-a247-d453e5b1b286 Work Title un ranchero c…" at bounding box center [241, 89] width 456 height 28
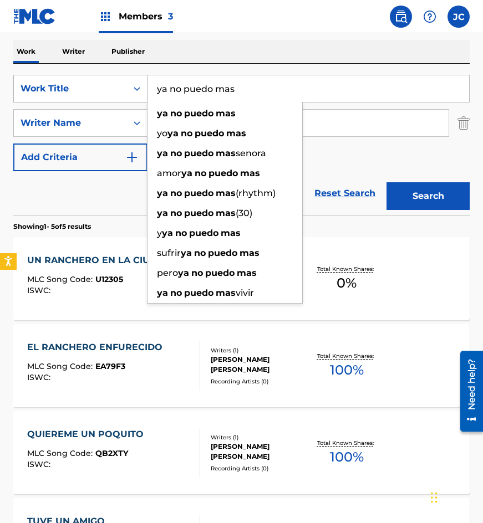
type input "ya no puedo mas"
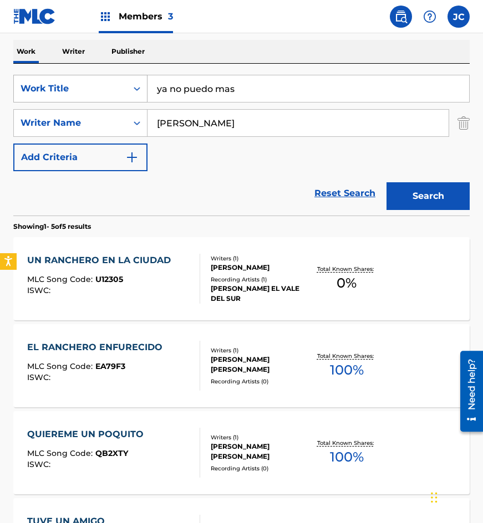
type input "haro"
click at [386, 182] on button "Search" at bounding box center [427, 196] width 83 height 28
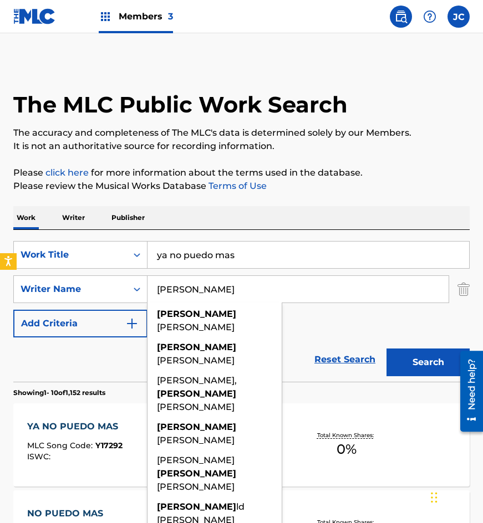
click at [350, 320] on div "SearchWithCriteria91b087ea-94d3-4f83-a247-d453e5b1b286 Work Title ya no puedo m…" at bounding box center [241, 289] width 456 height 96
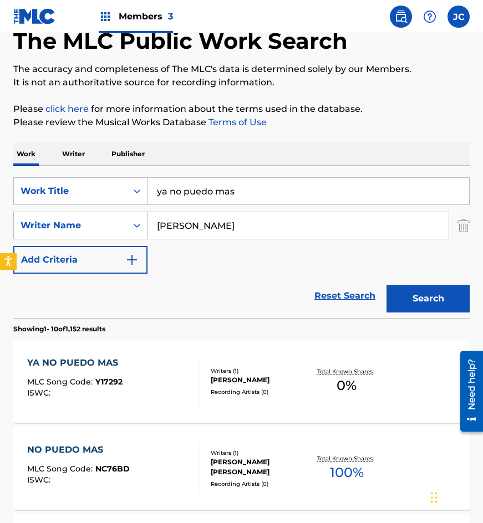
scroll to position [166, 0]
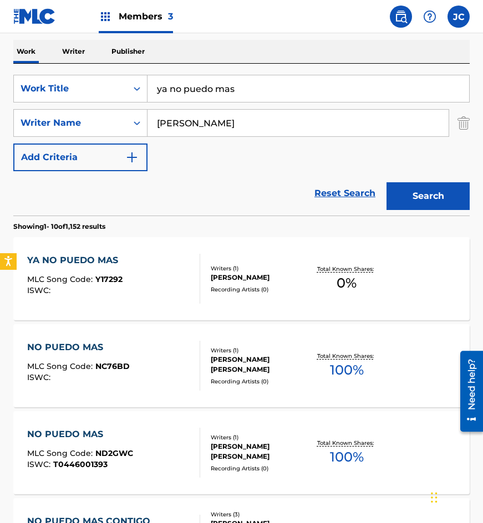
click at [251, 282] on div "[PERSON_NAME]" at bounding box center [260, 278] width 98 height 10
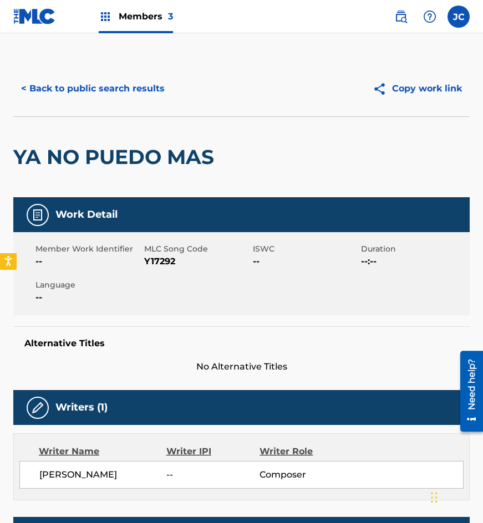
click at [165, 260] on span "Y17292" at bounding box center [197, 261] width 106 height 13
click at [108, 96] on button "< Back to public search results" at bounding box center [92, 89] width 159 height 28
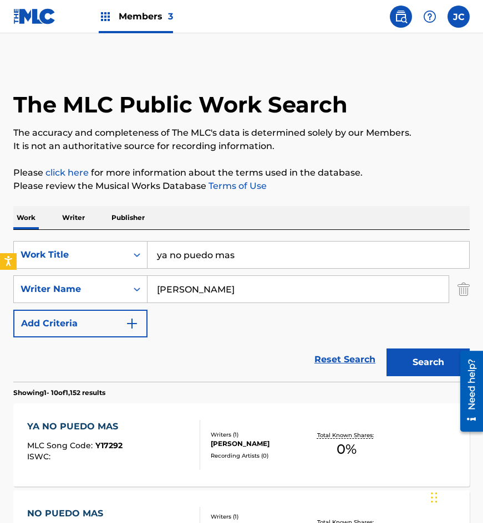
scroll to position [166, 0]
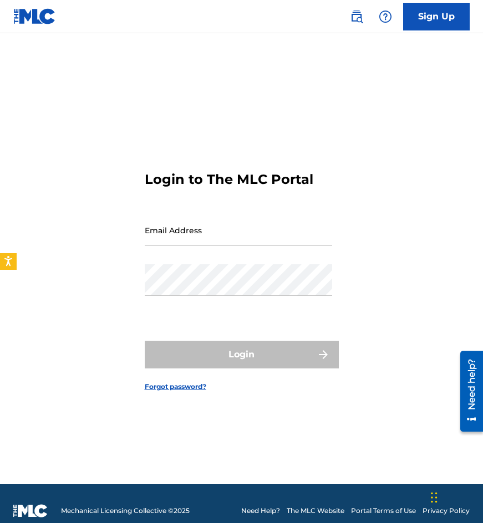
click at [177, 237] on input "Email Address" at bounding box center [238, 231] width 187 height 32
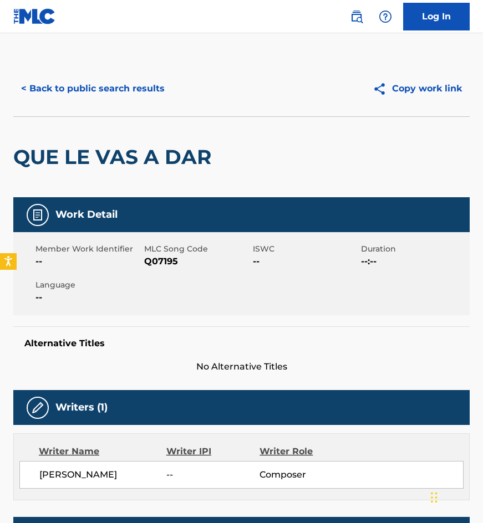
click at [119, 91] on button "< Back to public search results" at bounding box center [92, 89] width 159 height 28
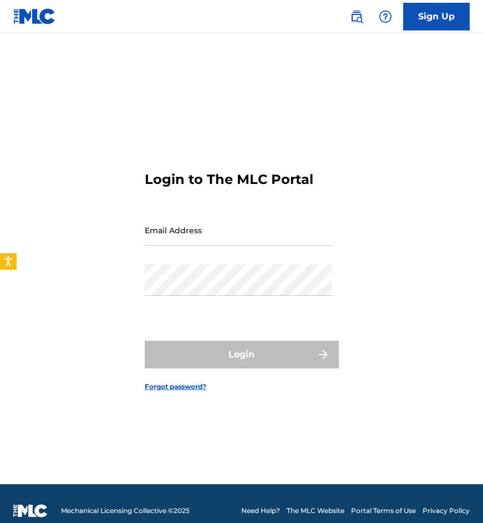
click at [41, 19] on img at bounding box center [34, 16] width 43 height 16
click at [390, 106] on div "Login to The MLC Portal Email Address Password Login Forgot password?" at bounding box center [241, 273] width 483 height 424
click at [247, 242] on input "Email Address" at bounding box center [238, 231] width 187 height 32
type input "[EMAIL_ADDRESS][DOMAIN_NAME]"
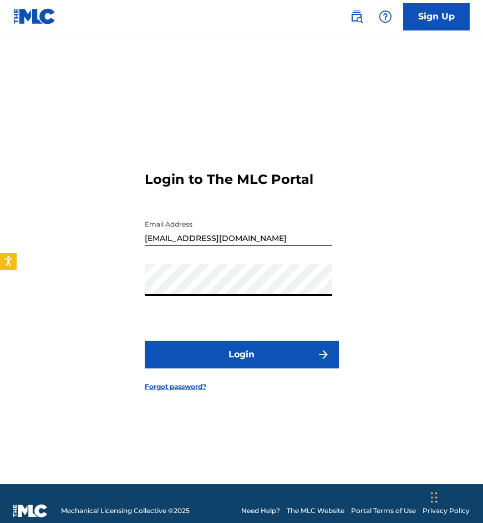
click at [145, 341] on button "Login" at bounding box center [242, 355] width 194 height 28
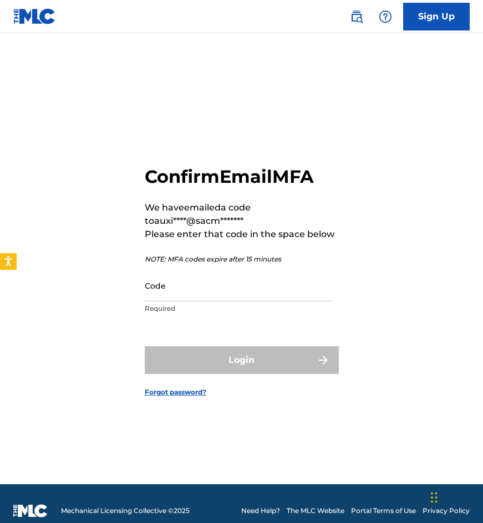
drag, startPoint x: 205, startPoint y: 292, endPoint x: 182, endPoint y: 295, distance: 22.4
click at [205, 292] on input "Code" at bounding box center [238, 286] width 187 height 32
click at [189, 298] on input "Code" at bounding box center [238, 286] width 187 height 32
paste input "804639"
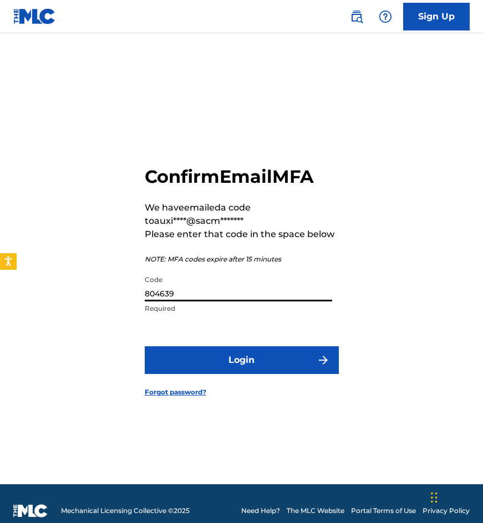
type input "804639"
click at [145, 347] on button "Login" at bounding box center [242, 361] width 194 height 28
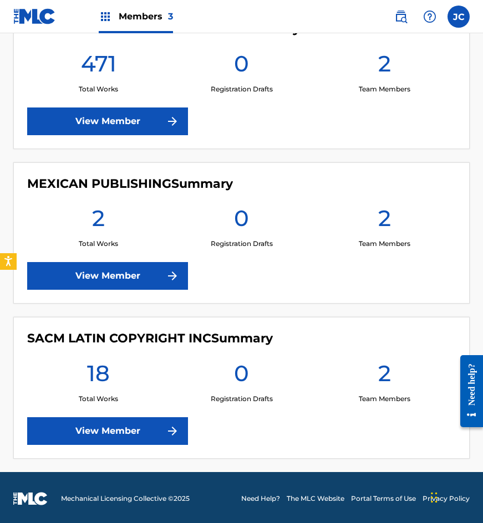
scroll to position [303, 0]
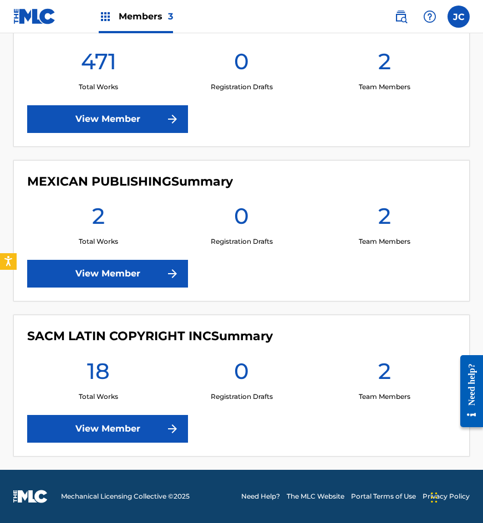
click at [133, 418] on link "View Member" at bounding box center [107, 429] width 161 height 28
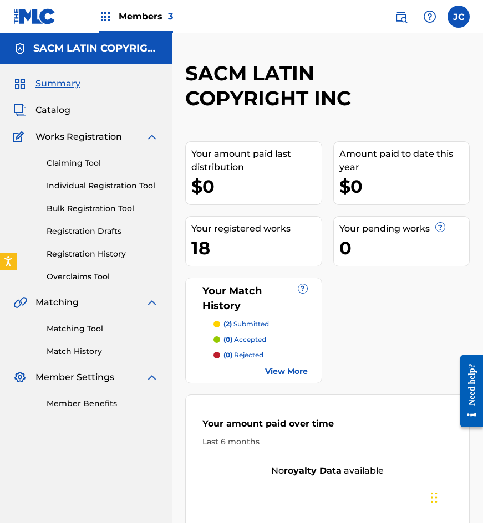
click at [69, 164] on link "Claiming Tool" at bounding box center [103, 163] width 112 height 12
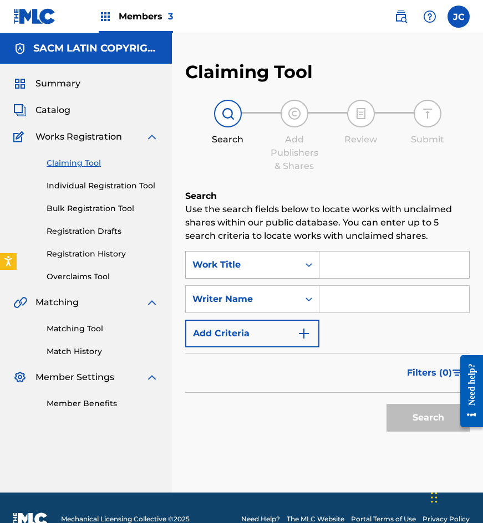
click at [259, 271] on div "Work Title" at bounding box center [242, 264] width 100 height 13
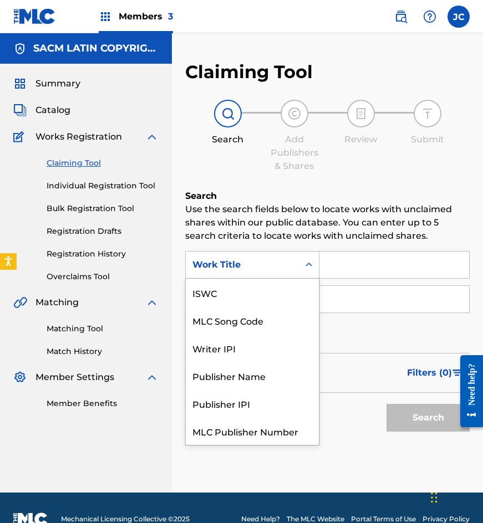
scroll to position [28, 0]
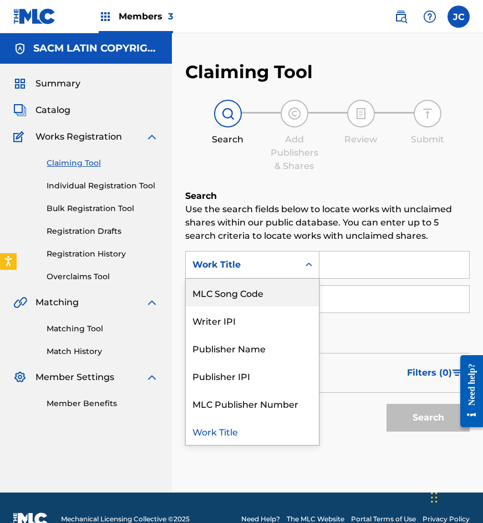
click at [258, 293] on div "MLC Song Code" at bounding box center [252, 293] width 133 height 28
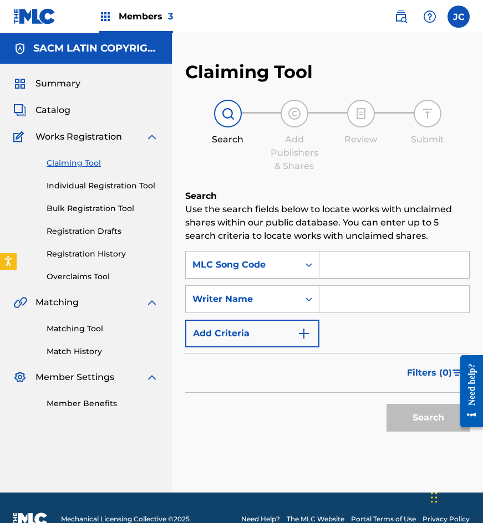
click at [338, 273] on input "Search Form" at bounding box center [394, 265] width 150 height 27
paste input "Q07195"
type input "Q07195"
click at [386, 404] on button "Search" at bounding box center [427, 418] width 83 height 28
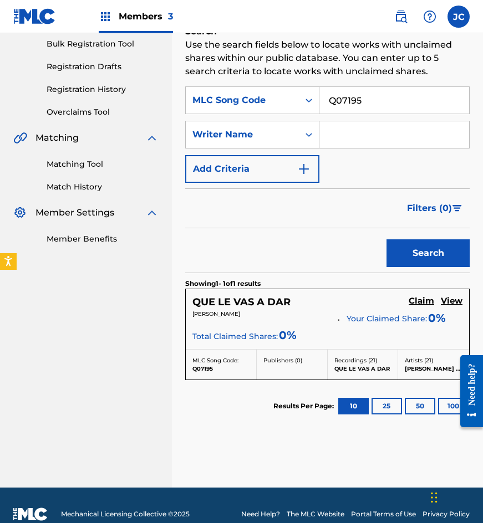
scroll to position [182, 0]
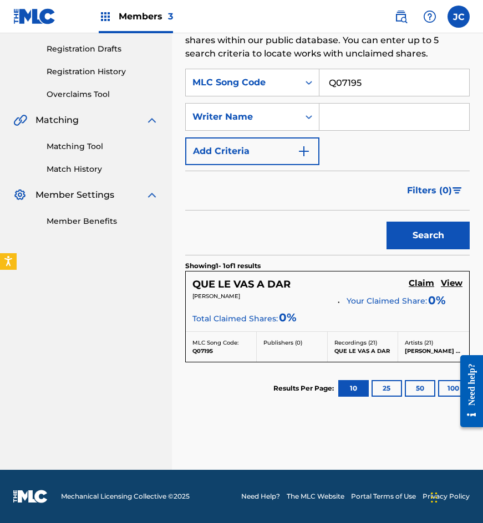
click at [426, 282] on h5 "Claim" at bounding box center [422, 283] width 26 height 11
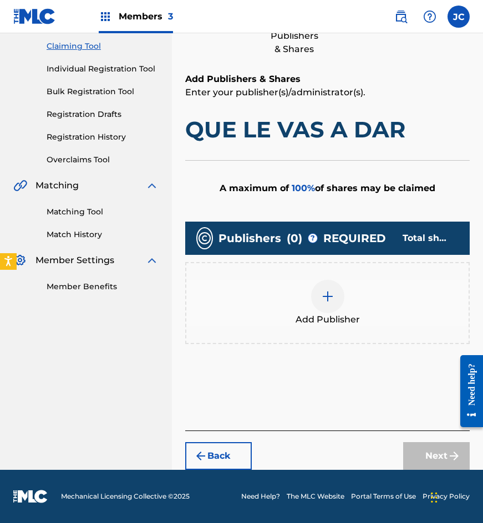
click at [332, 303] on div at bounding box center [327, 296] width 33 height 33
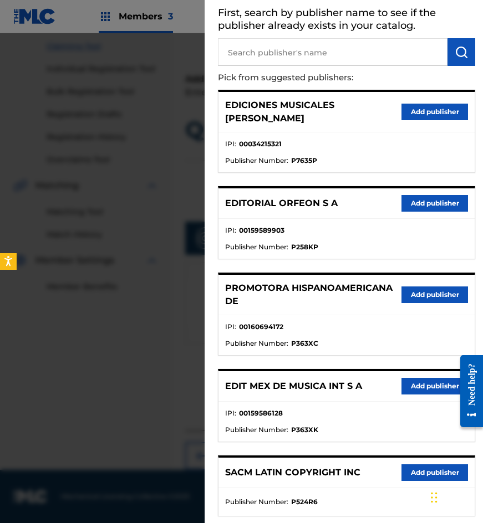
scroll to position [111, 0]
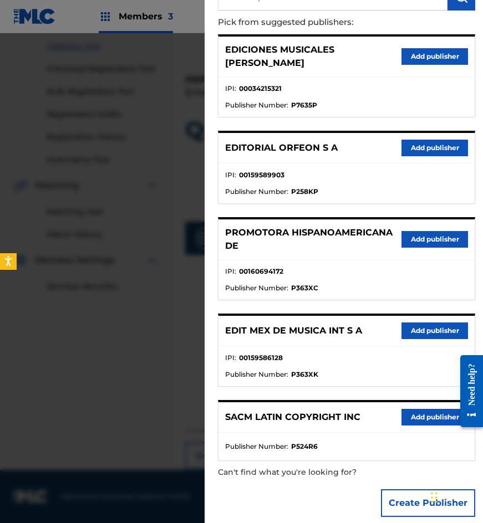
click at [392, 490] on button "Create Publisher" at bounding box center [428, 504] width 94 height 28
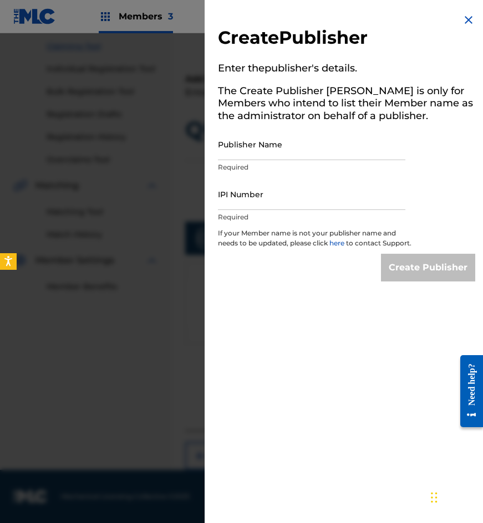
scroll to position [0, 0]
click at [265, 155] on input "Publisher Name" at bounding box center [311, 145] width 187 height 32
paste input "EMROTH S A"
type input "EMROTH S A"
click at [245, 208] on input "IPI Number" at bounding box center [311, 195] width 187 height 32
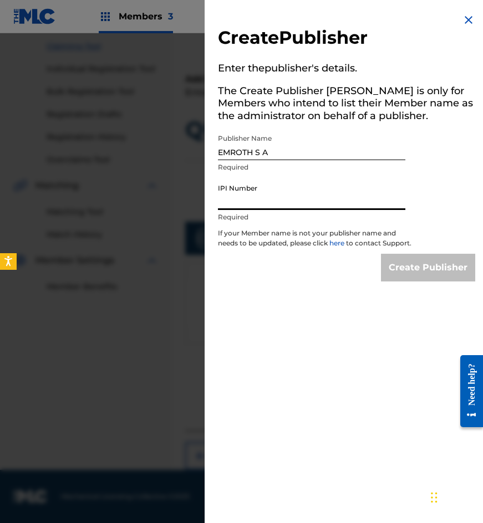
paste input "00034215321"
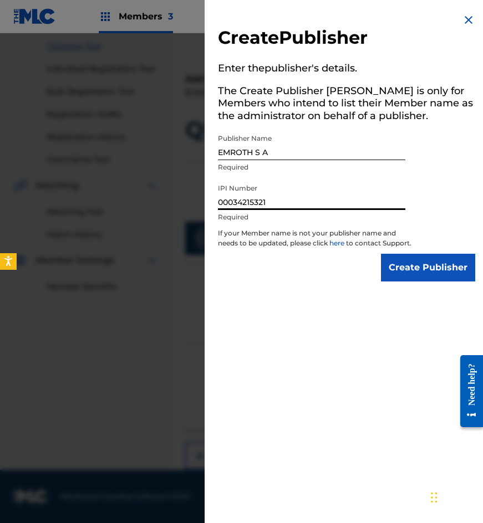
type input "00034215321"
click at [414, 274] on input "Create Publisher" at bounding box center [428, 268] width 94 height 28
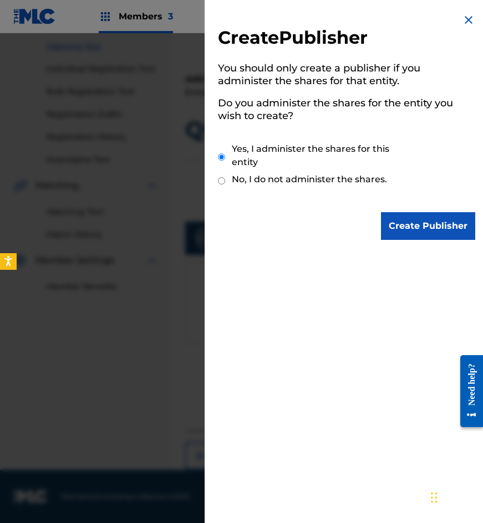
click at [421, 225] on input "Create Publisher" at bounding box center [428, 226] width 94 height 28
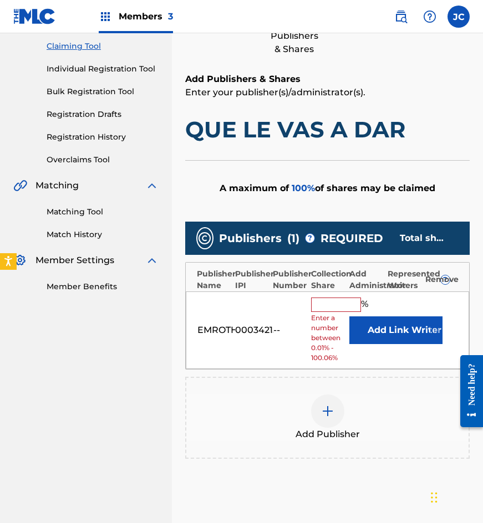
click at [327, 300] on input "text" at bounding box center [336, 305] width 50 height 14
click at [269, 321] on div "EMROTH S A 00034215321 -- % Enter a number between 0.01% - 100.06% Add Link Wri…" at bounding box center [327, 331] width 283 height 78
click at [373, 328] on button "Add" at bounding box center [376, 331] width 55 height 28
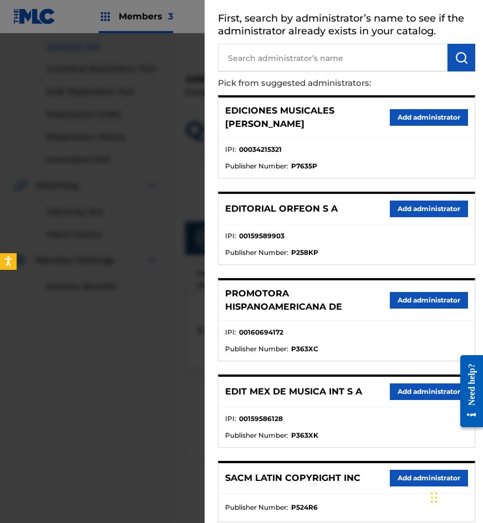
scroll to position [111, 0]
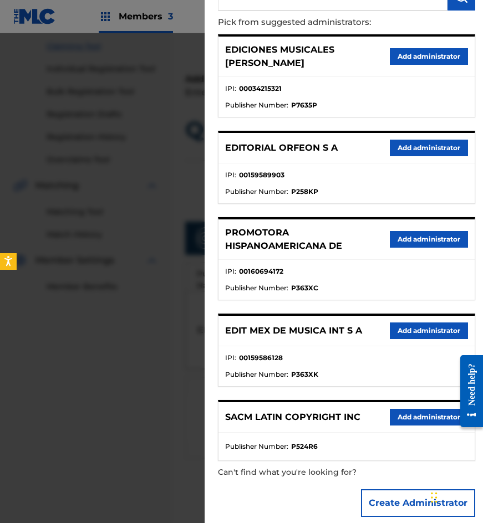
click at [391, 409] on button "Add administrator" at bounding box center [429, 417] width 78 height 17
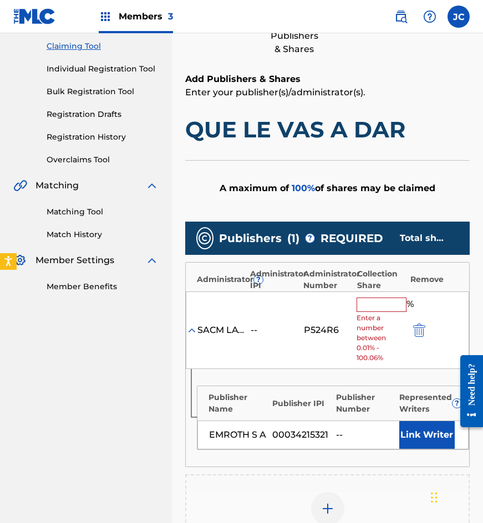
click at [359, 305] on input "text" at bounding box center [382, 305] width 50 height 14
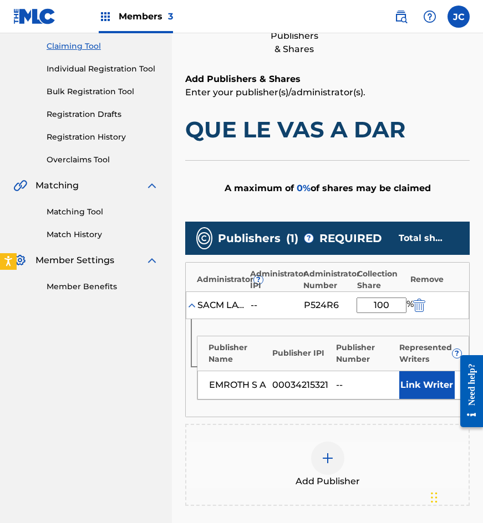
type input "100"
click at [416, 375] on button "Link Writer" at bounding box center [426, 385] width 55 height 28
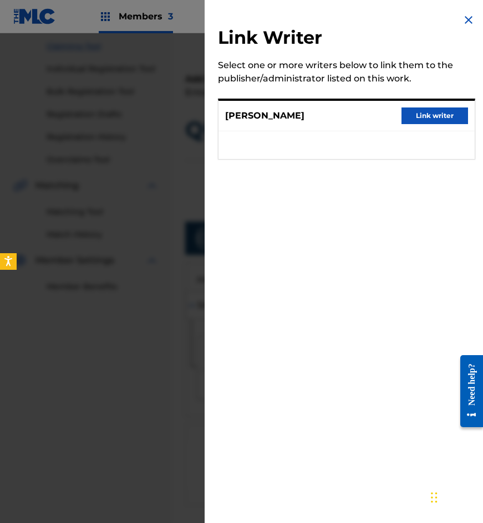
click at [408, 116] on button "Link writer" at bounding box center [434, 116] width 67 height 17
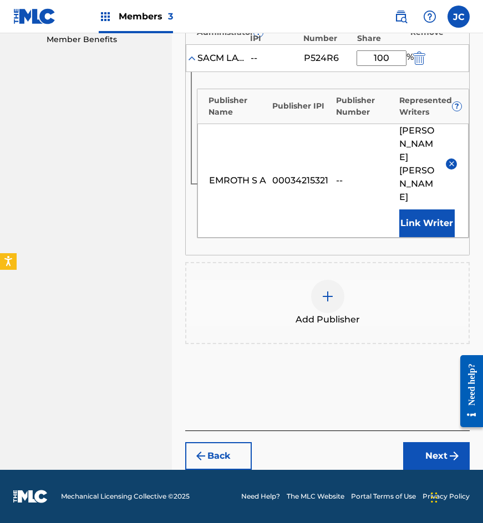
click at [422, 446] on button "Next" at bounding box center [436, 456] width 67 height 28
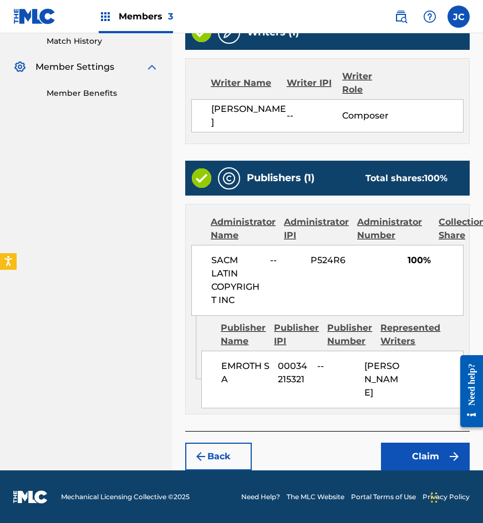
scroll to position [364, 0]
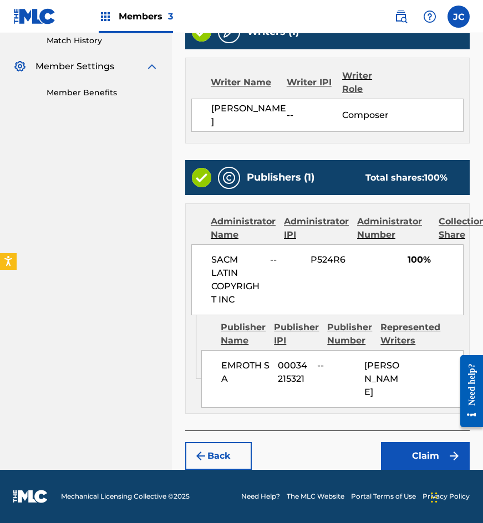
click at [409, 452] on button "Claim" at bounding box center [425, 456] width 89 height 28
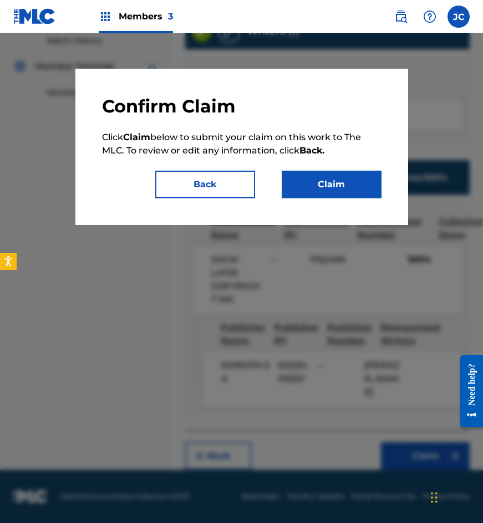
click at [313, 170] on div "Confirm Claim Click Claim below to submit your claim on this work to The MLC. T…" at bounding box center [241, 146] width 279 height 103
click at [323, 186] on button "Claim" at bounding box center [332, 185] width 100 height 28
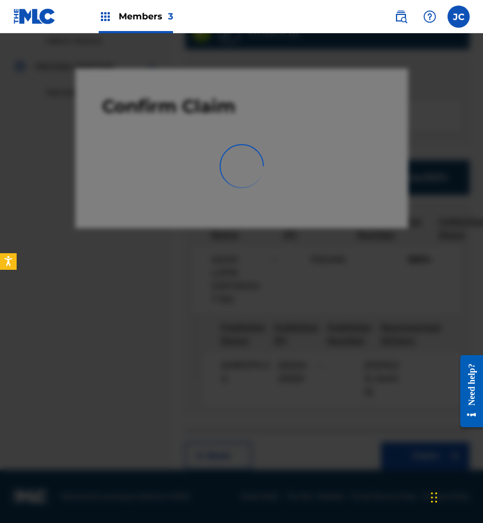
scroll to position [0, 0]
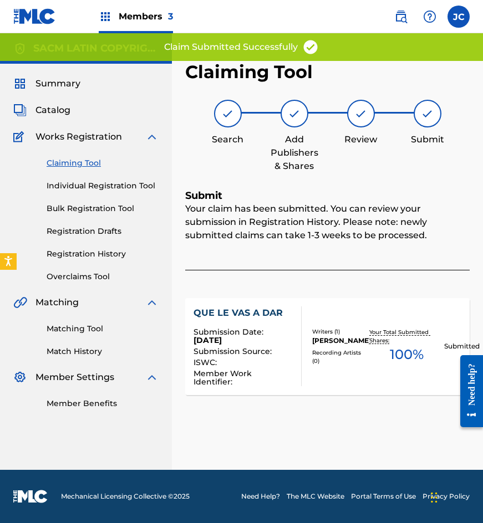
click at [70, 165] on link "Claiming Tool" at bounding box center [103, 163] width 112 height 12
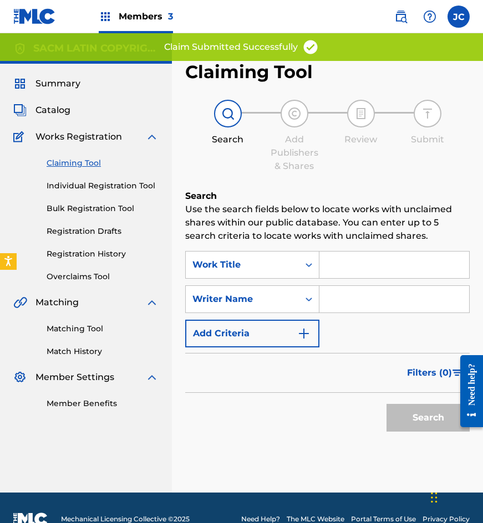
click at [33, 13] on img at bounding box center [34, 16] width 43 height 16
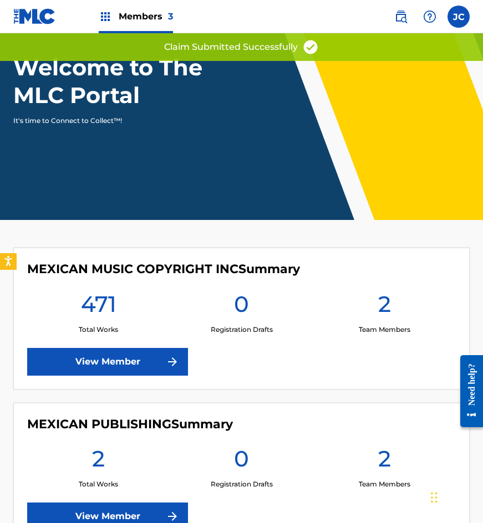
scroll to position [111, 0]
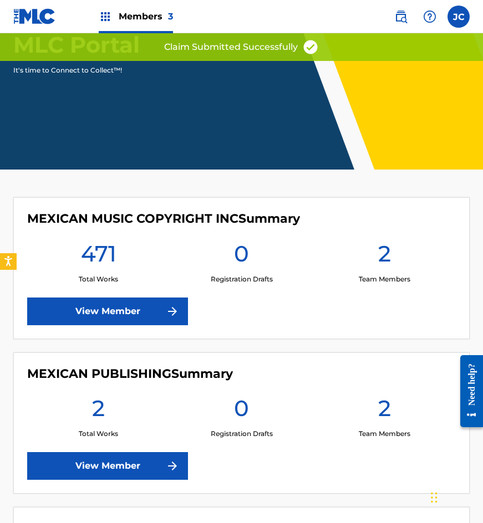
click at [145, 316] on link "View Member" at bounding box center [107, 312] width 161 height 28
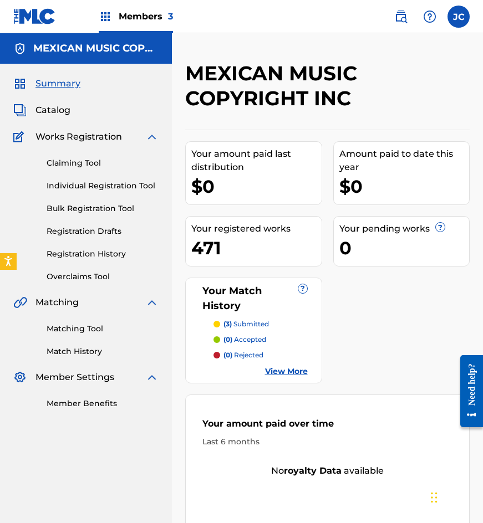
click at [92, 252] on link "Registration History" at bounding box center [103, 254] width 112 height 12
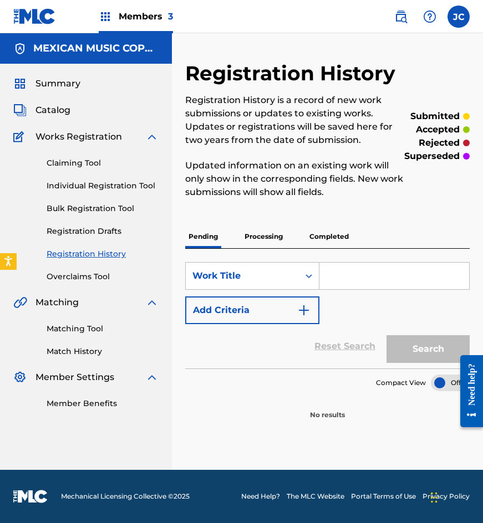
click at [272, 225] on div "Registration History Registration History is a record of new work submissions o…" at bounding box center [327, 240] width 284 height 359
click at [272, 234] on p "Processing" at bounding box center [263, 236] width 45 height 23
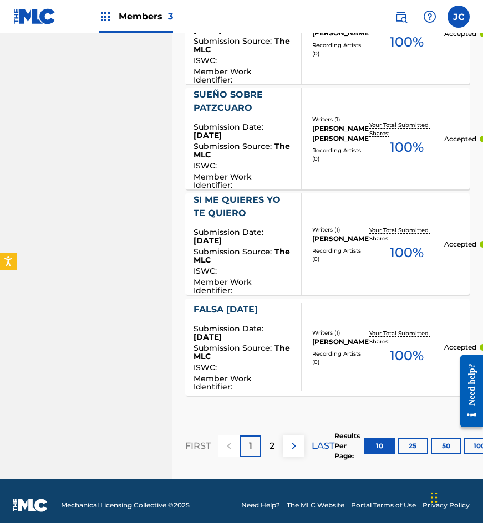
scroll to position [1037, 0]
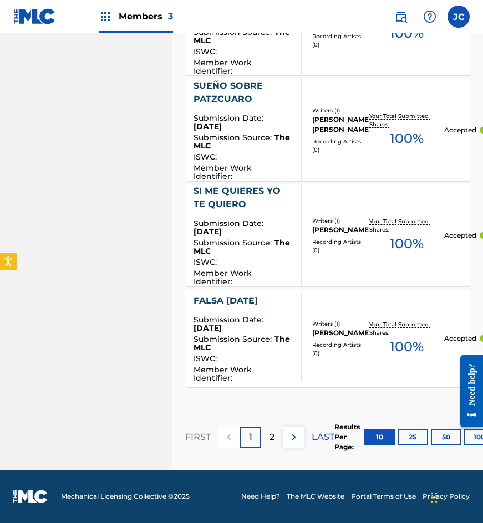
click at [442, 433] on button "50" at bounding box center [446, 437] width 30 height 17
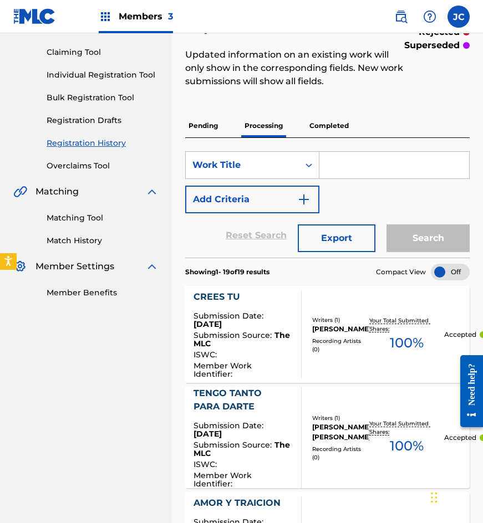
scroll to position [0, 0]
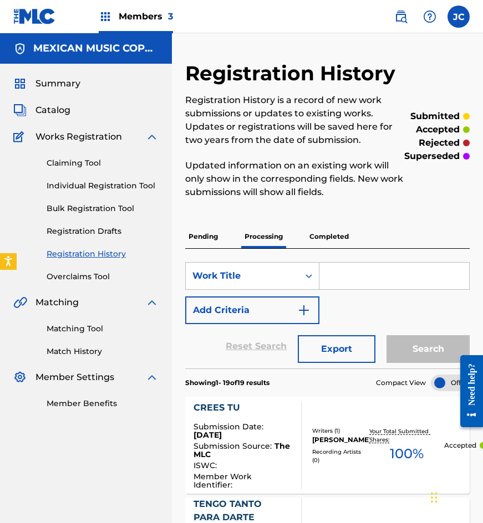
click at [31, 16] on img at bounding box center [34, 16] width 43 height 16
